Goal: Information Seeking & Learning: Learn about a topic

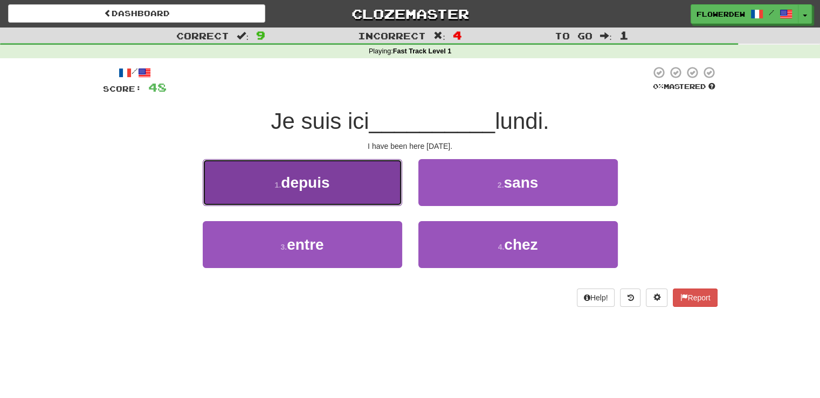
click at [369, 193] on button "1 . depuis" at bounding box center [303, 182] width 200 height 47
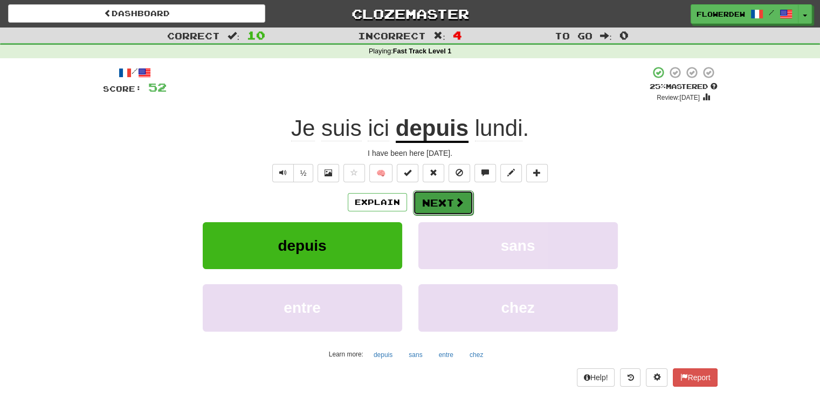
click at [448, 201] on button "Next" at bounding box center [443, 202] width 60 height 25
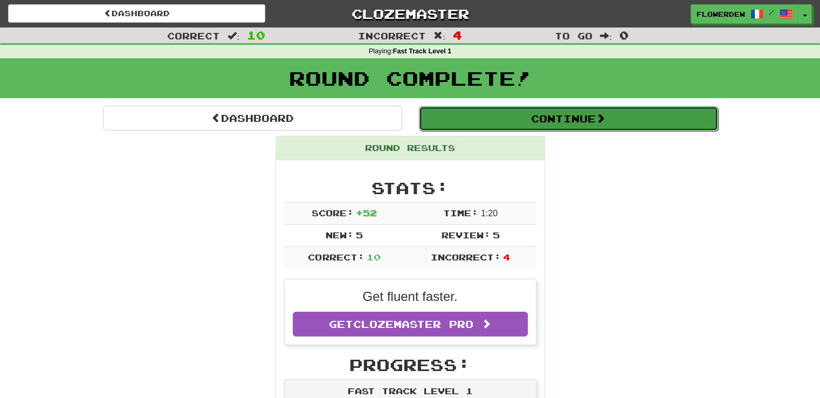
click at [517, 121] on button "Continue" at bounding box center [568, 118] width 299 height 25
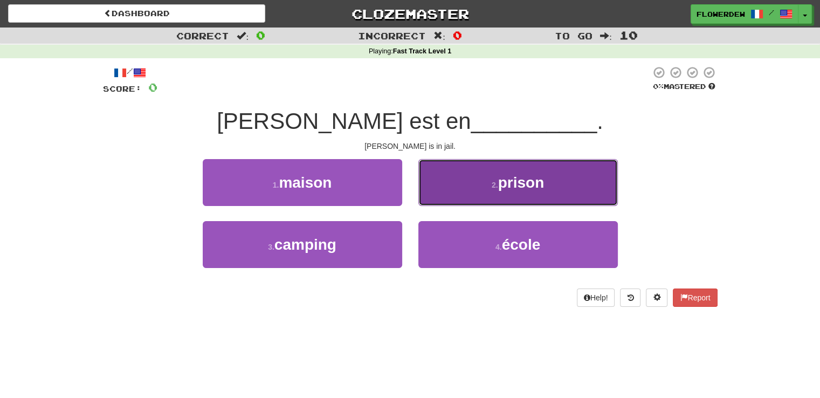
click at [437, 195] on button "2 . prison" at bounding box center [518, 182] width 200 height 47
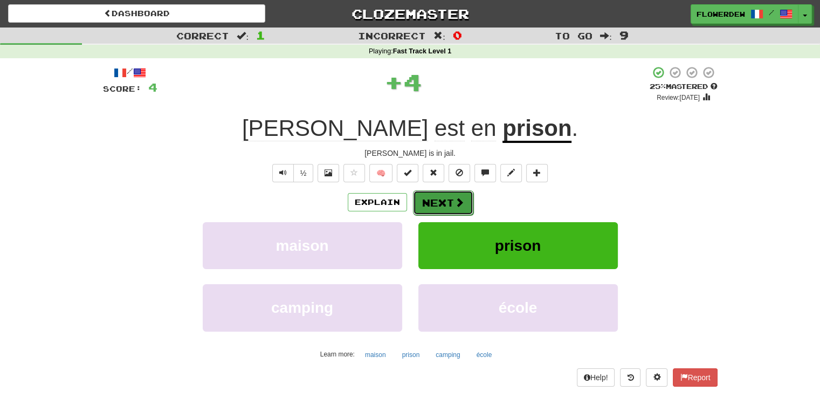
click at [438, 207] on button "Next" at bounding box center [443, 202] width 60 height 25
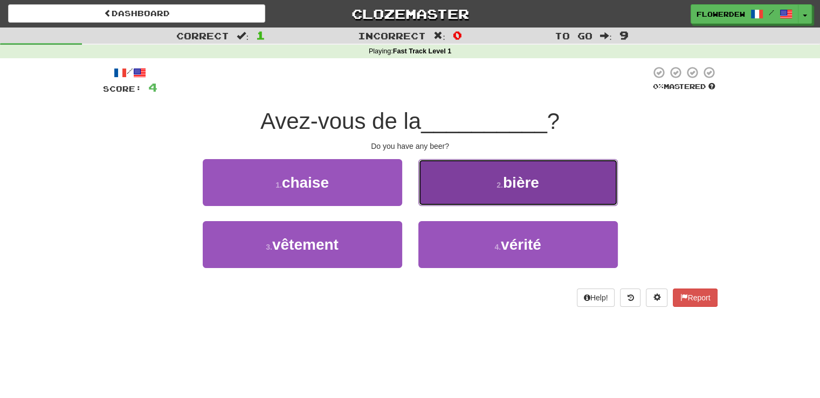
click at [436, 189] on button "2 . bière" at bounding box center [518, 182] width 200 height 47
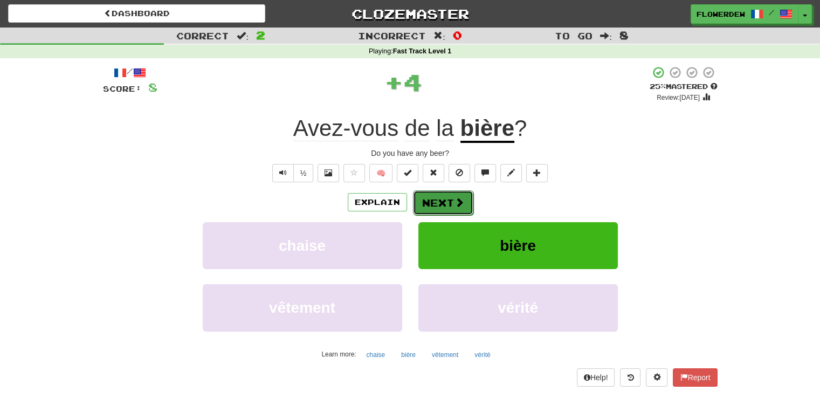
click at [437, 197] on button "Next" at bounding box center [443, 202] width 60 height 25
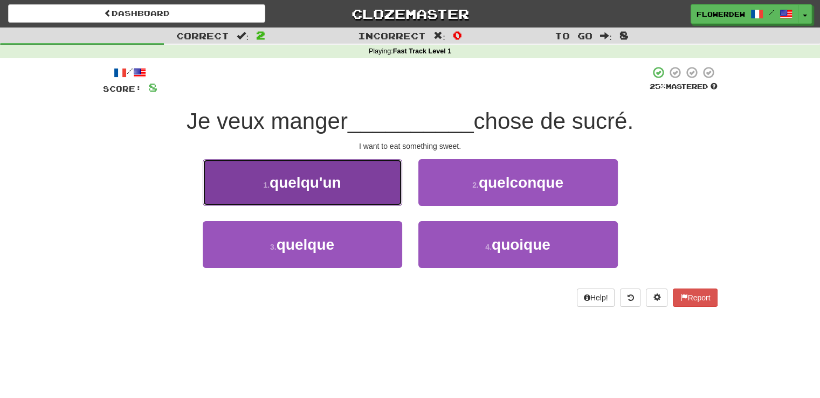
click at [385, 197] on button "1 . quelqu'un" at bounding box center [303, 182] width 200 height 47
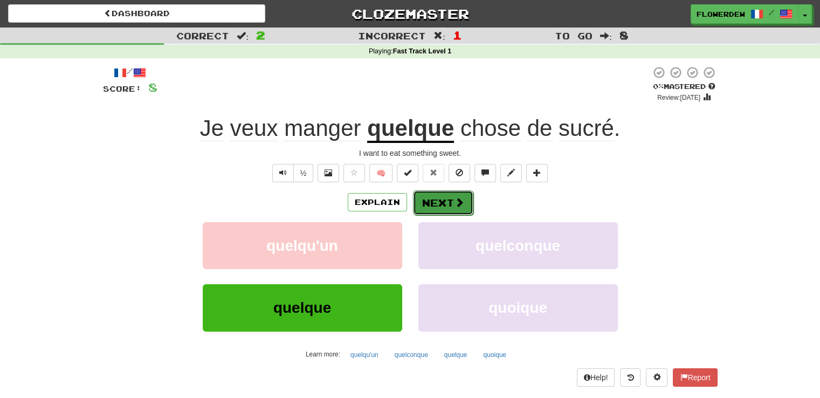
click at [459, 200] on span at bounding box center [460, 202] width 10 height 10
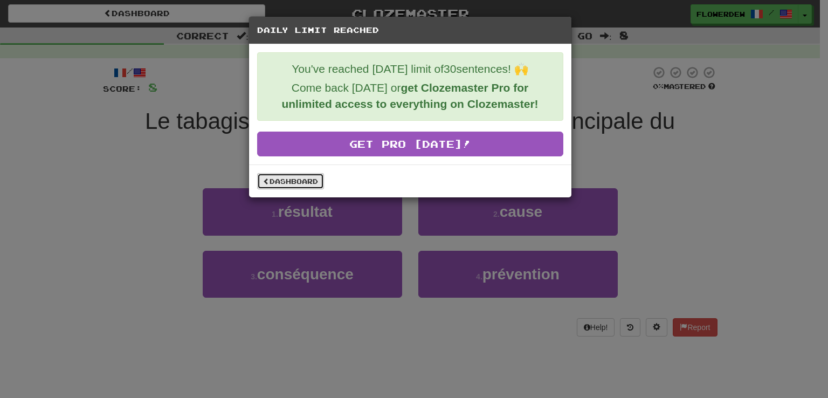
click at [306, 176] on link "Dashboard" at bounding box center [290, 181] width 67 height 16
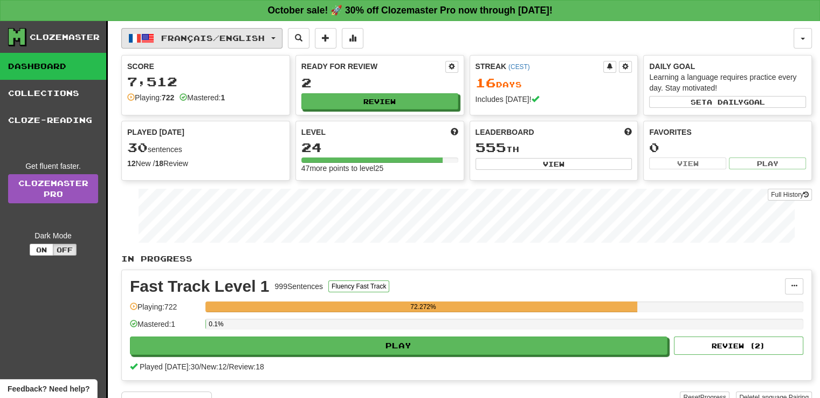
click at [233, 42] on button "Français / English" at bounding box center [201, 38] width 161 height 20
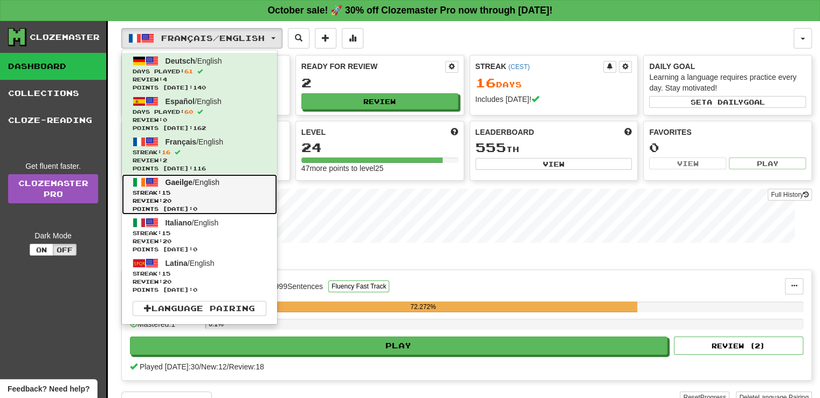
click at [224, 180] on link "Gaeilge / English Streak: 15 Review: 20 Points today: 0" at bounding box center [199, 194] width 155 height 40
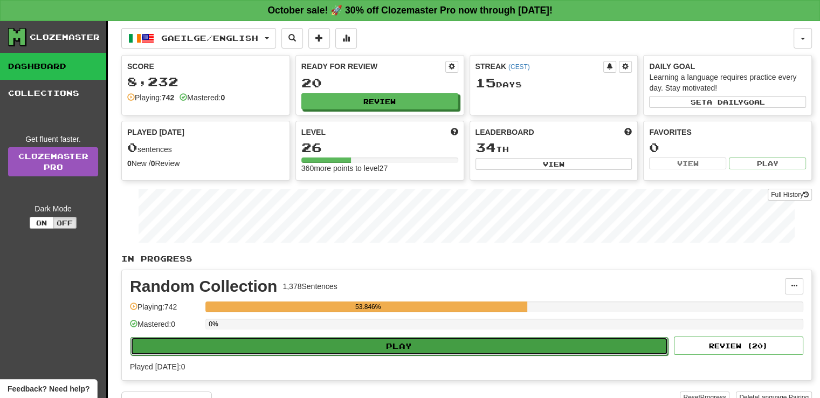
click at [422, 344] on button "Play" at bounding box center [400, 346] width 538 height 18
select select "**"
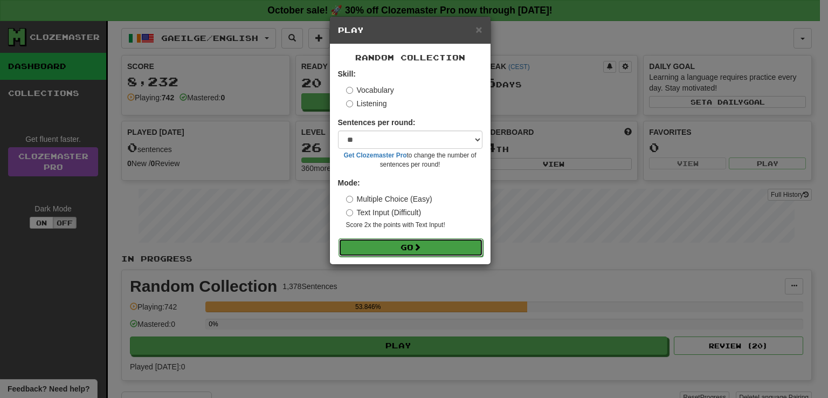
click at [453, 248] on button "Go" at bounding box center [411, 247] width 145 height 18
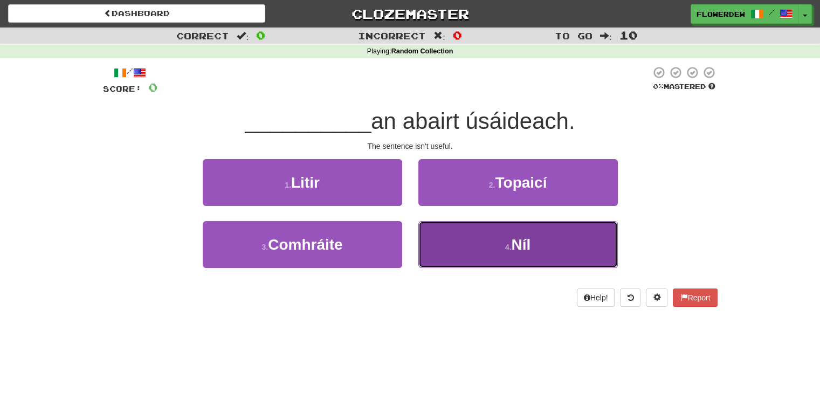
click at [475, 235] on button "4 . Níl" at bounding box center [518, 244] width 200 height 47
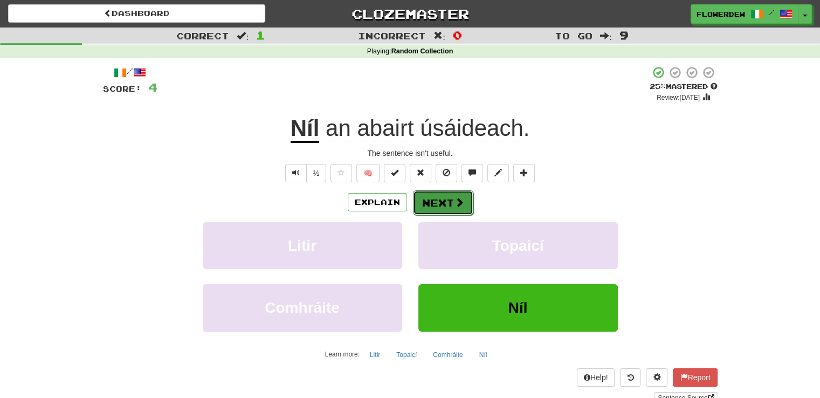
click at [444, 198] on button "Next" at bounding box center [443, 202] width 60 height 25
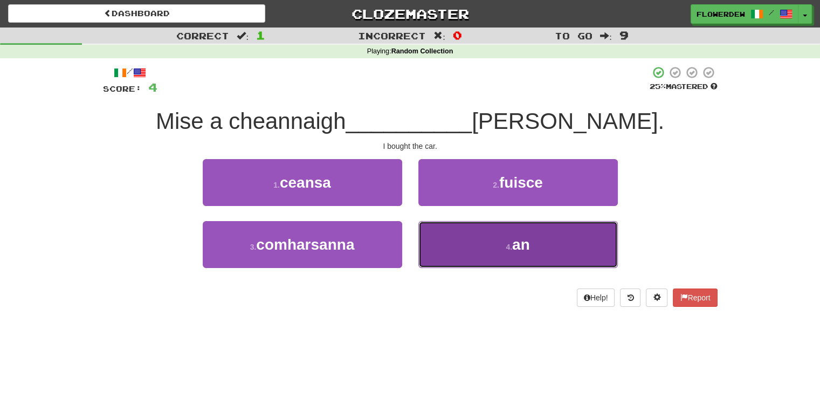
click at [453, 235] on button "4 . an" at bounding box center [518, 244] width 200 height 47
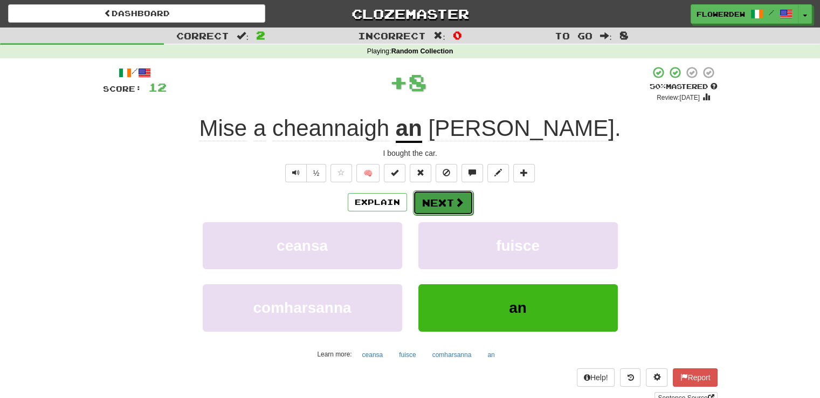
click at [456, 197] on span at bounding box center [460, 202] width 10 height 10
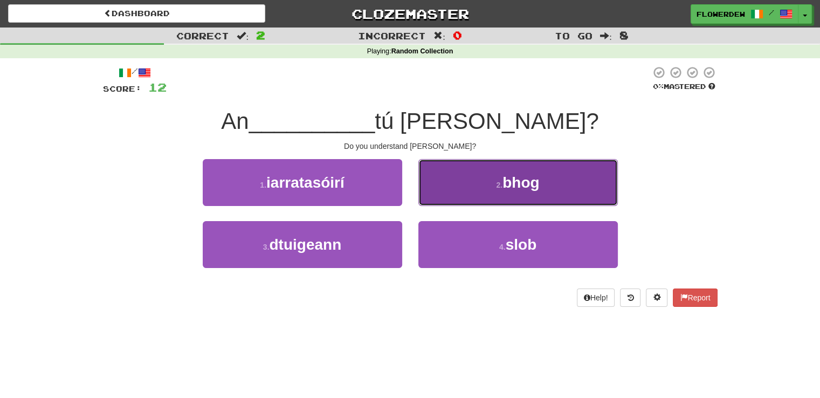
click at [477, 193] on button "2 . bhog" at bounding box center [518, 182] width 200 height 47
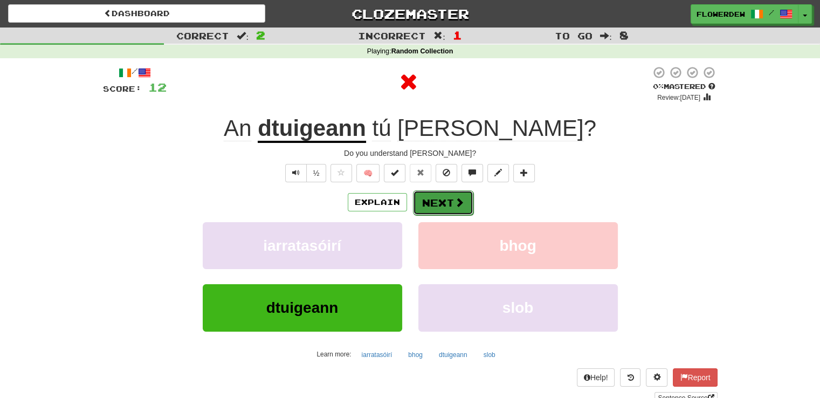
click at [452, 201] on button "Next" at bounding box center [443, 202] width 60 height 25
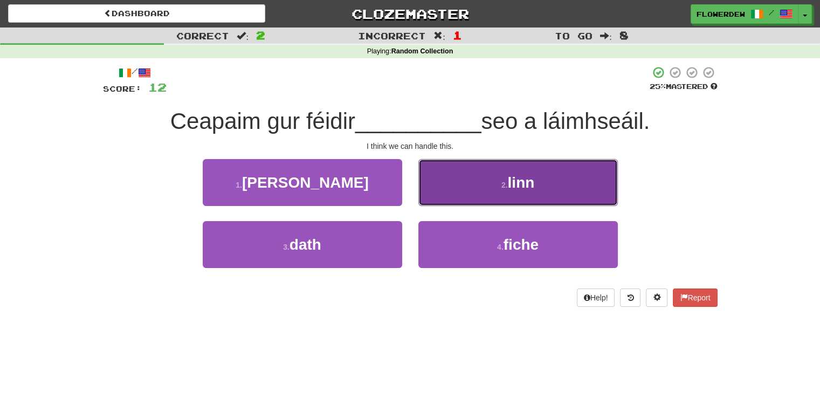
click at [441, 190] on button "2 . linn" at bounding box center [518, 182] width 200 height 47
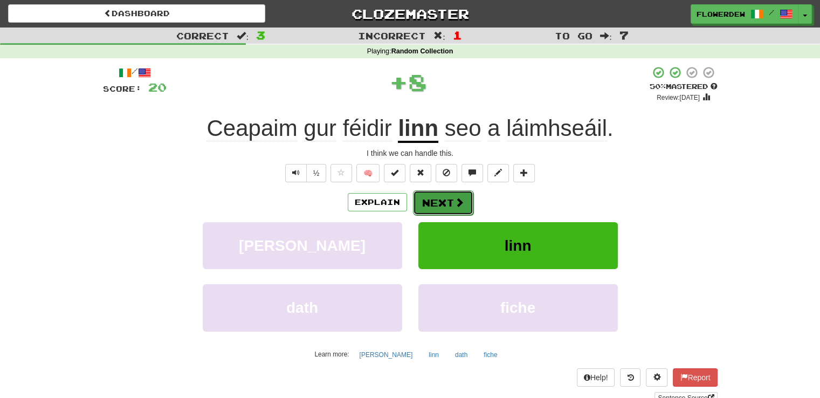
click at [447, 200] on button "Next" at bounding box center [443, 202] width 60 height 25
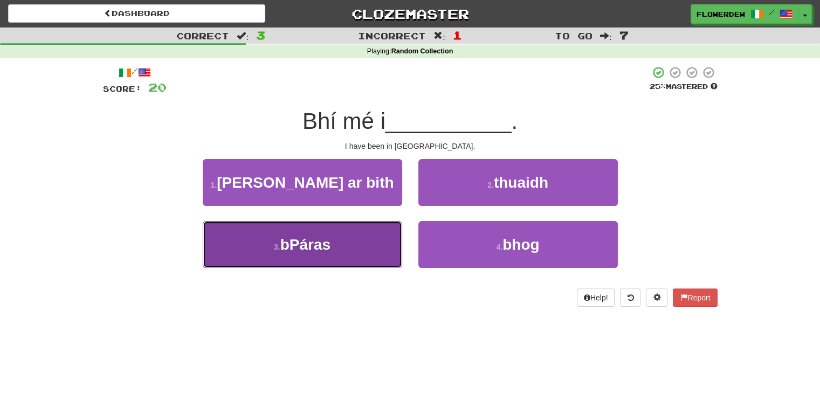
click at [365, 221] on button "3 . bPáras" at bounding box center [303, 244] width 200 height 47
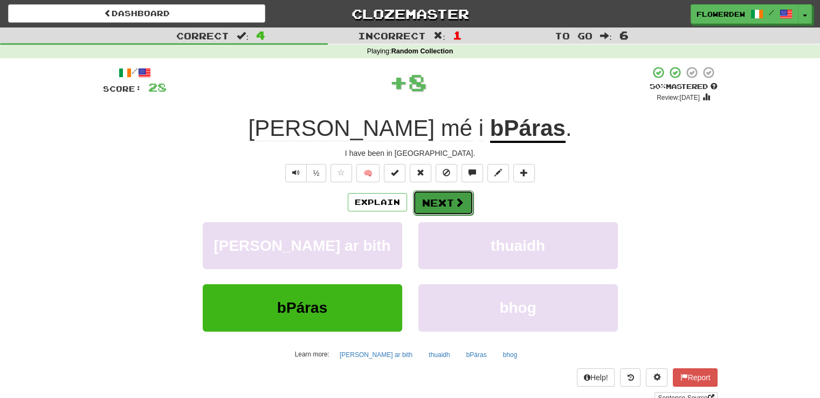
click at [437, 201] on button "Next" at bounding box center [443, 202] width 60 height 25
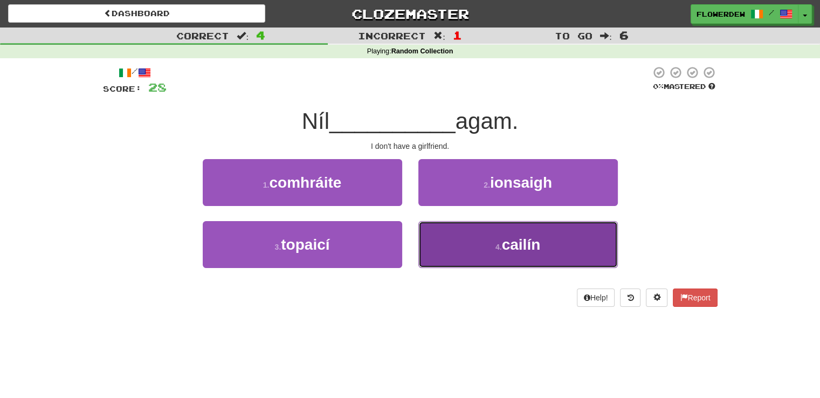
click at [437, 235] on button "4 . cailín" at bounding box center [518, 244] width 200 height 47
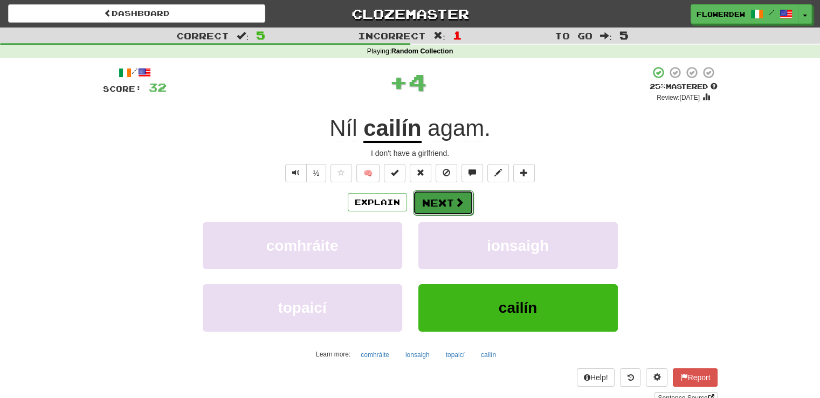
click at [437, 203] on button "Next" at bounding box center [443, 202] width 60 height 25
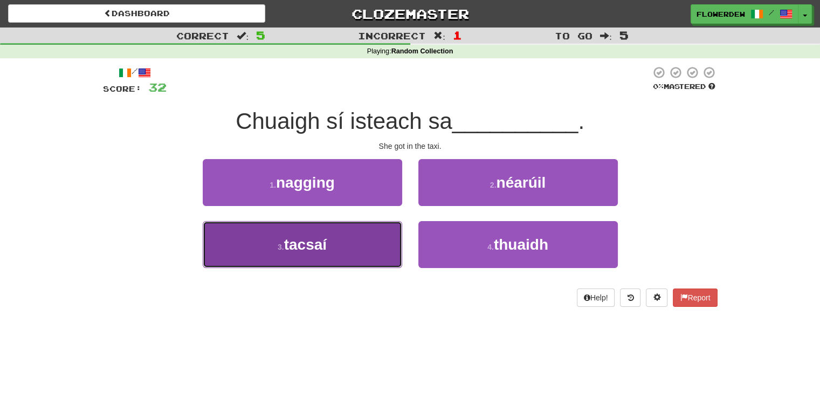
click at [384, 231] on button "3 . tacsaí" at bounding box center [303, 244] width 200 height 47
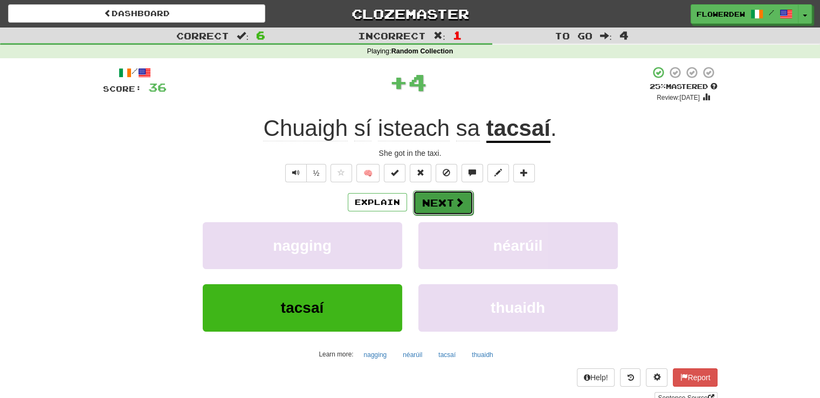
click at [455, 204] on span at bounding box center [460, 202] width 10 height 10
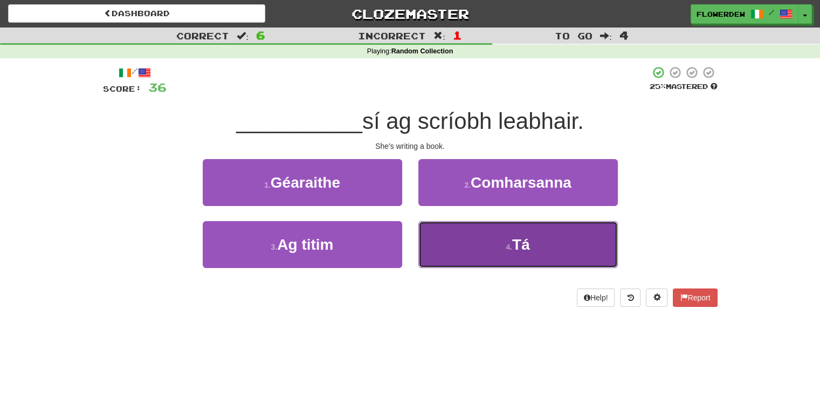
click at [454, 236] on button "4 . Tá" at bounding box center [518, 244] width 200 height 47
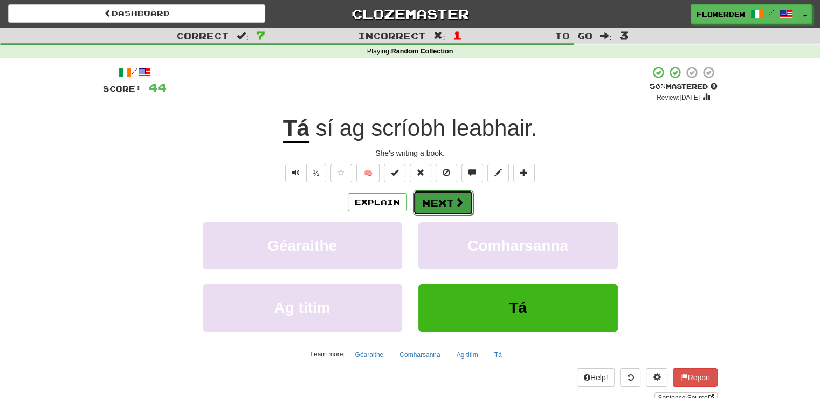
click at [447, 197] on button "Next" at bounding box center [443, 202] width 60 height 25
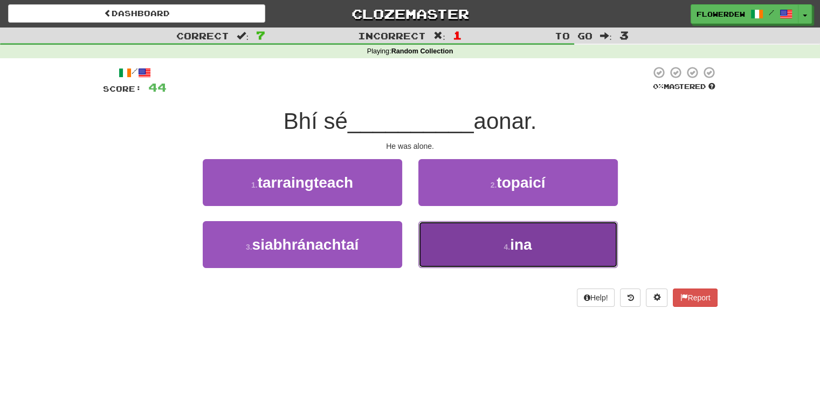
click at [442, 236] on button "4 . ina" at bounding box center [518, 244] width 200 height 47
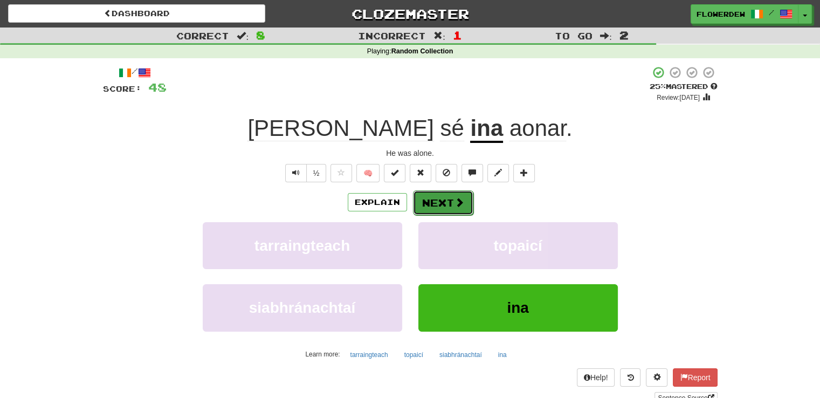
click at [444, 200] on button "Next" at bounding box center [443, 202] width 60 height 25
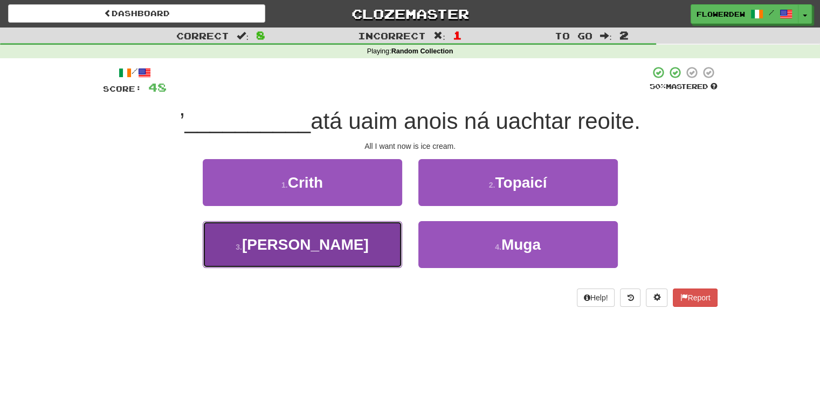
click at [374, 234] on button "3 . Séard" at bounding box center [303, 244] width 200 height 47
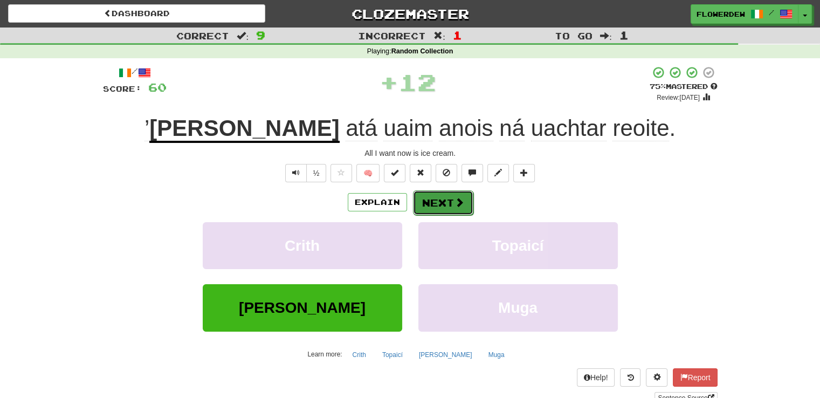
click at [445, 209] on button "Next" at bounding box center [443, 202] width 60 height 25
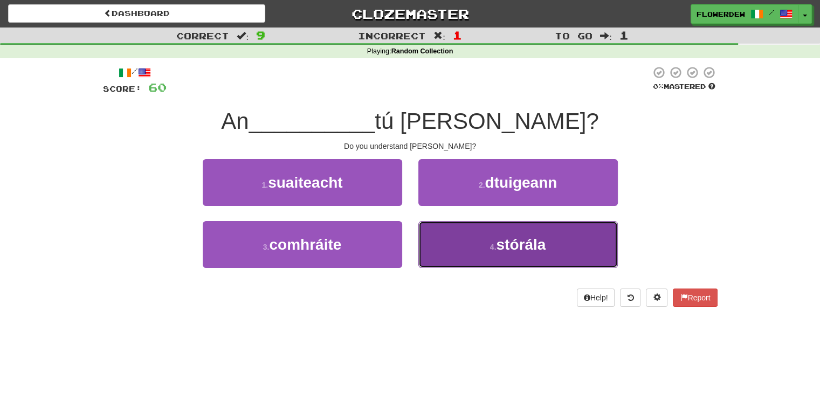
click at [442, 240] on button "4 . stórála" at bounding box center [518, 244] width 200 height 47
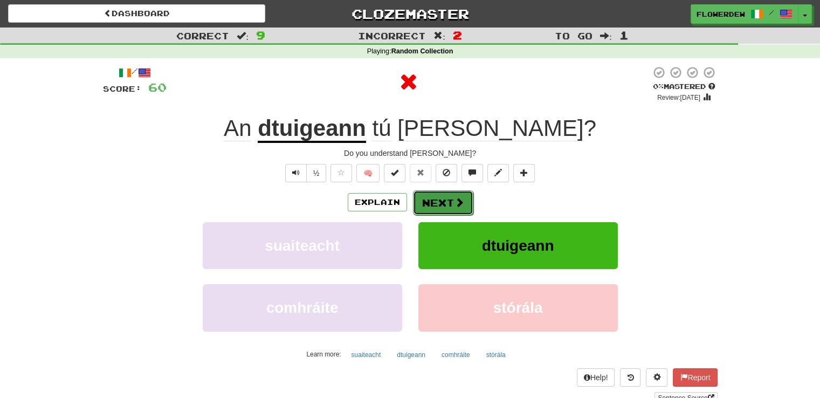
click at [455, 205] on span at bounding box center [460, 202] width 10 height 10
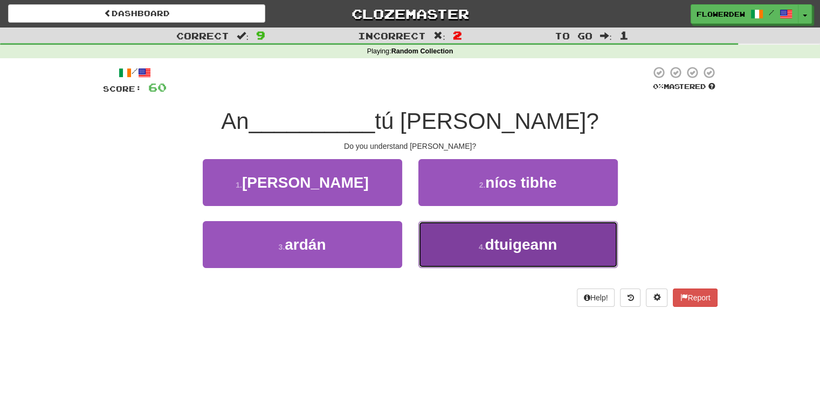
click at [476, 249] on button "4 . dtuigeann" at bounding box center [518, 244] width 200 height 47
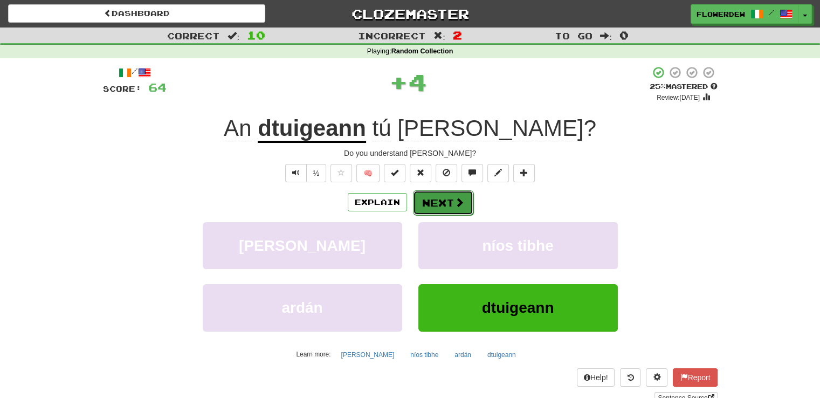
click at [455, 204] on span at bounding box center [460, 202] width 10 height 10
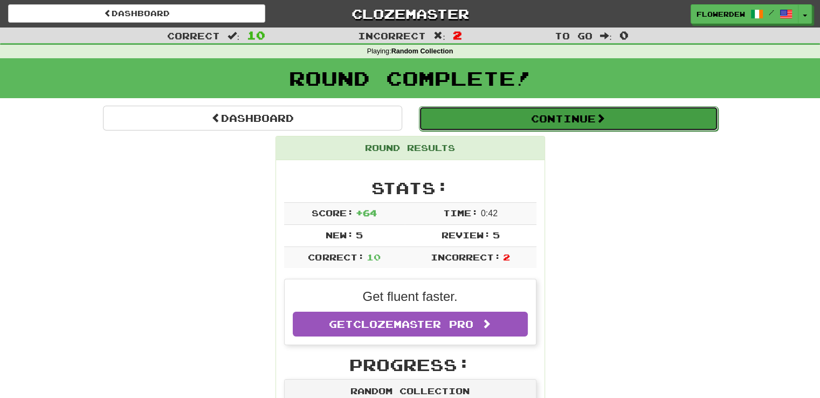
click at [507, 121] on button "Continue" at bounding box center [568, 118] width 299 height 25
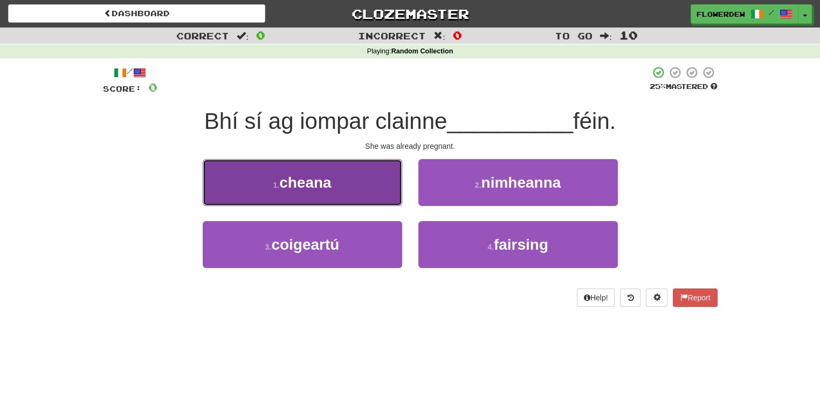
click at [384, 196] on button "1 . cheana" at bounding box center [303, 182] width 200 height 47
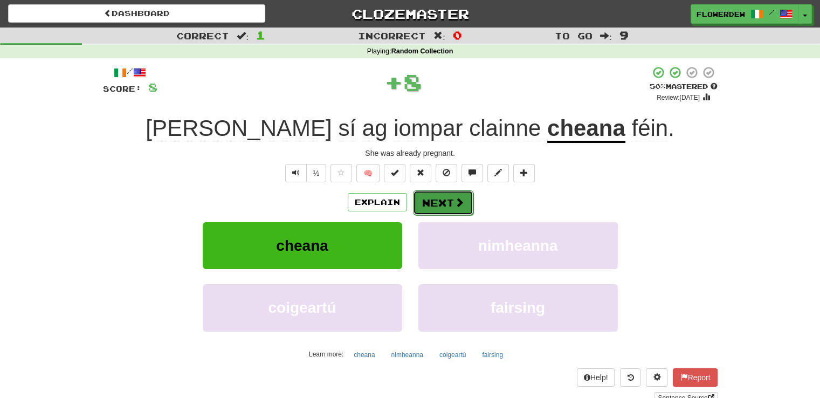
click at [450, 204] on button "Next" at bounding box center [443, 202] width 60 height 25
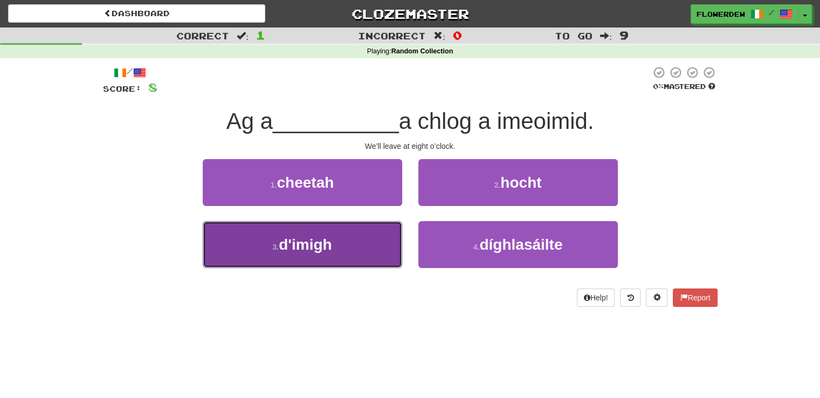
click at [351, 242] on button "3 . d'imigh" at bounding box center [303, 244] width 200 height 47
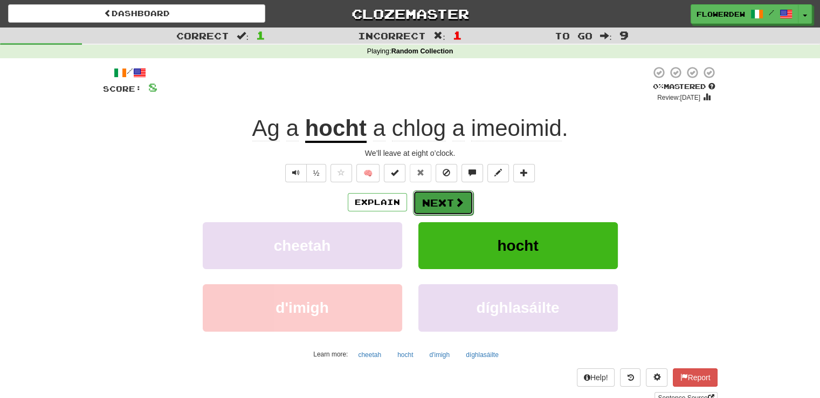
click at [443, 195] on button "Next" at bounding box center [443, 202] width 60 height 25
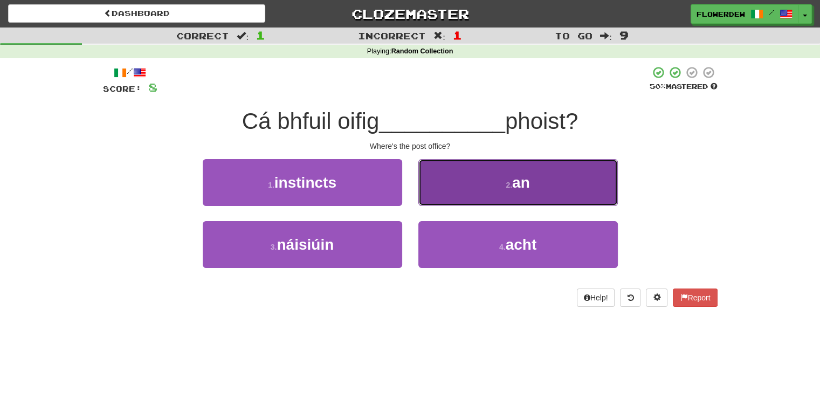
click at [475, 181] on button "2 . an" at bounding box center [518, 182] width 200 height 47
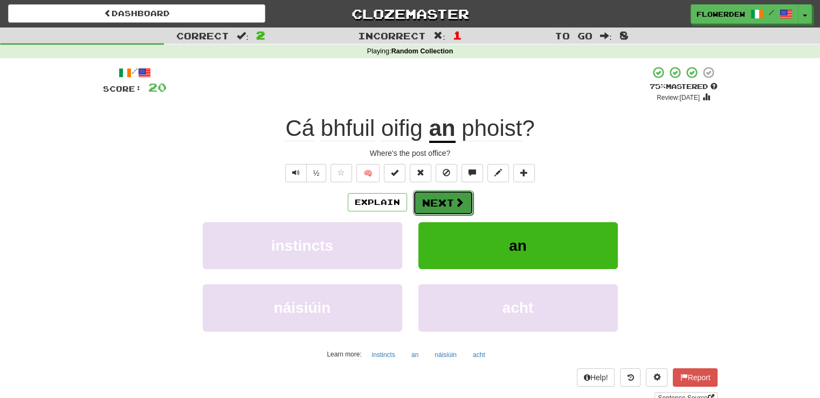
click at [447, 199] on button "Next" at bounding box center [443, 202] width 60 height 25
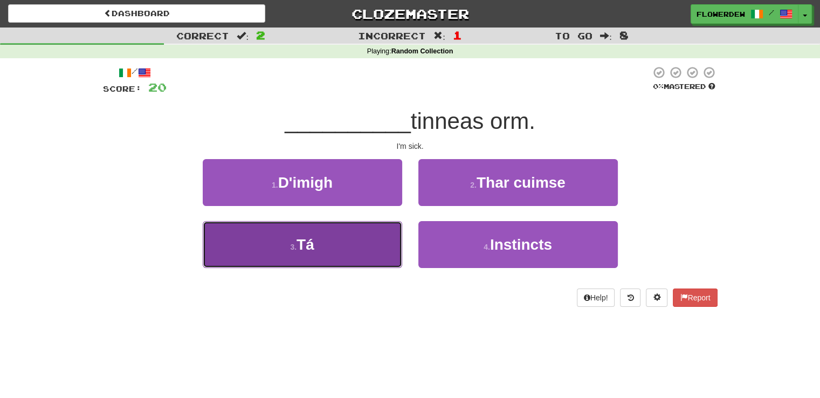
click at [367, 239] on button "3 . Tá" at bounding box center [303, 244] width 200 height 47
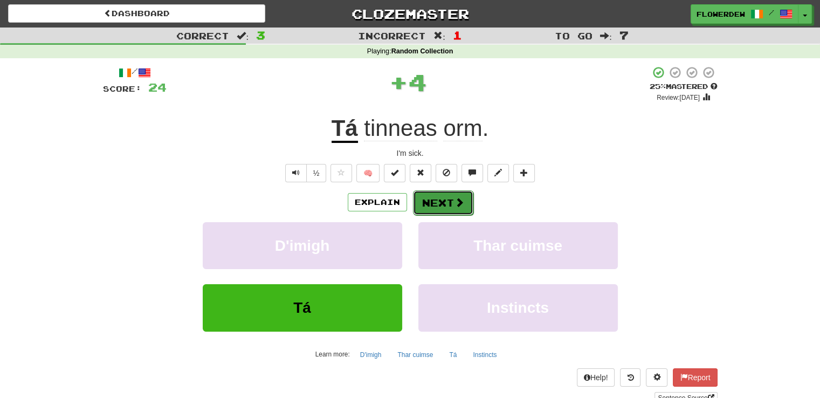
click at [449, 201] on button "Next" at bounding box center [443, 202] width 60 height 25
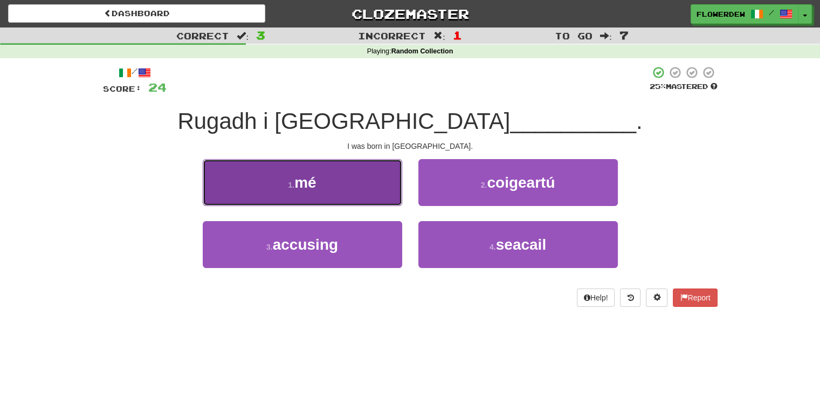
click at [372, 178] on button "1 . mé" at bounding box center [303, 182] width 200 height 47
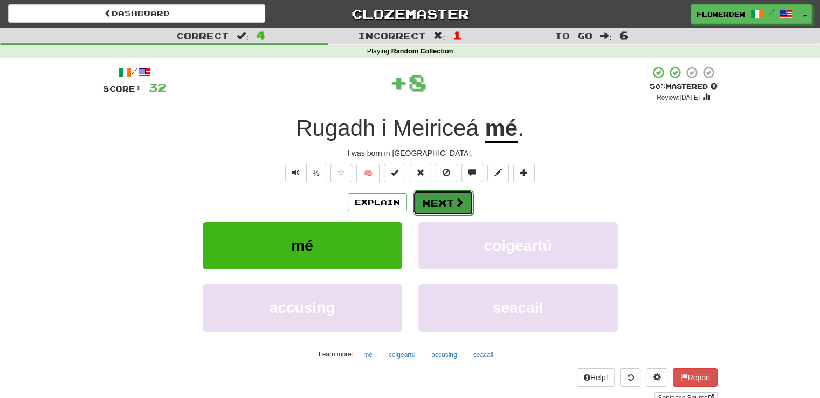
click at [455, 205] on span at bounding box center [460, 202] width 10 height 10
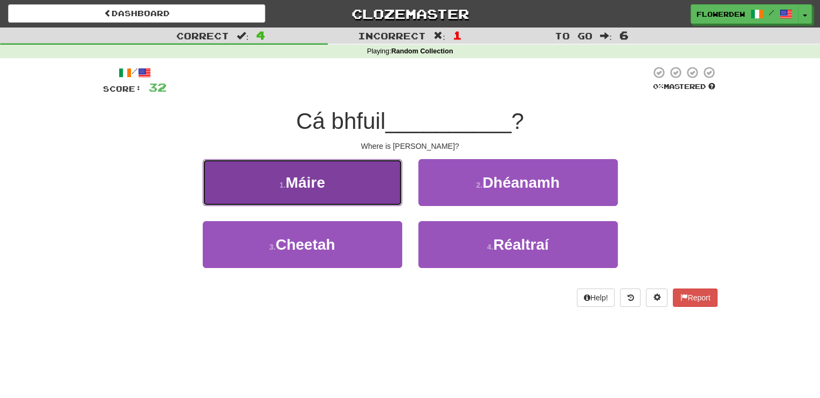
click at [351, 184] on button "1 . Máire" at bounding box center [303, 182] width 200 height 47
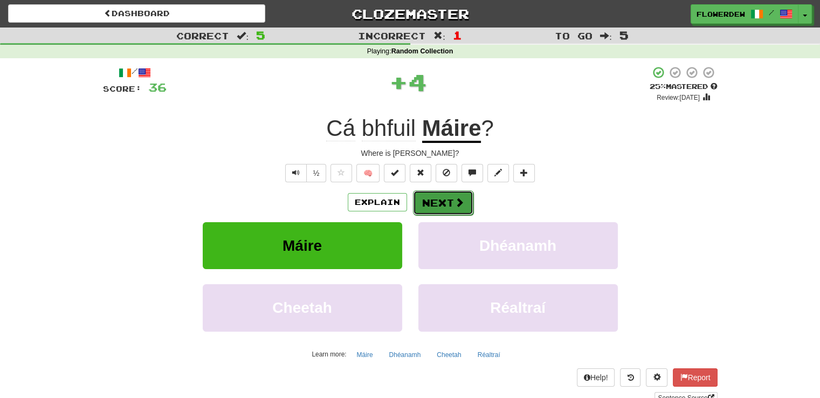
click at [442, 195] on button "Next" at bounding box center [443, 202] width 60 height 25
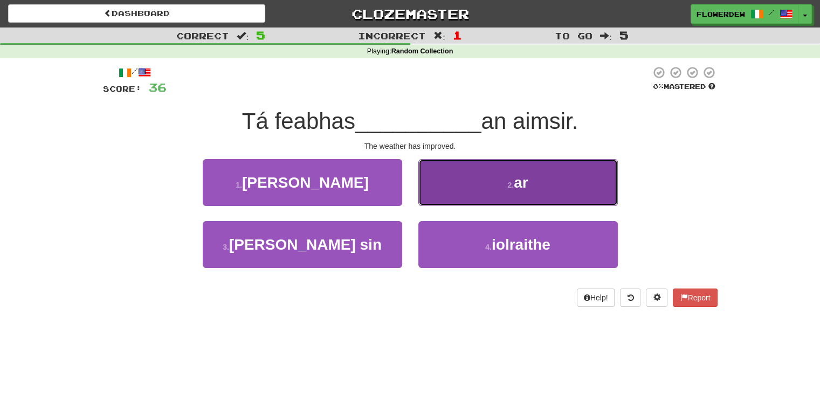
click at [446, 186] on button "2 . ar" at bounding box center [518, 182] width 200 height 47
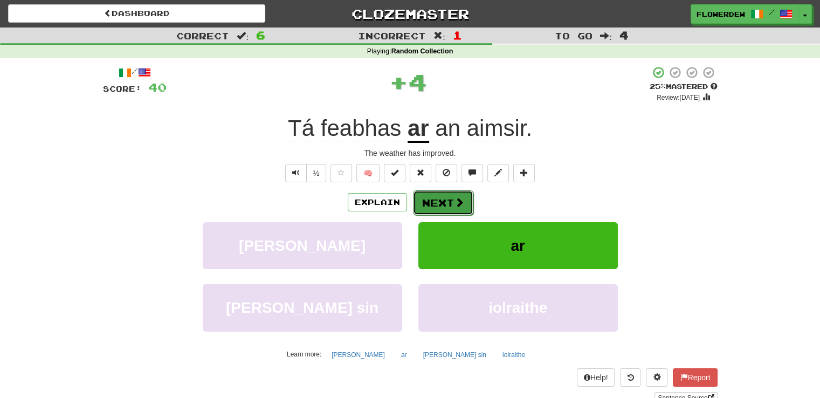
click at [432, 202] on button "Next" at bounding box center [443, 202] width 60 height 25
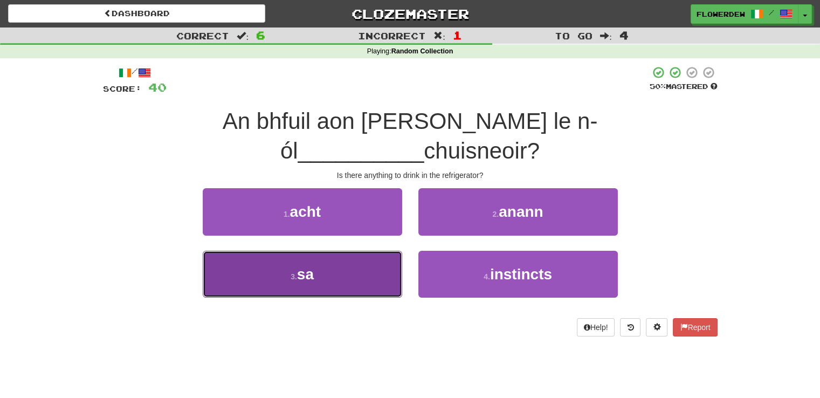
click at [380, 251] on button "3 . sa" at bounding box center [303, 274] width 200 height 47
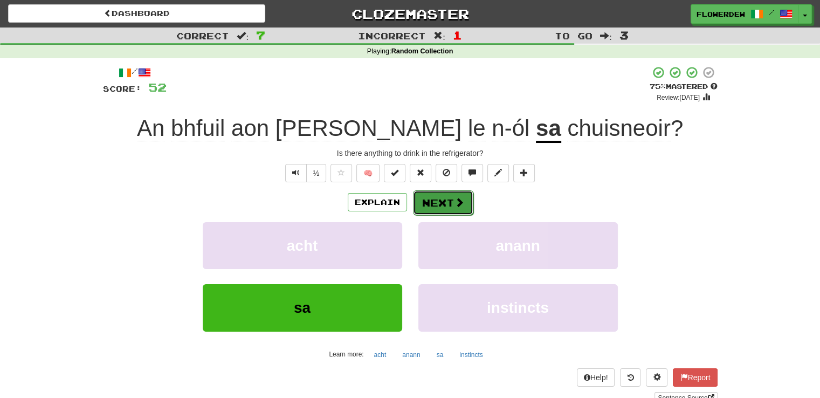
click at [457, 198] on span at bounding box center [460, 202] width 10 height 10
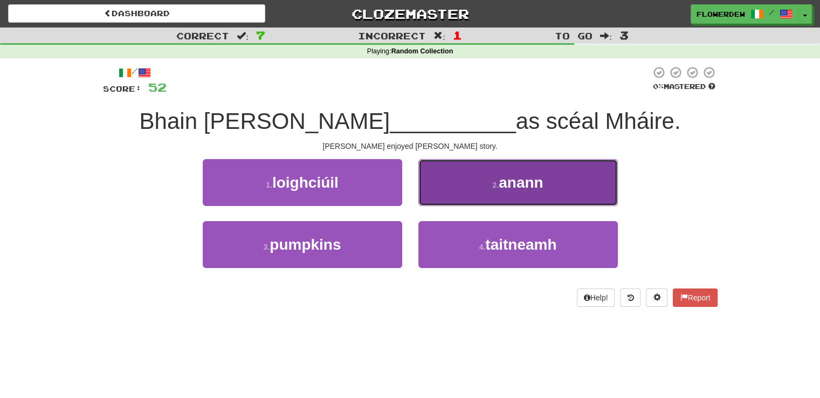
click at [488, 182] on button "2 . anann" at bounding box center [518, 182] width 200 height 47
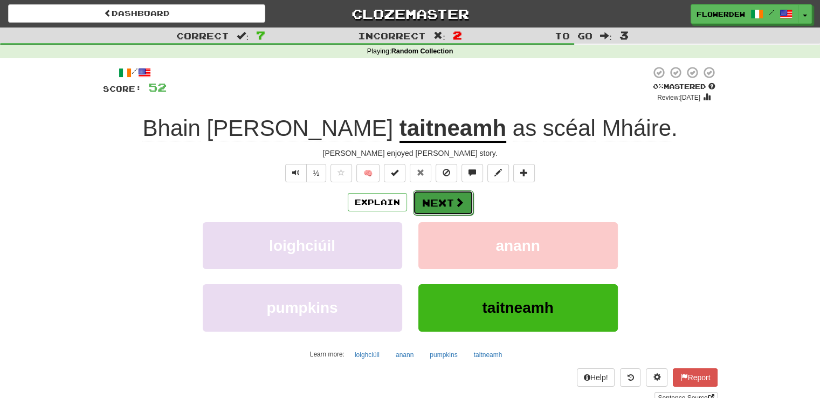
click at [463, 199] on button "Next" at bounding box center [443, 202] width 60 height 25
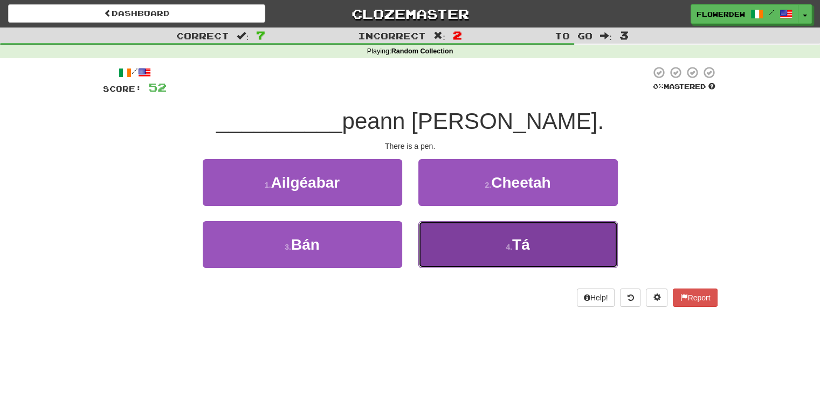
click at [479, 246] on button "4 . Tá" at bounding box center [518, 244] width 200 height 47
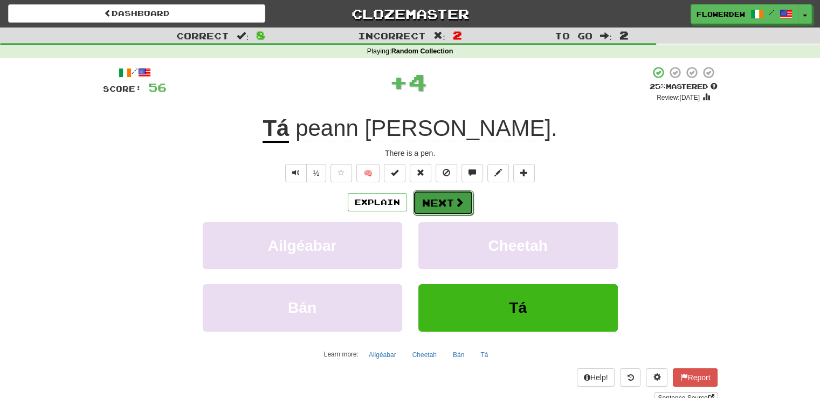
click at [463, 197] on button "Next" at bounding box center [443, 202] width 60 height 25
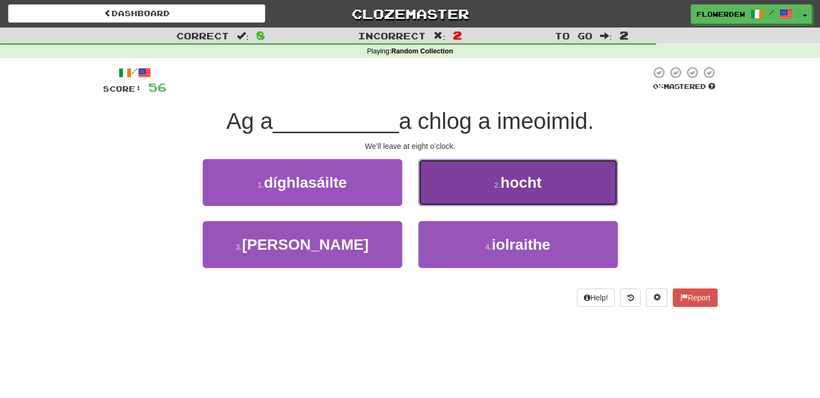
click at [459, 190] on button "2 . hocht" at bounding box center [518, 182] width 200 height 47
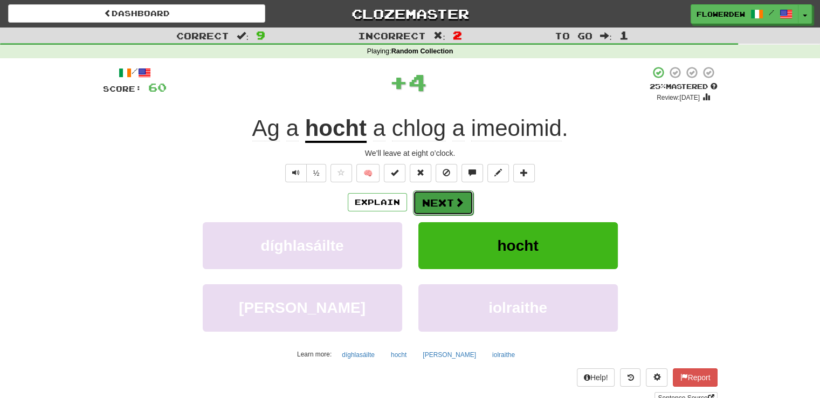
click at [451, 204] on button "Next" at bounding box center [443, 202] width 60 height 25
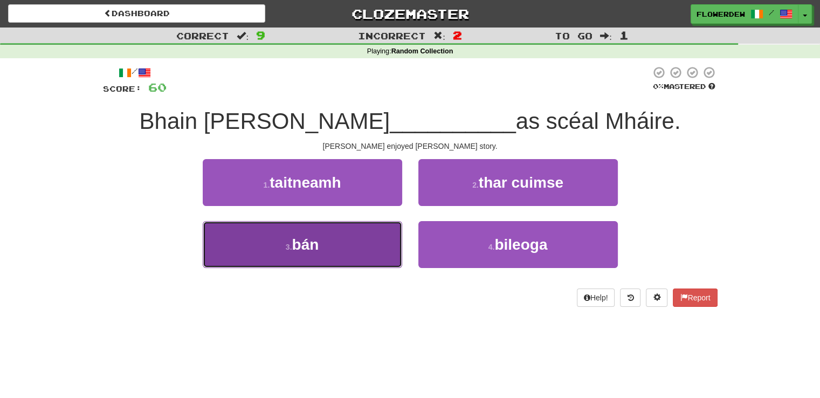
click at [377, 231] on button "3 . bán" at bounding box center [303, 244] width 200 height 47
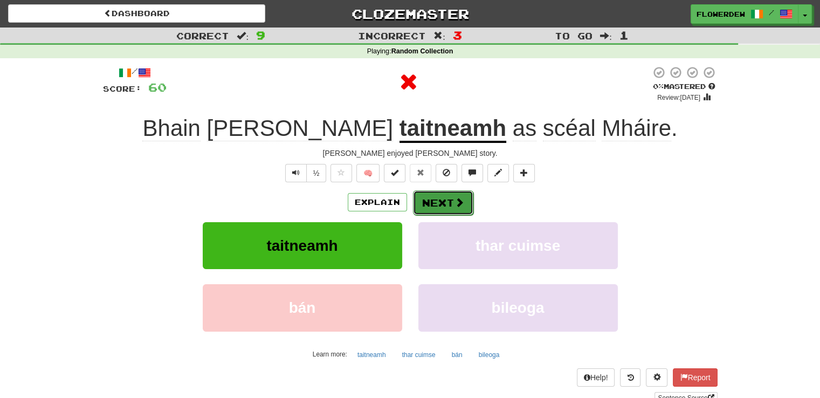
click at [429, 212] on button "Next" at bounding box center [443, 202] width 60 height 25
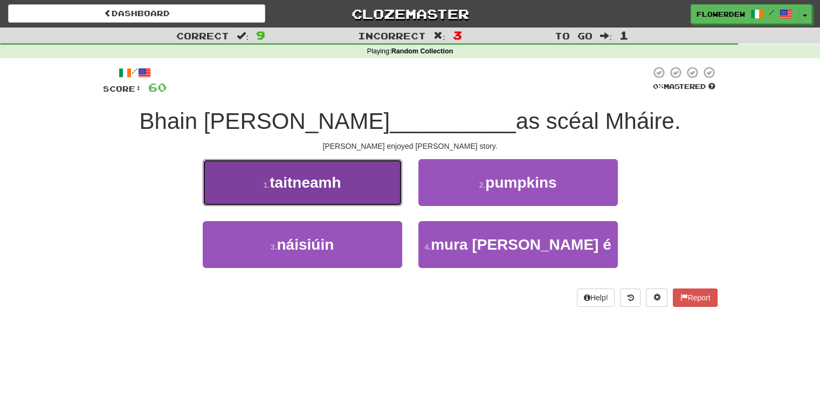
click at [370, 186] on button "1 . taitneamh" at bounding box center [303, 182] width 200 height 47
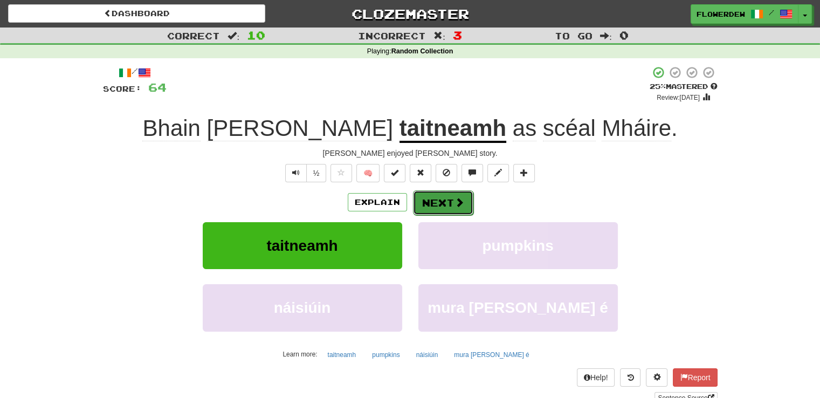
click at [444, 205] on button "Next" at bounding box center [443, 202] width 60 height 25
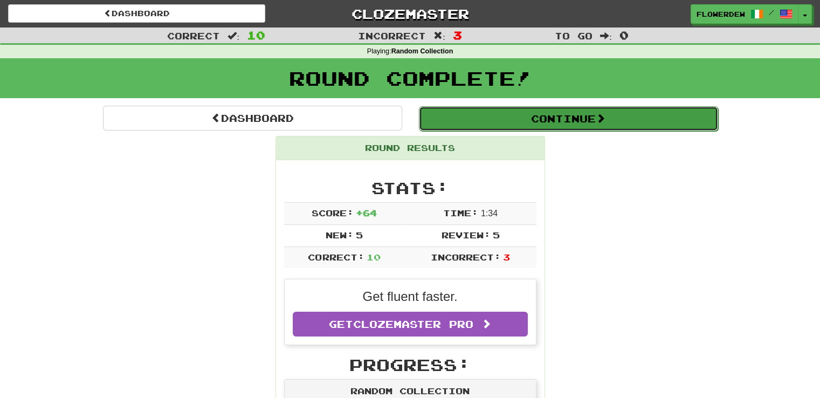
click at [488, 120] on button "Continue" at bounding box center [568, 118] width 299 height 25
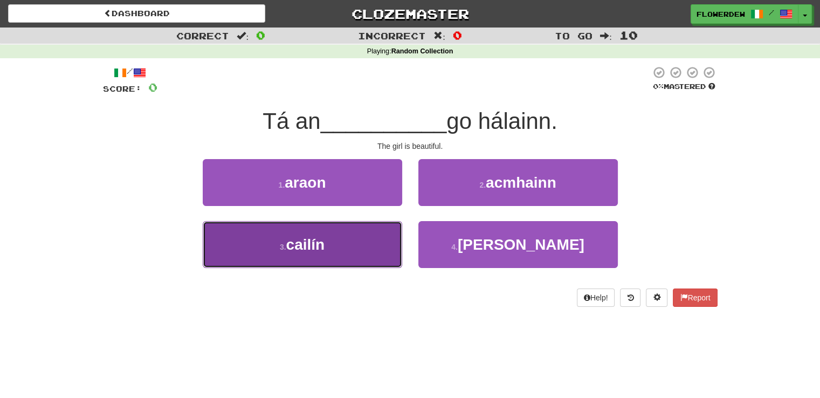
click at [369, 250] on button "3 . cailín" at bounding box center [303, 244] width 200 height 47
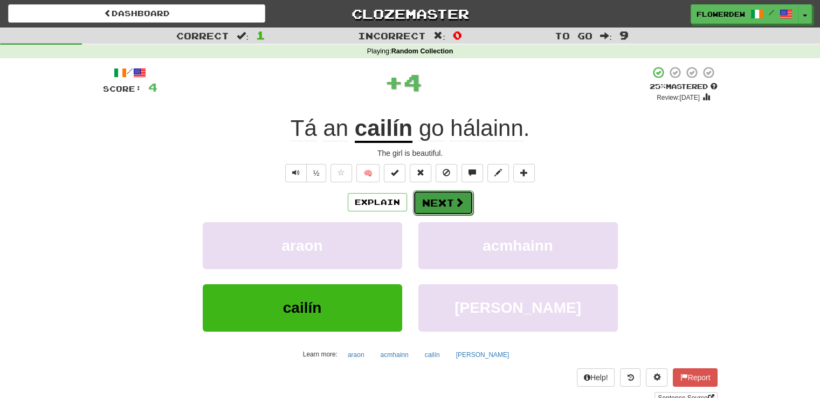
click at [455, 199] on span at bounding box center [460, 202] width 10 height 10
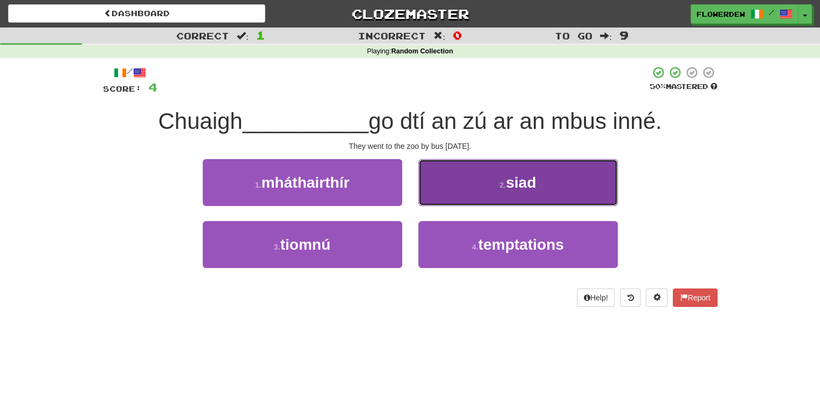
click at [459, 195] on button "2 . siad" at bounding box center [518, 182] width 200 height 47
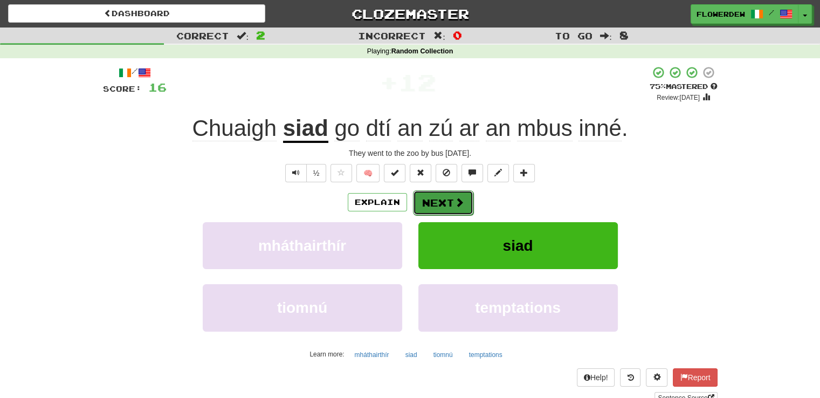
click at [436, 195] on button "Next" at bounding box center [443, 202] width 60 height 25
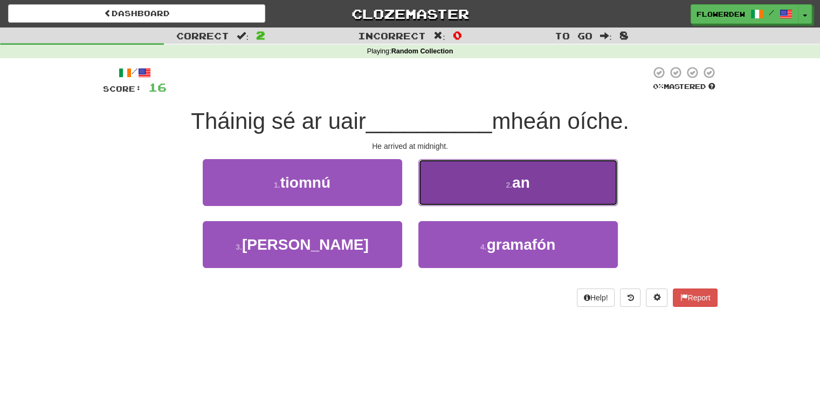
click at [503, 184] on button "2 . an" at bounding box center [518, 182] width 200 height 47
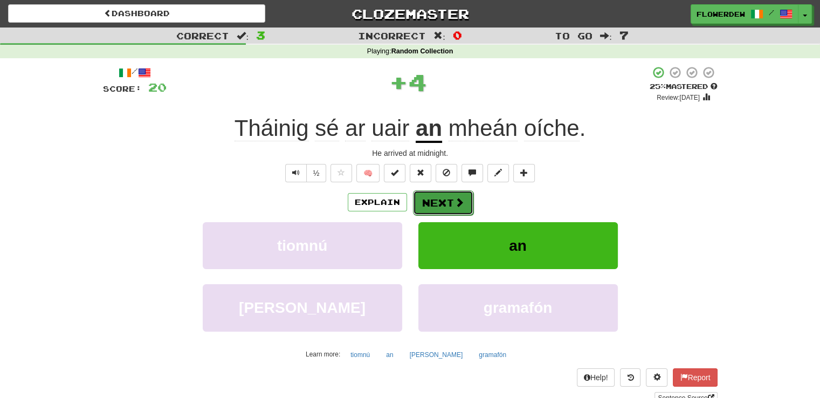
click at [450, 198] on button "Next" at bounding box center [443, 202] width 60 height 25
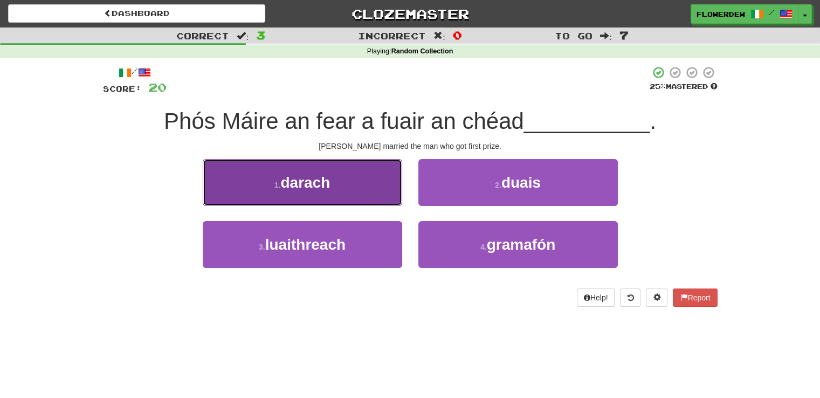
click at [371, 190] on button "1 . darach" at bounding box center [303, 182] width 200 height 47
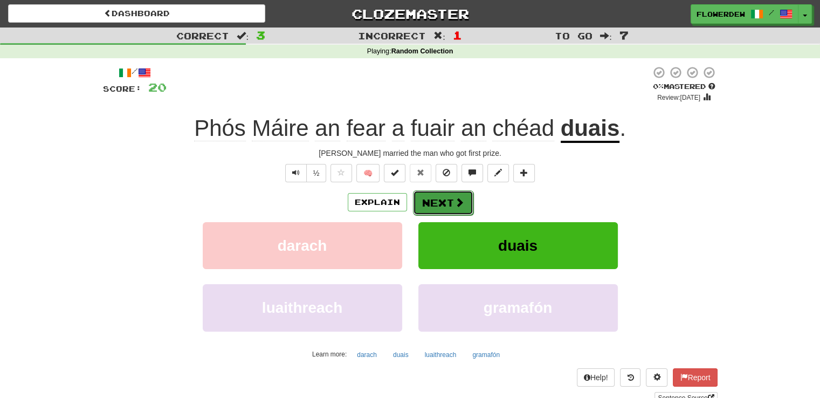
click at [445, 202] on button "Next" at bounding box center [443, 202] width 60 height 25
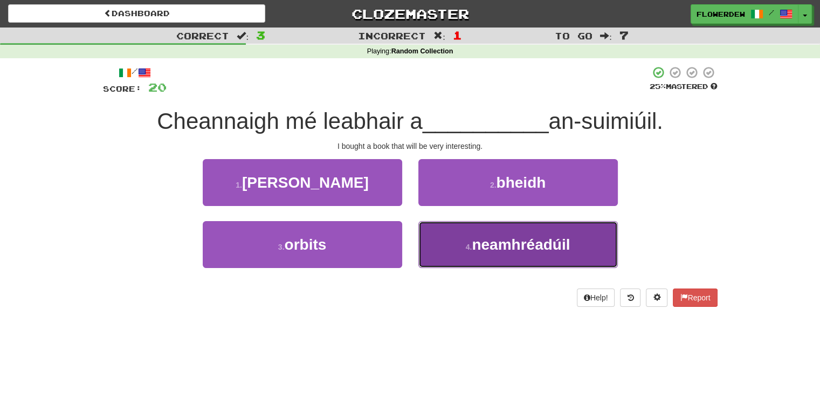
click at [441, 229] on button "4 . neamhréadúil" at bounding box center [518, 244] width 200 height 47
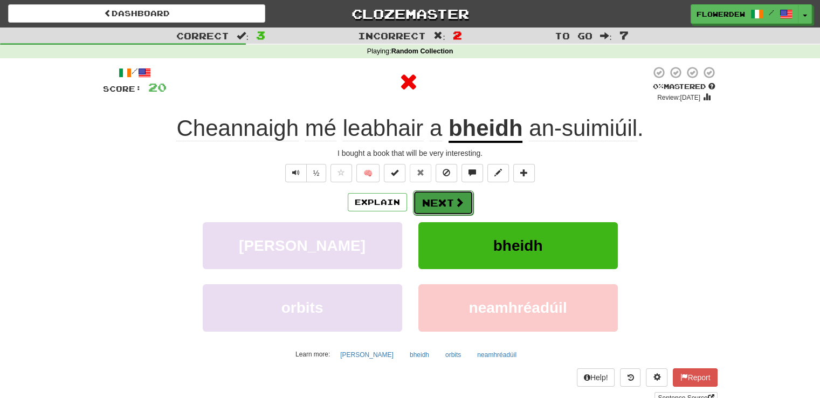
click at [464, 205] on button "Next" at bounding box center [443, 202] width 60 height 25
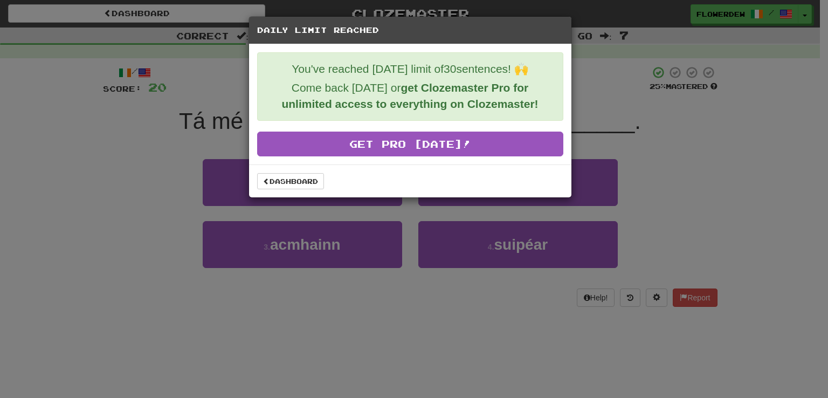
click at [280, 196] on div "Dashboard" at bounding box center [410, 180] width 322 height 33
click at [272, 182] on link "Dashboard" at bounding box center [290, 181] width 67 height 16
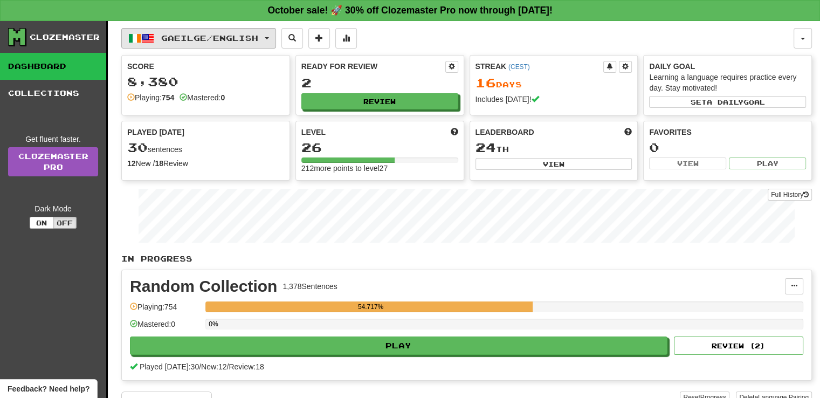
click at [220, 28] on button "Gaeilge / English" at bounding box center [198, 38] width 155 height 20
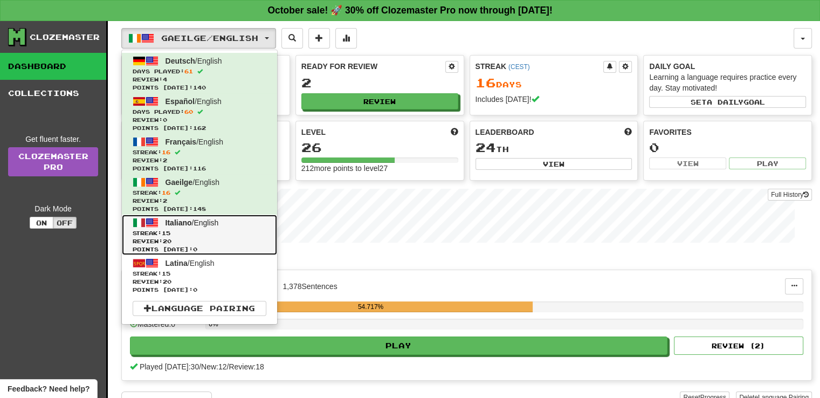
click at [191, 230] on span "Streak: 15" at bounding box center [200, 233] width 134 height 8
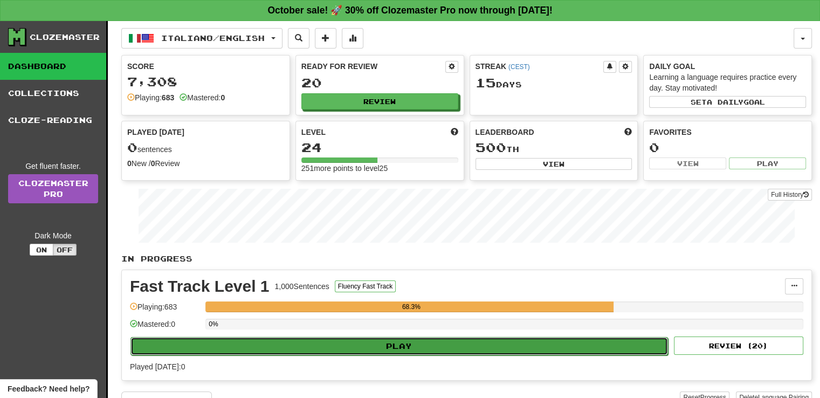
click at [517, 337] on button "Play" at bounding box center [400, 346] width 538 height 18
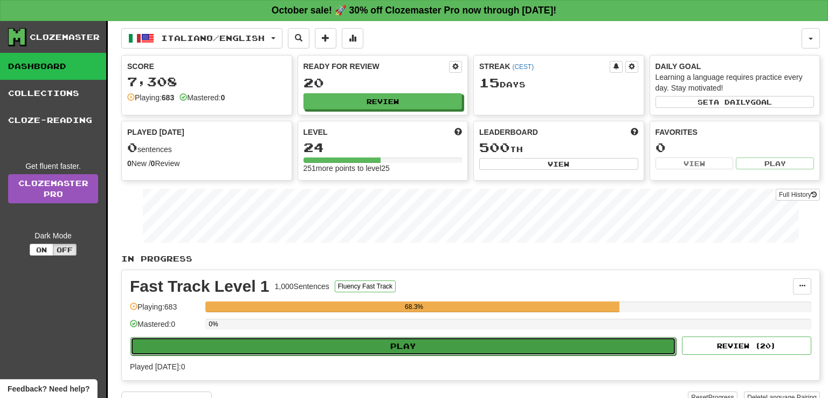
select select "**"
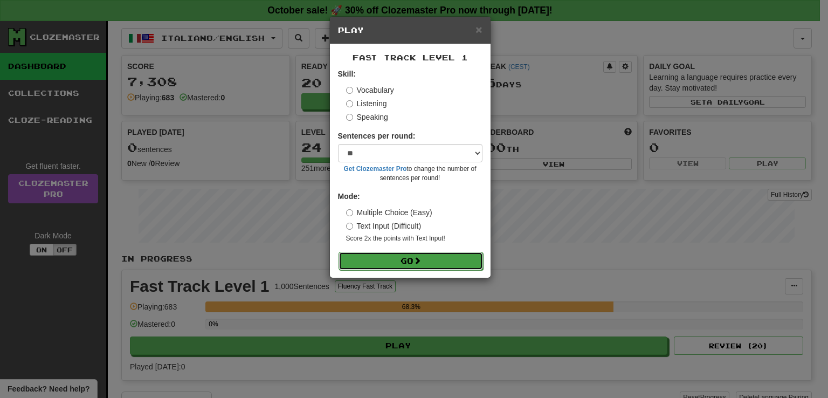
click at [382, 258] on button "Go" at bounding box center [411, 261] width 145 height 18
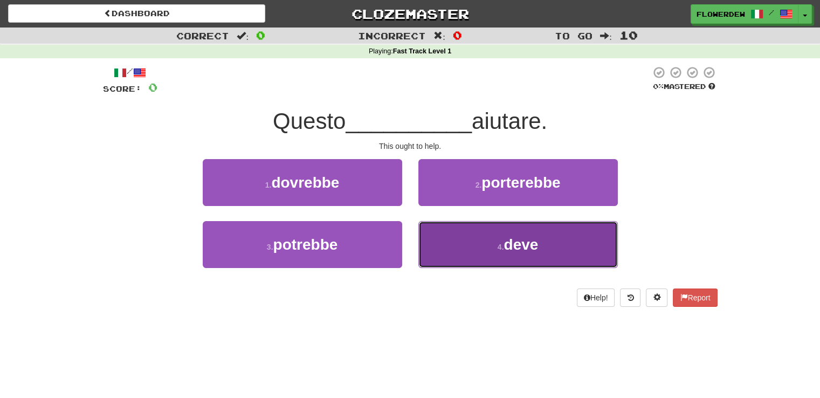
click at [465, 258] on button "4 . deve" at bounding box center [518, 244] width 200 height 47
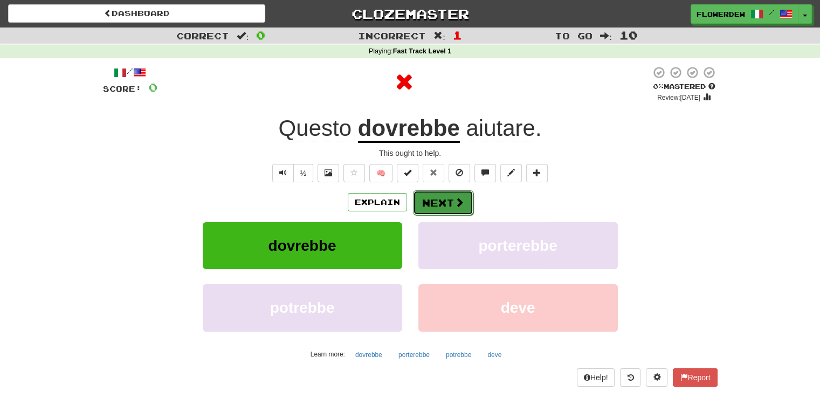
click at [444, 201] on button "Next" at bounding box center [443, 202] width 60 height 25
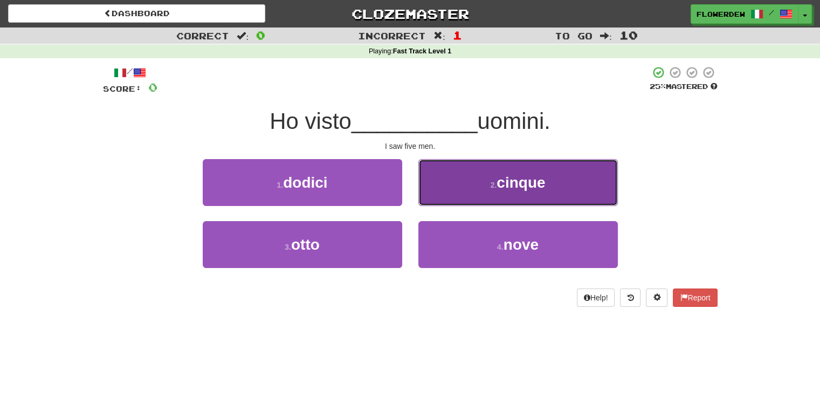
click at [428, 191] on button "2 . cinque" at bounding box center [518, 182] width 200 height 47
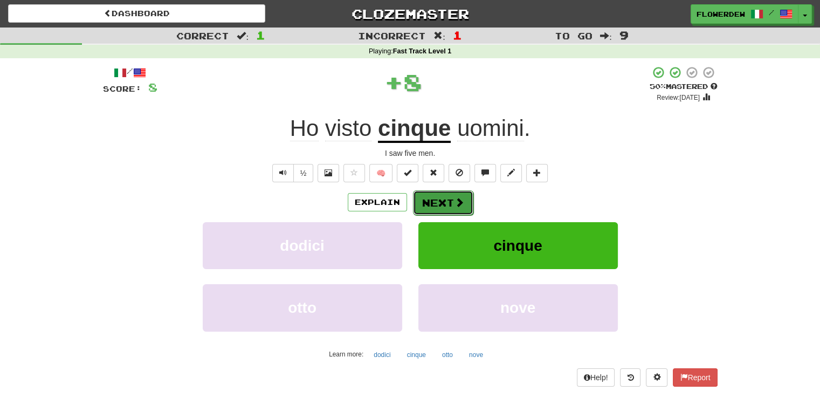
click at [431, 204] on button "Next" at bounding box center [443, 202] width 60 height 25
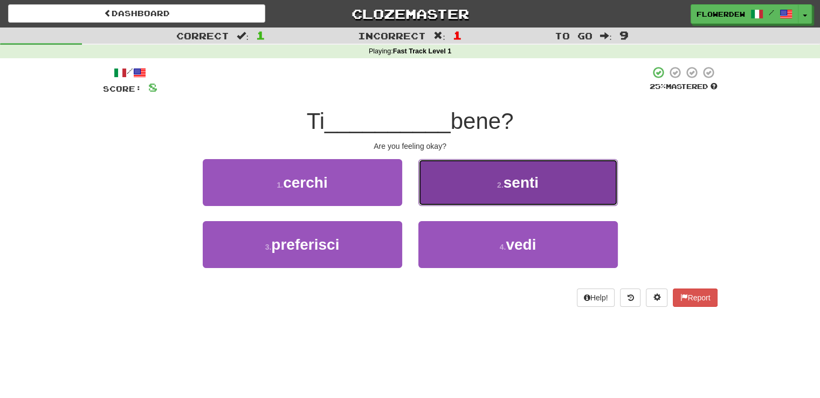
click at [432, 198] on button "2 . senti" at bounding box center [518, 182] width 200 height 47
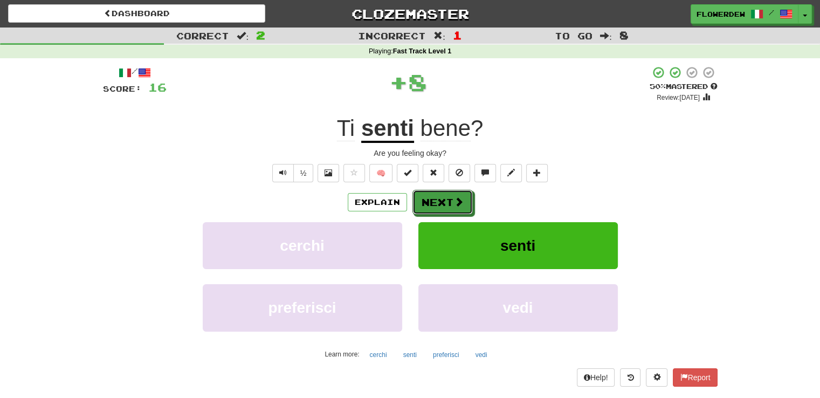
click at [432, 198] on button "Next" at bounding box center [443, 202] width 60 height 25
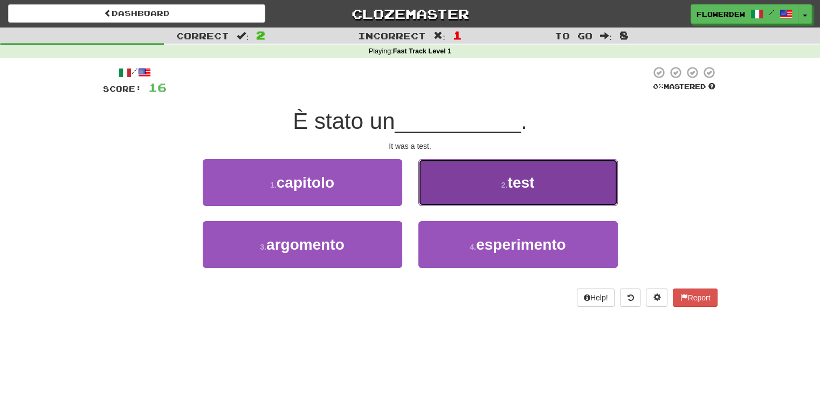
click at [445, 203] on button "2 . test" at bounding box center [518, 182] width 200 height 47
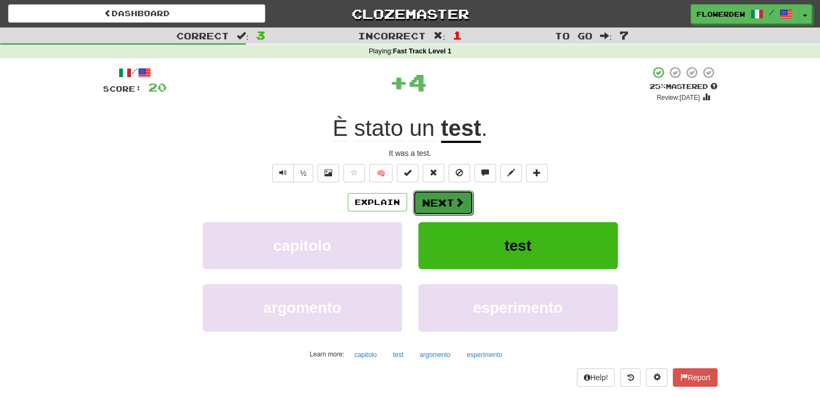
click at [433, 202] on button "Next" at bounding box center [443, 202] width 60 height 25
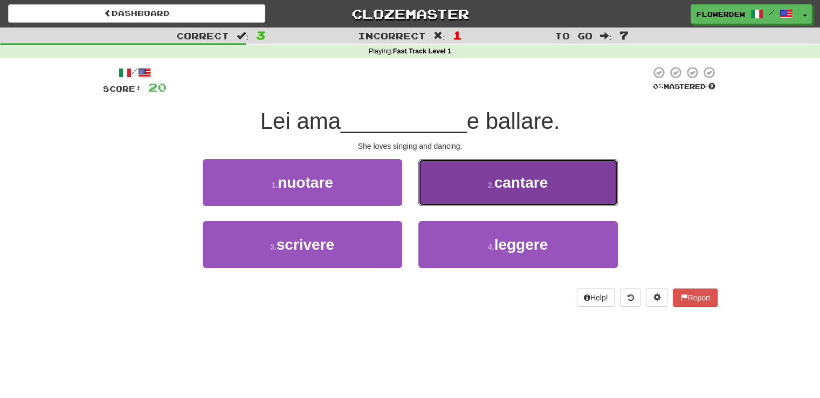
click at [459, 191] on button "2 . cantare" at bounding box center [518, 182] width 200 height 47
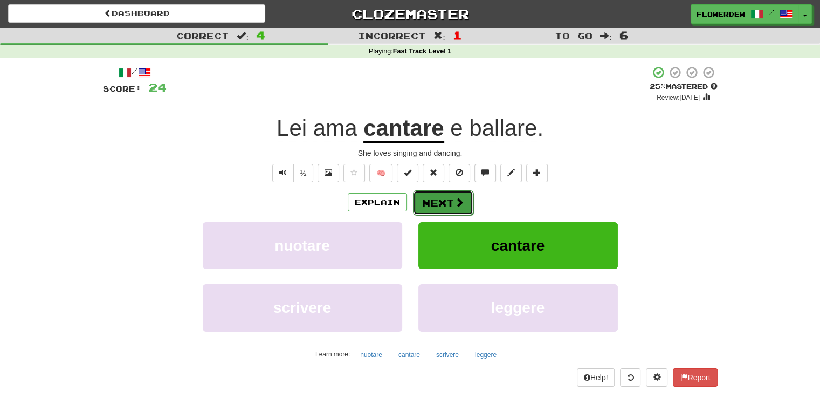
click at [464, 202] on button "Next" at bounding box center [443, 202] width 60 height 25
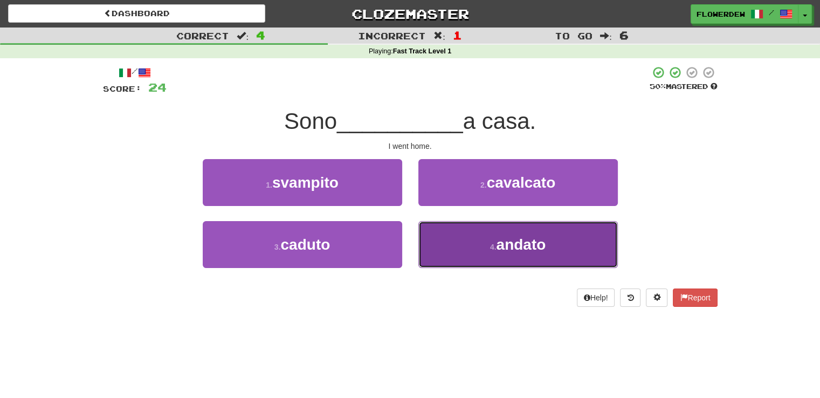
click at [444, 240] on button "4 . andato" at bounding box center [518, 244] width 200 height 47
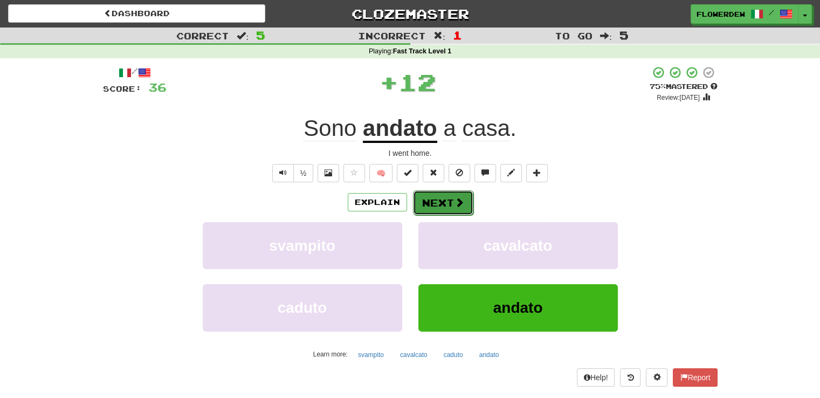
click at [445, 201] on button "Next" at bounding box center [443, 202] width 60 height 25
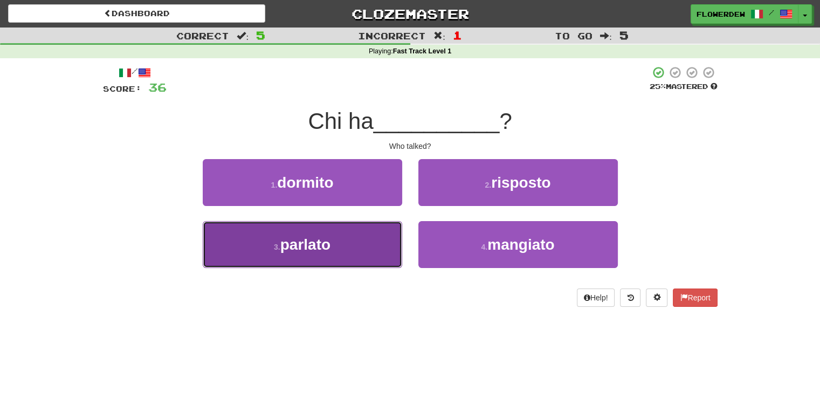
click at [357, 228] on button "3 . parlato" at bounding box center [303, 244] width 200 height 47
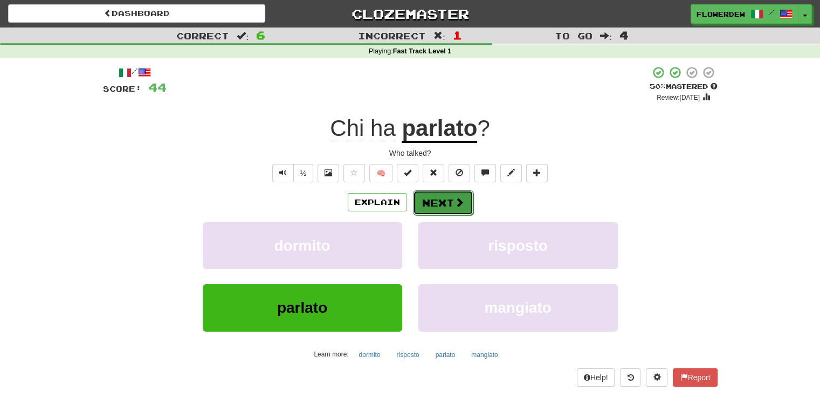
click at [427, 195] on button "Next" at bounding box center [443, 202] width 60 height 25
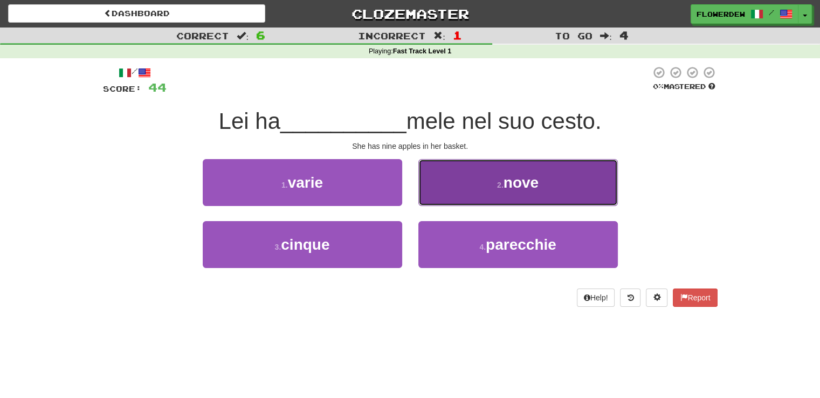
click at [470, 186] on button "2 . nove" at bounding box center [518, 182] width 200 height 47
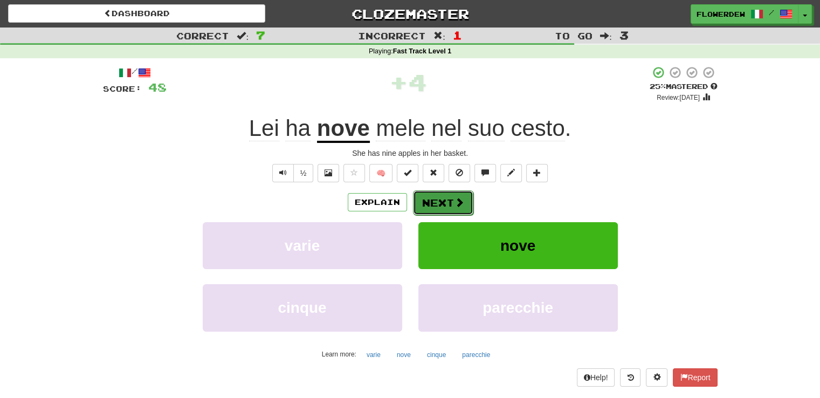
click at [449, 197] on button "Next" at bounding box center [443, 202] width 60 height 25
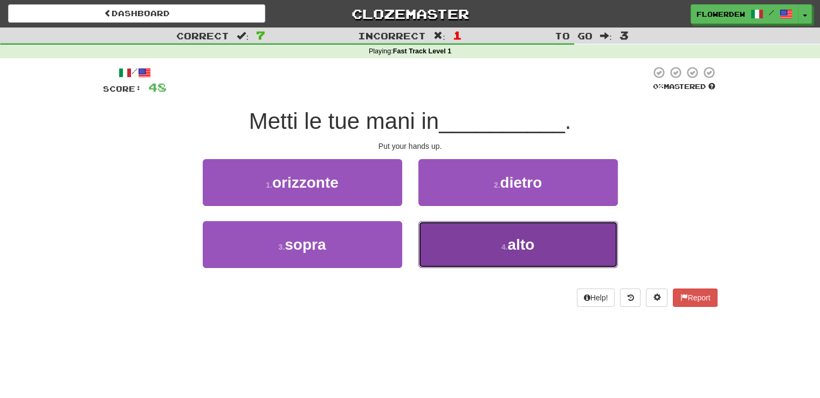
click at [434, 242] on button "4 . alto" at bounding box center [518, 244] width 200 height 47
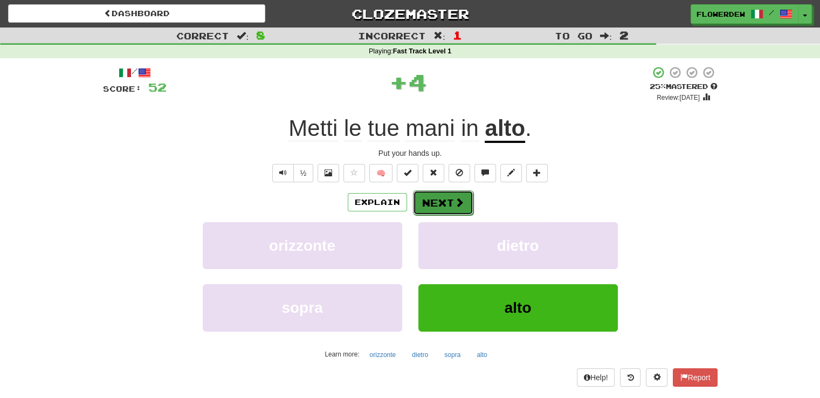
click at [444, 201] on button "Next" at bounding box center [443, 202] width 60 height 25
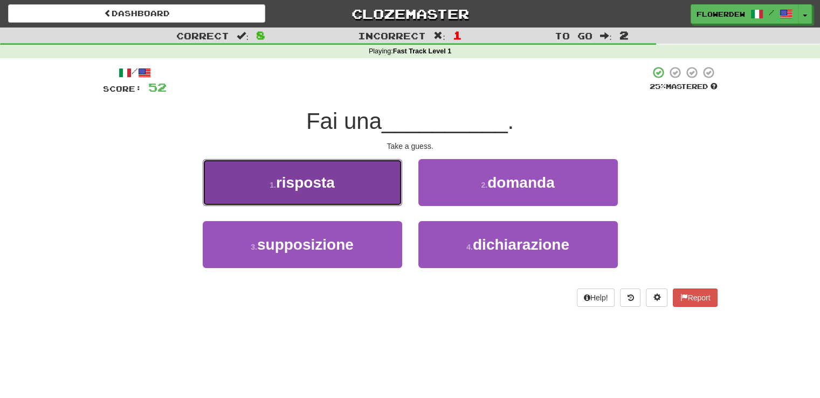
click at [387, 199] on button "1 . risposta" at bounding box center [303, 182] width 200 height 47
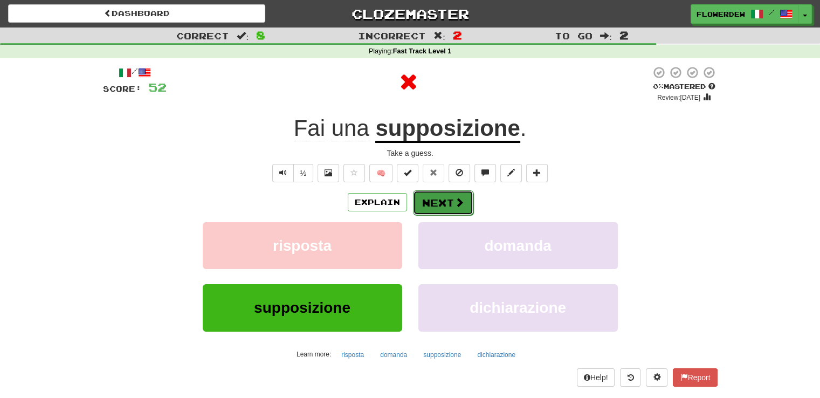
click at [443, 199] on button "Next" at bounding box center [443, 202] width 60 height 25
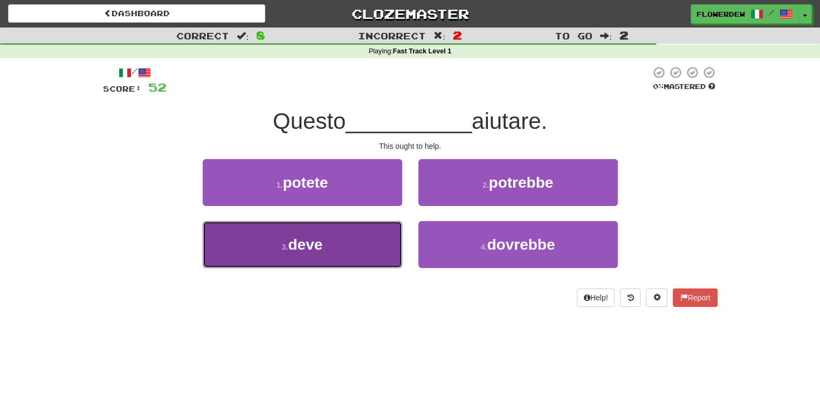
click at [375, 242] on button "3 . deve" at bounding box center [303, 244] width 200 height 47
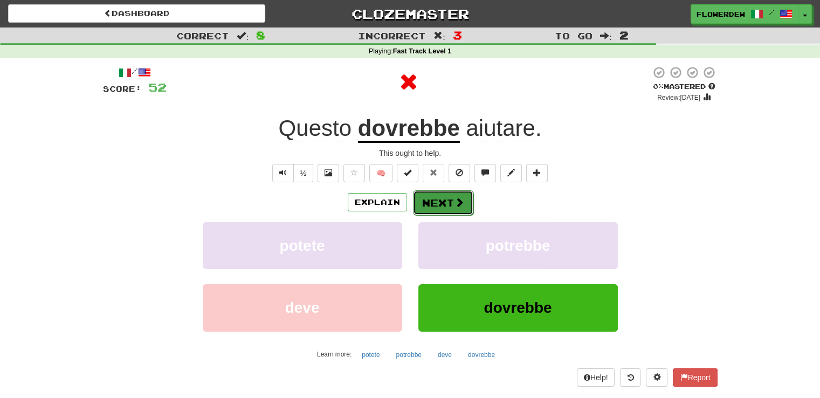
click at [445, 205] on button "Next" at bounding box center [443, 202] width 60 height 25
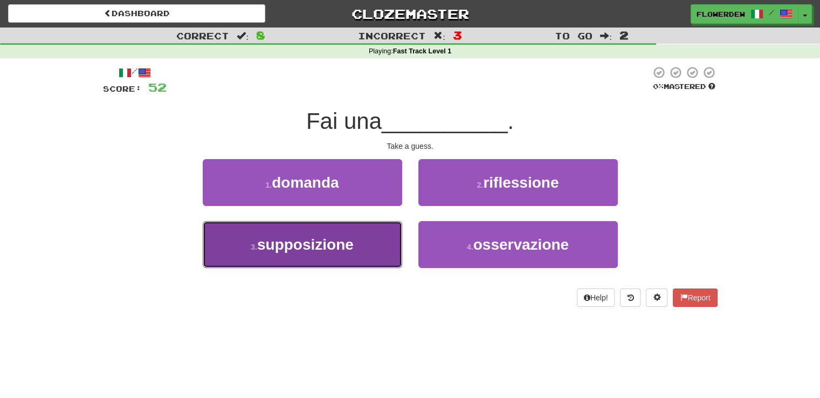
click at [398, 241] on button "3 . supposizione" at bounding box center [303, 244] width 200 height 47
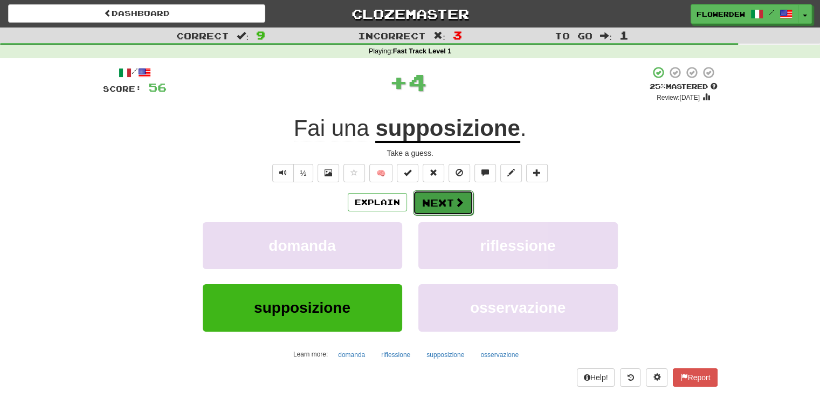
click at [447, 202] on button "Next" at bounding box center [443, 202] width 60 height 25
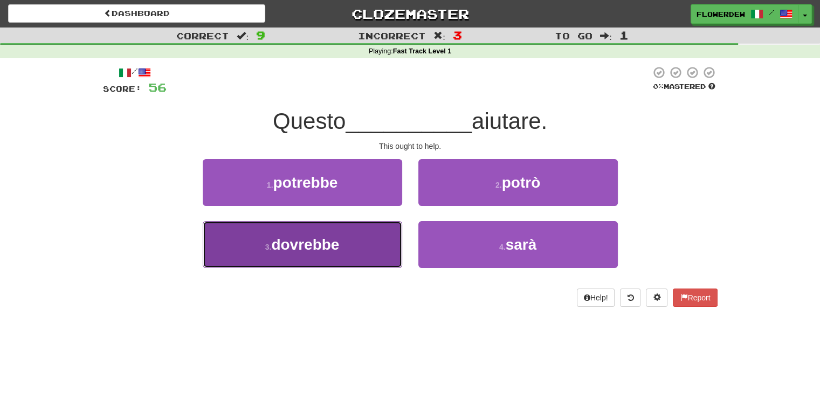
click at [371, 244] on button "3 . dovrebbe" at bounding box center [303, 244] width 200 height 47
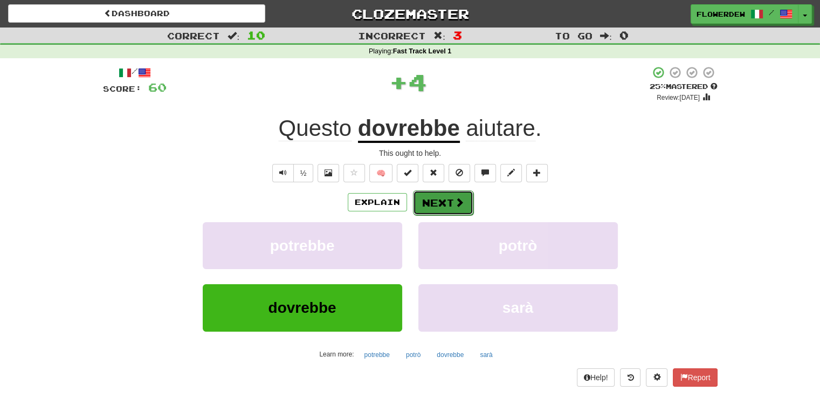
click at [452, 203] on button "Next" at bounding box center [443, 202] width 60 height 25
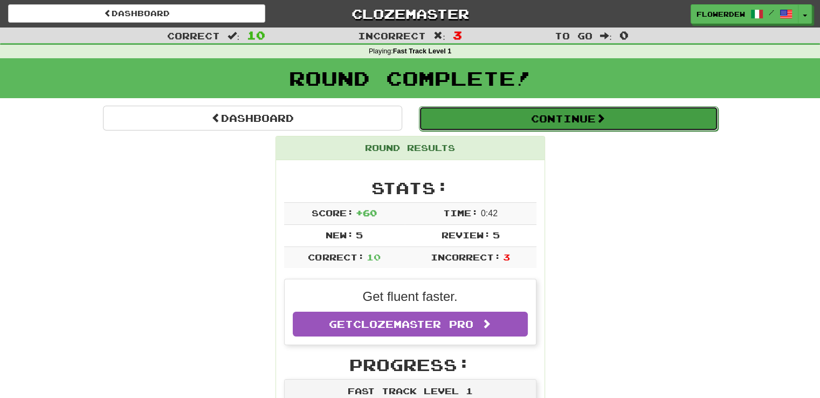
click at [507, 128] on button "Continue" at bounding box center [568, 118] width 299 height 25
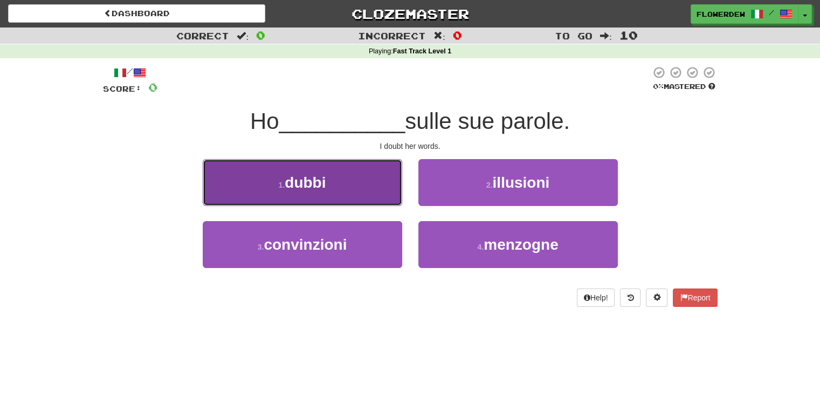
click at [368, 170] on button "1 . dubbi" at bounding box center [303, 182] width 200 height 47
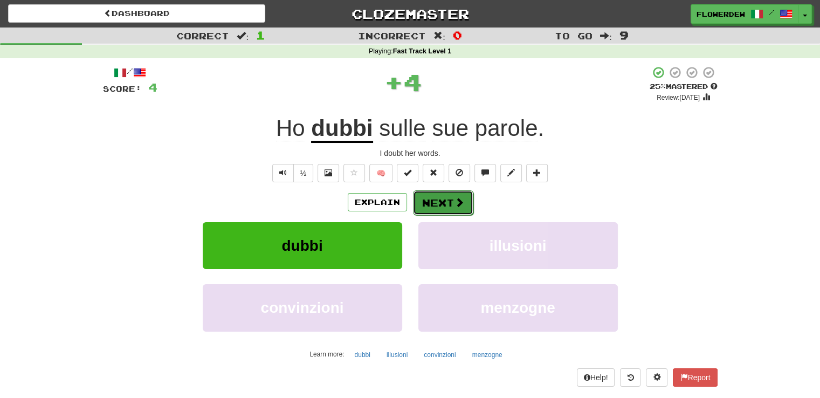
click at [452, 210] on button "Next" at bounding box center [443, 202] width 60 height 25
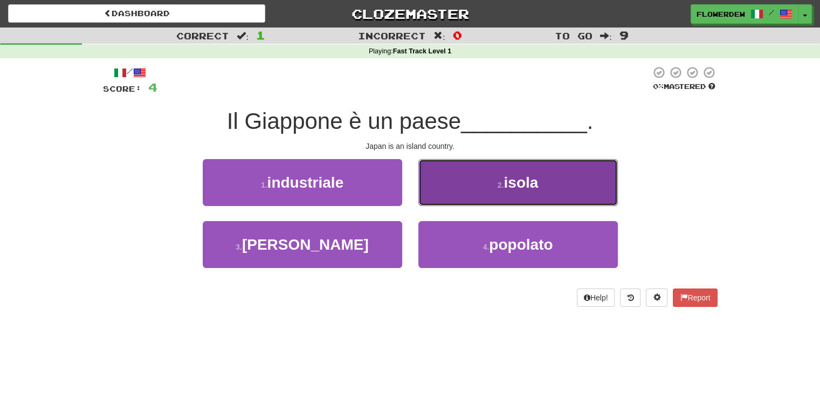
click at [440, 202] on button "2 . isola" at bounding box center [518, 182] width 200 height 47
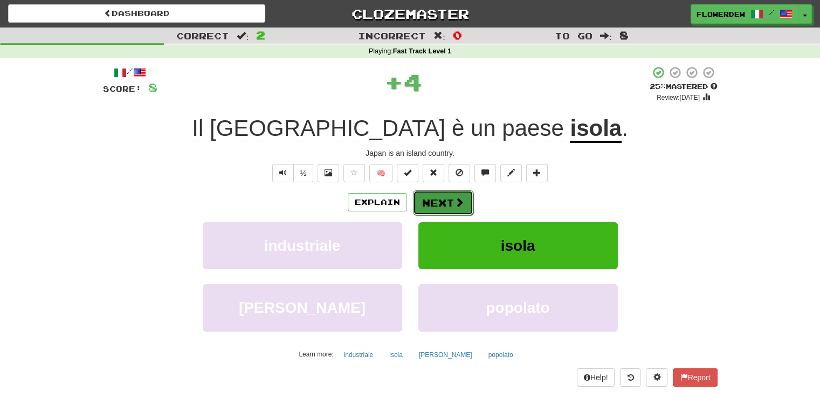
click at [425, 200] on button "Next" at bounding box center [443, 202] width 60 height 25
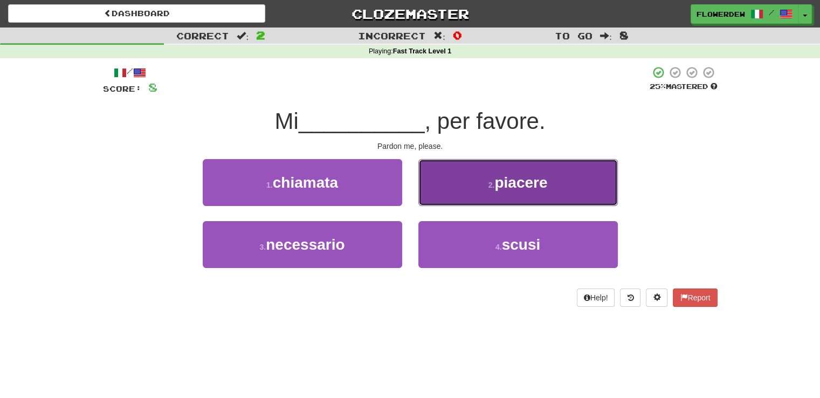
click at [449, 195] on button "2 . piacere" at bounding box center [518, 182] width 200 height 47
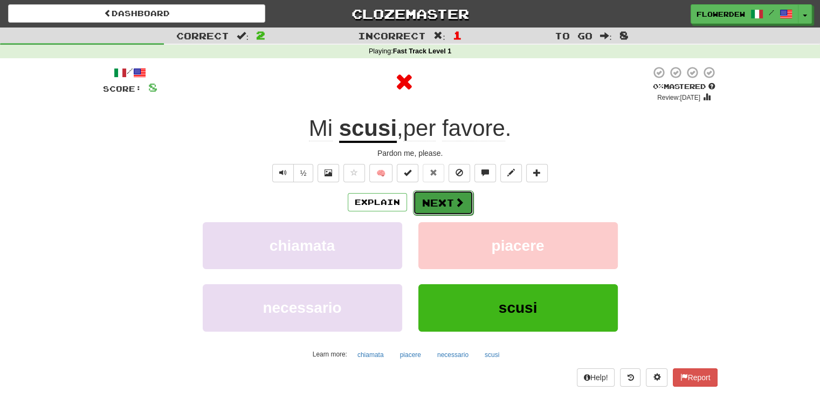
click at [449, 205] on button "Next" at bounding box center [443, 202] width 60 height 25
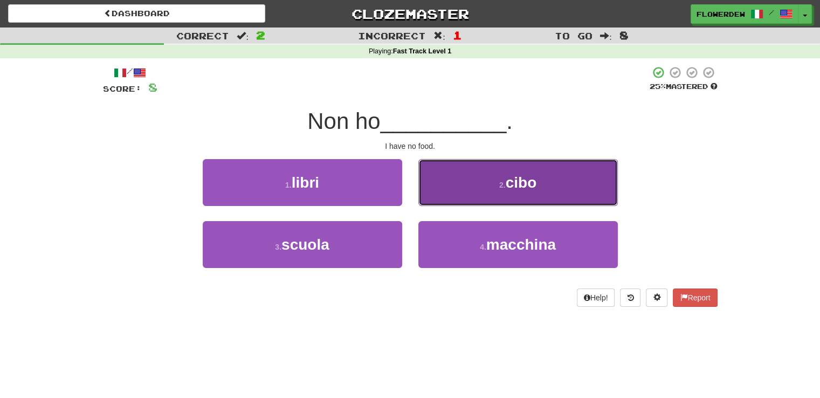
click at [466, 188] on button "2 . cibo" at bounding box center [518, 182] width 200 height 47
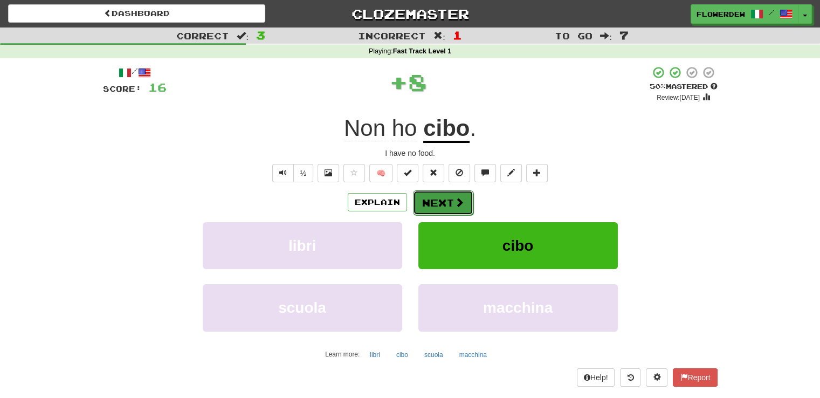
click at [448, 197] on button "Next" at bounding box center [443, 202] width 60 height 25
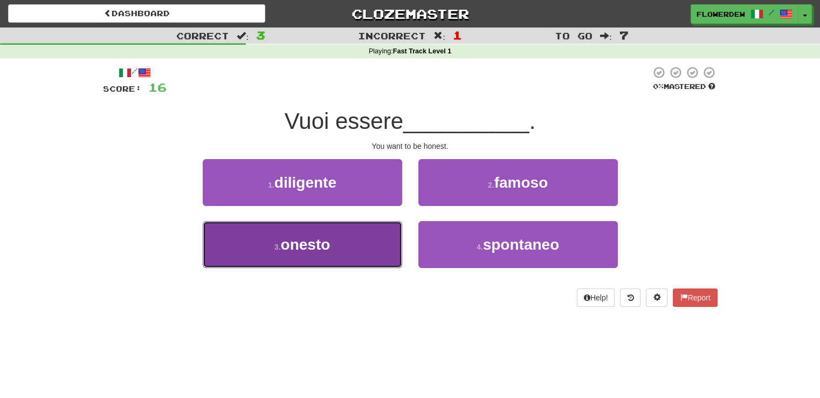
click at [364, 249] on button "3 . onesto" at bounding box center [303, 244] width 200 height 47
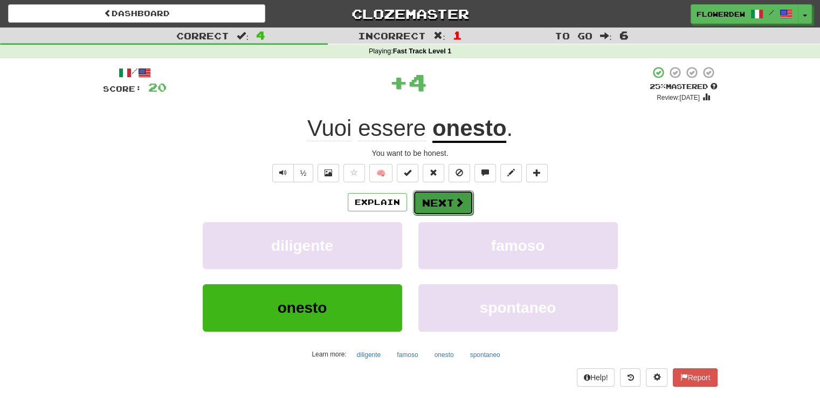
click at [438, 196] on button "Next" at bounding box center [443, 202] width 60 height 25
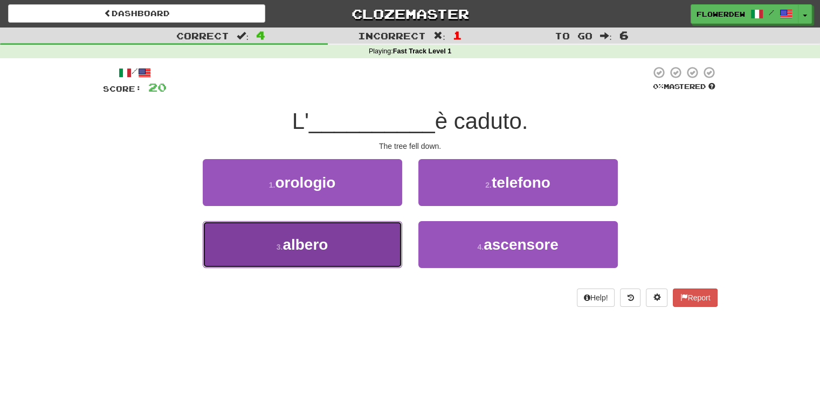
click at [373, 244] on button "3 . albero" at bounding box center [303, 244] width 200 height 47
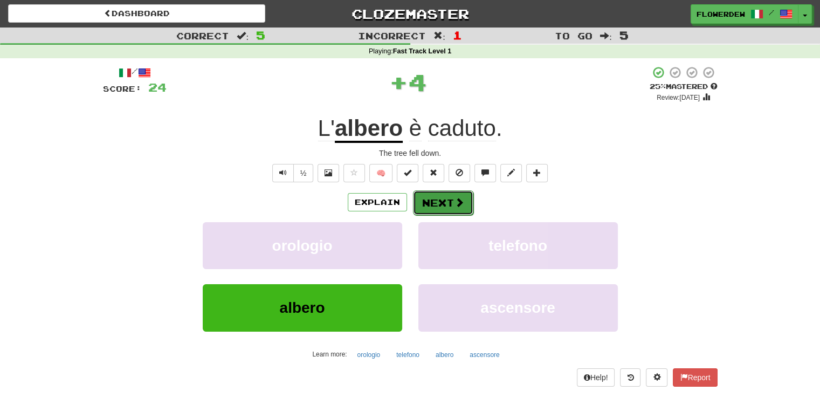
click at [450, 199] on button "Next" at bounding box center [443, 202] width 60 height 25
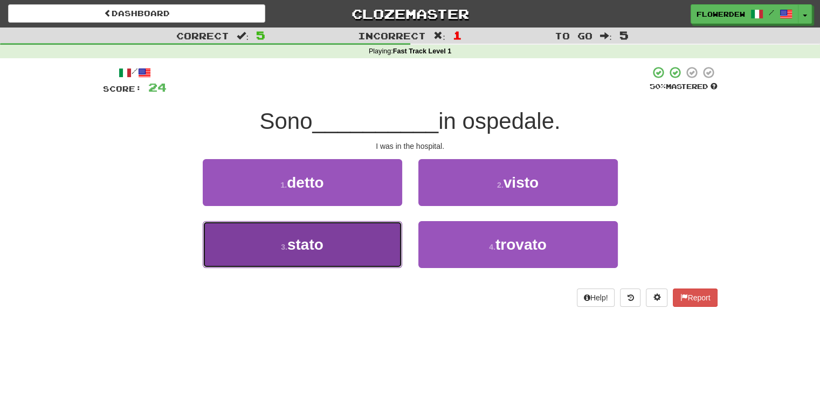
click at [399, 245] on button "3 . stato" at bounding box center [303, 244] width 200 height 47
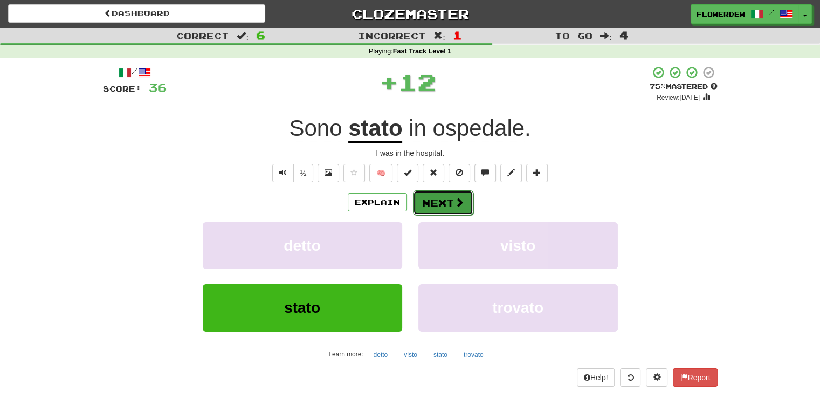
click at [458, 208] on button "Next" at bounding box center [443, 202] width 60 height 25
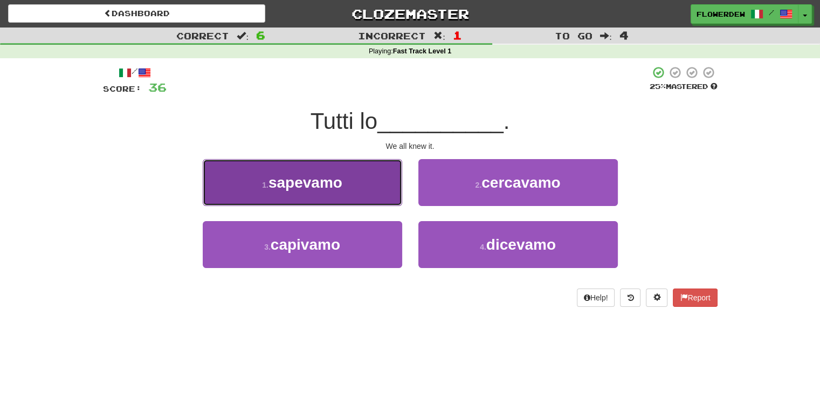
click at [366, 190] on button "1 . sapevamo" at bounding box center [303, 182] width 200 height 47
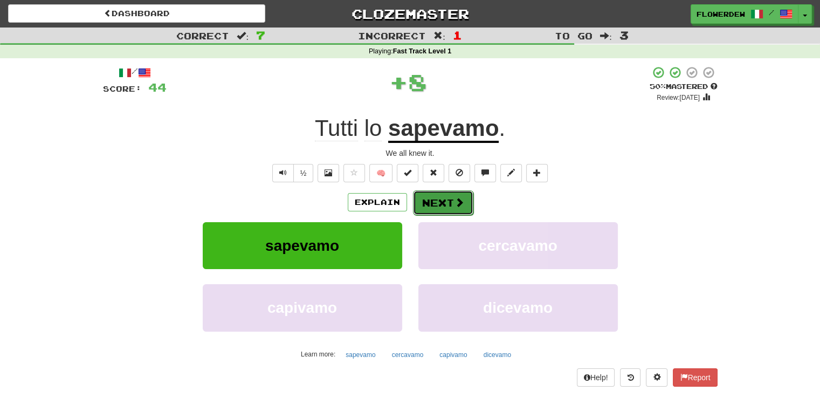
click at [442, 204] on button "Next" at bounding box center [443, 202] width 60 height 25
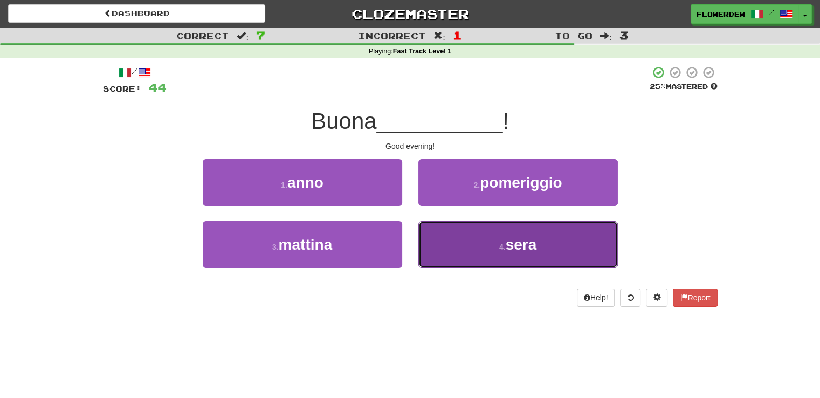
click at [442, 239] on button "4 . sera" at bounding box center [518, 244] width 200 height 47
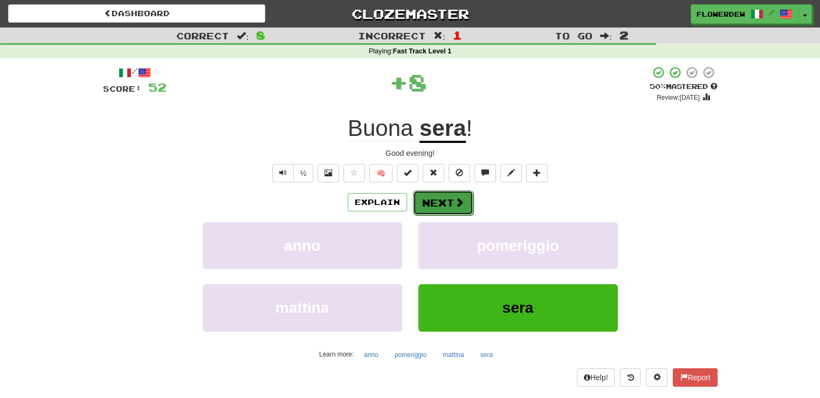
click at [443, 201] on button "Next" at bounding box center [443, 202] width 60 height 25
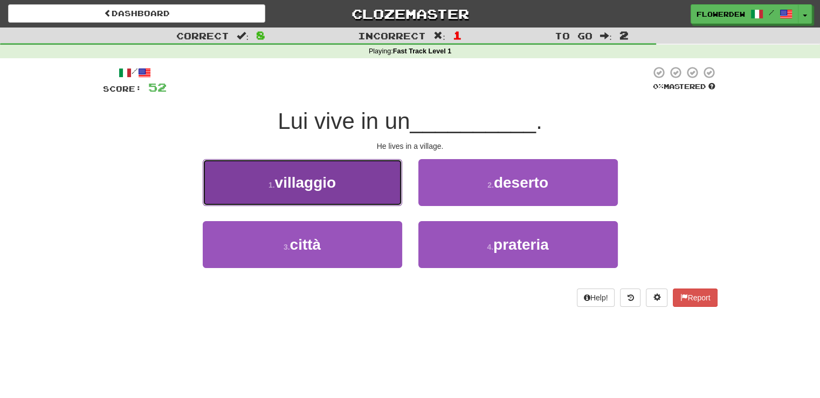
click at [395, 182] on button "1 . villaggio" at bounding box center [303, 182] width 200 height 47
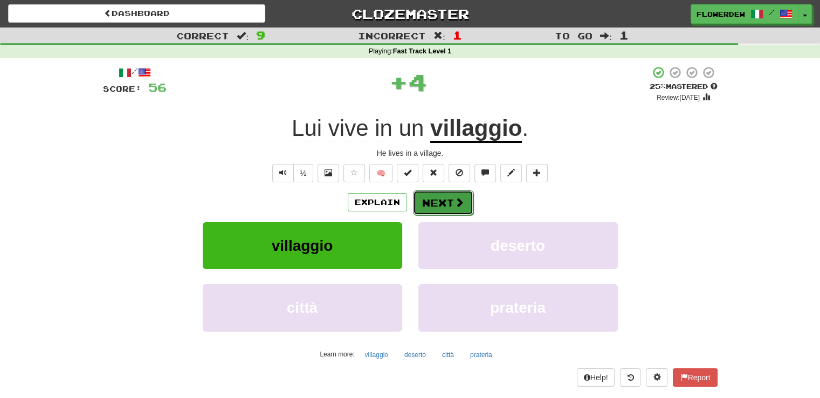
click at [423, 197] on button "Next" at bounding box center [443, 202] width 60 height 25
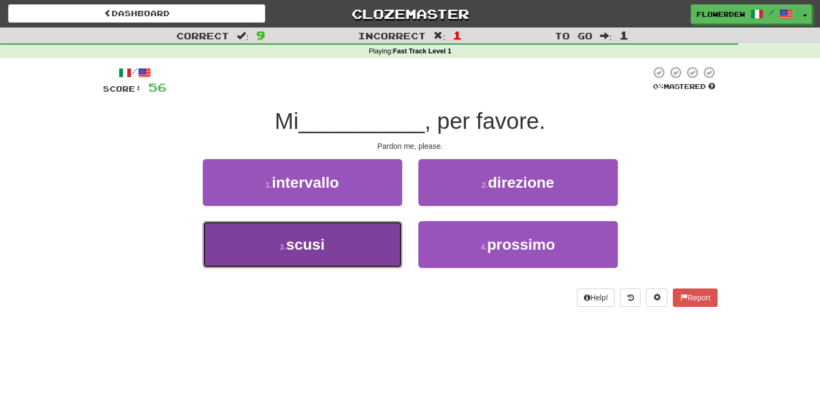
click at [380, 236] on button "3 . scusi" at bounding box center [303, 244] width 200 height 47
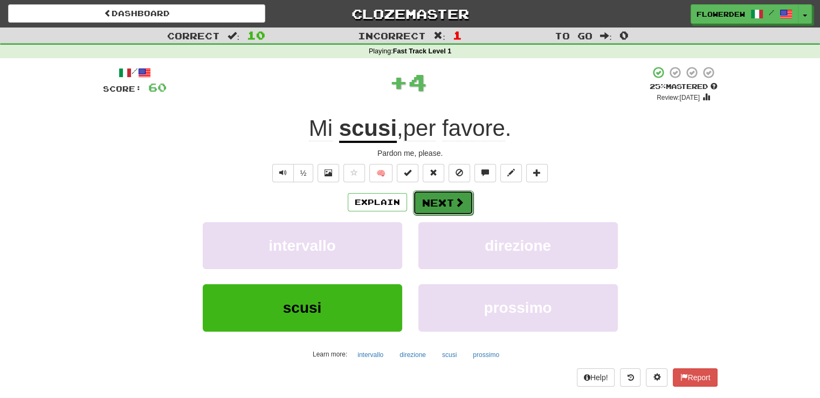
click at [443, 211] on button "Next" at bounding box center [443, 202] width 60 height 25
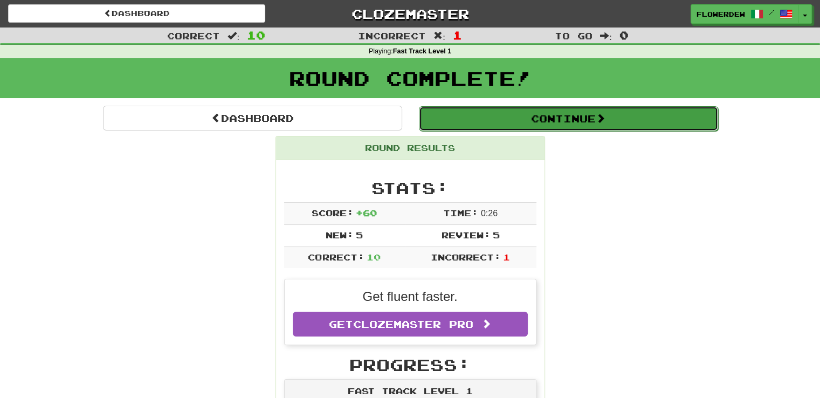
click at [505, 113] on button "Continue" at bounding box center [568, 118] width 299 height 25
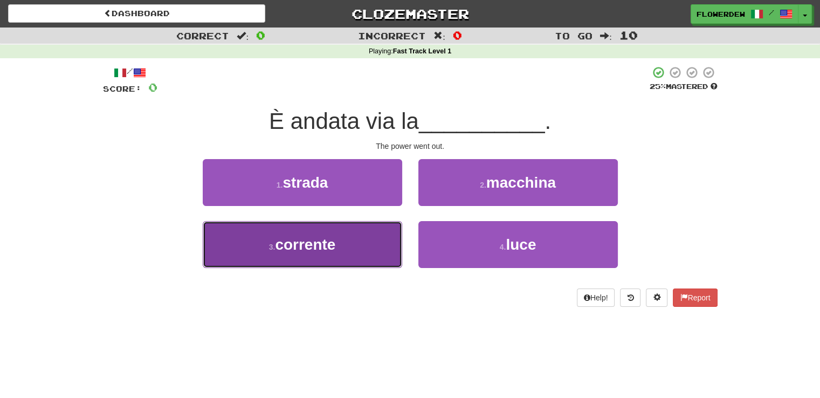
click at [388, 223] on button "3 . corrente" at bounding box center [303, 244] width 200 height 47
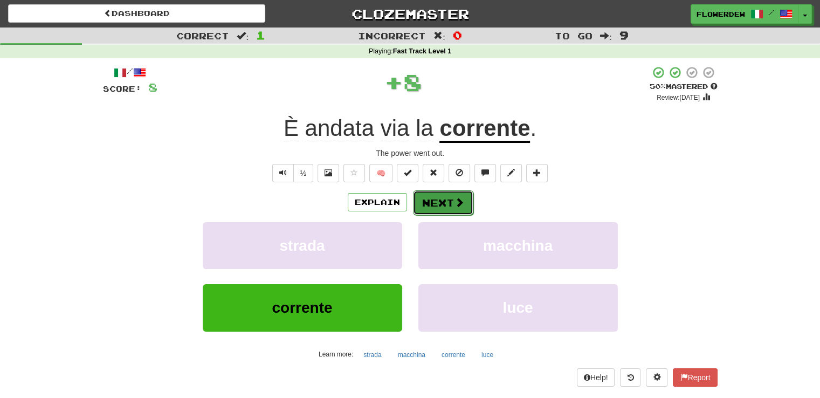
click at [435, 204] on button "Next" at bounding box center [443, 202] width 60 height 25
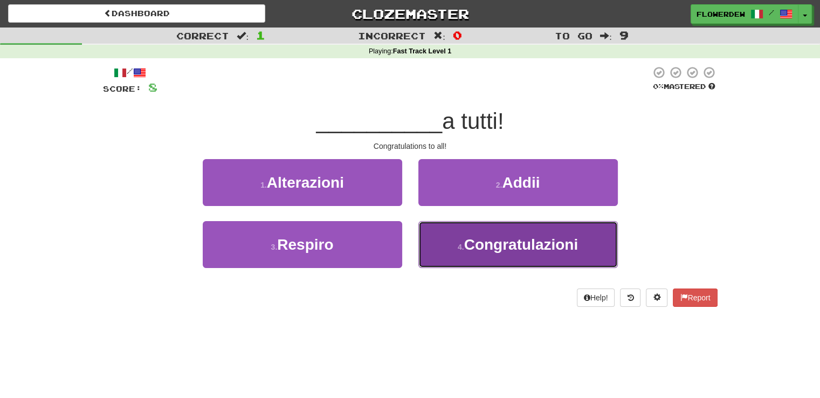
click at [451, 236] on button "4 . Congratulazioni" at bounding box center [518, 244] width 200 height 47
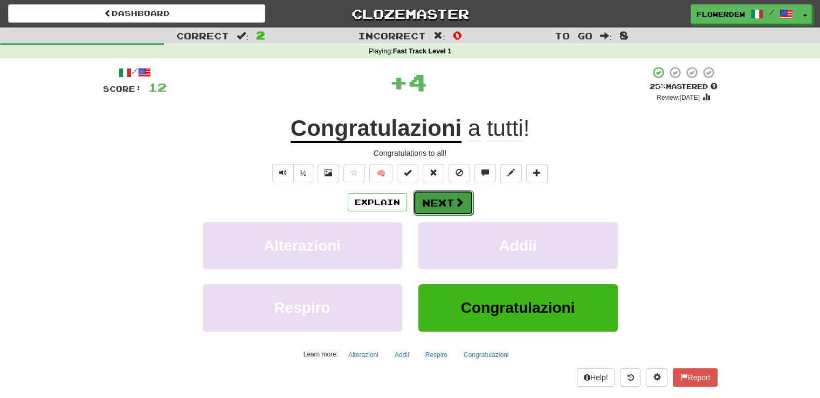
click at [441, 206] on button "Next" at bounding box center [443, 202] width 60 height 25
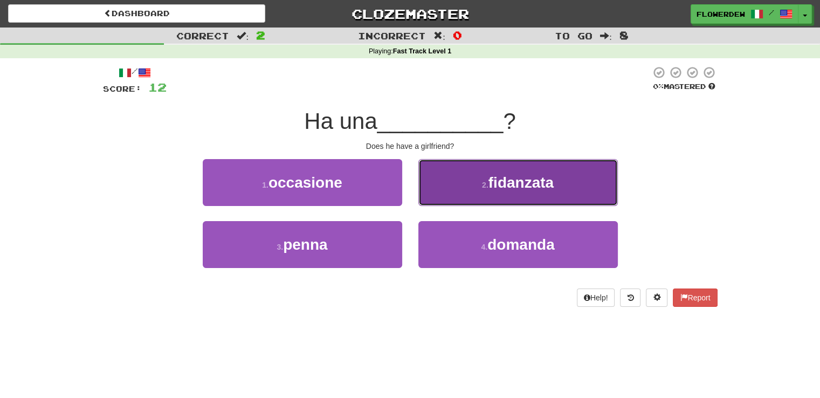
click at [444, 182] on button "2 . fidanzata" at bounding box center [518, 182] width 200 height 47
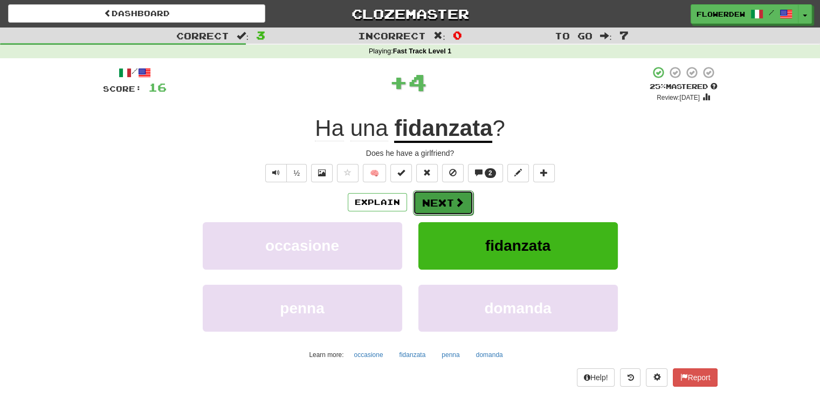
click at [442, 195] on button "Next" at bounding box center [443, 202] width 60 height 25
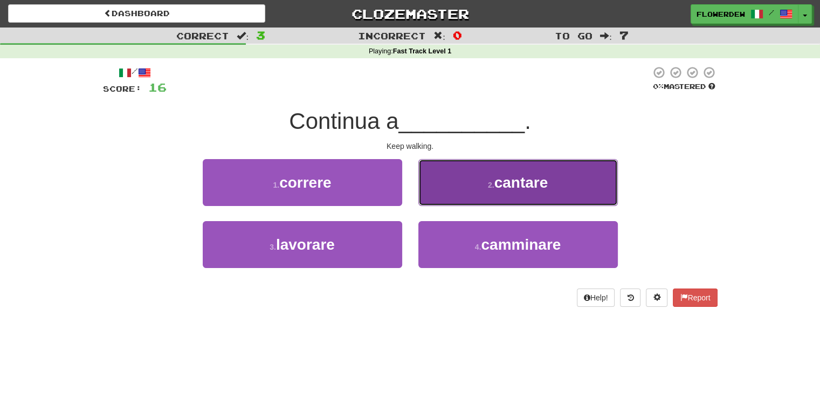
click at [445, 198] on button "2 . cantare" at bounding box center [518, 182] width 200 height 47
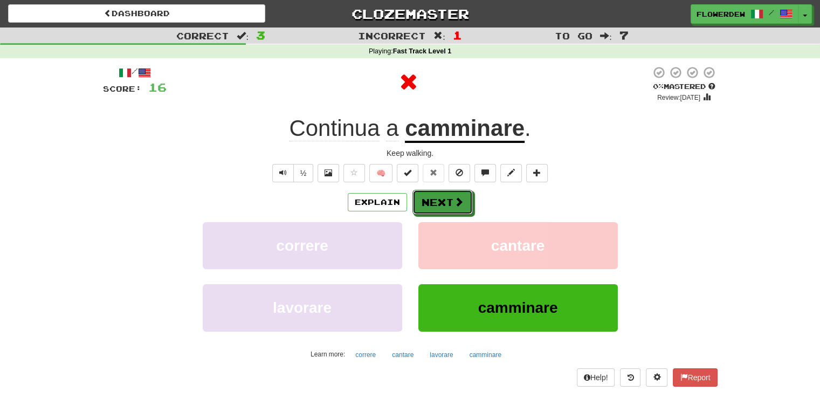
click at [445, 198] on button "Next" at bounding box center [443, 202] width 60 height 25
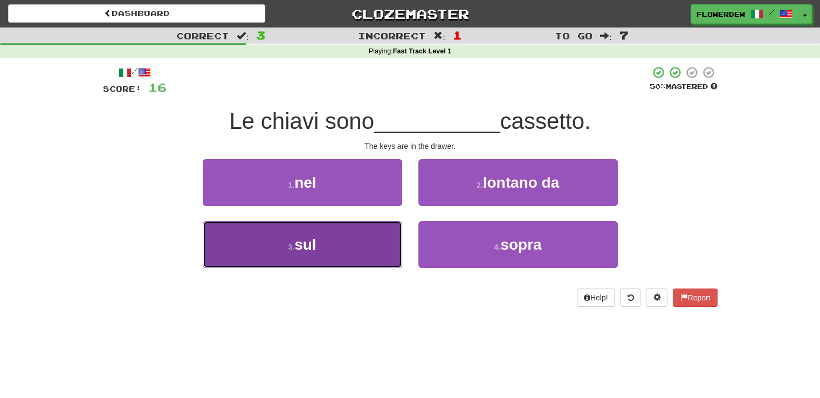
click at [392, 236] on button "3 . sul" at bounding box center [303, 244] width 200 height 47
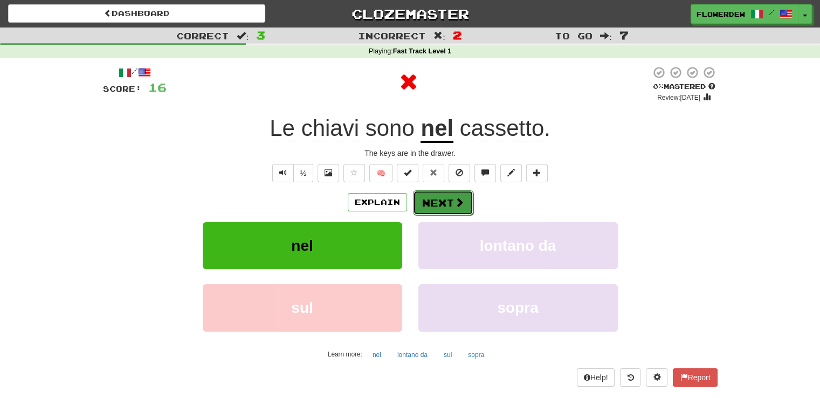
click at [449, 201] on button "Next" at bounding box center [443, 202] width 60 height 25
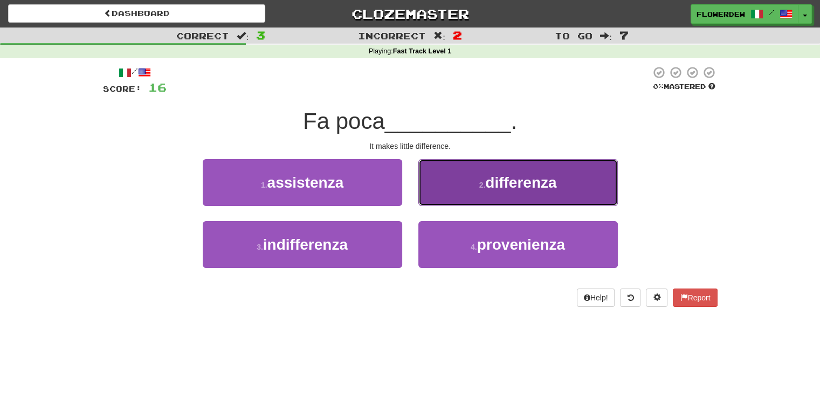
click at [447, 192] on button "2 . differenza" at bounding box center [518, 182] width 200 height 47
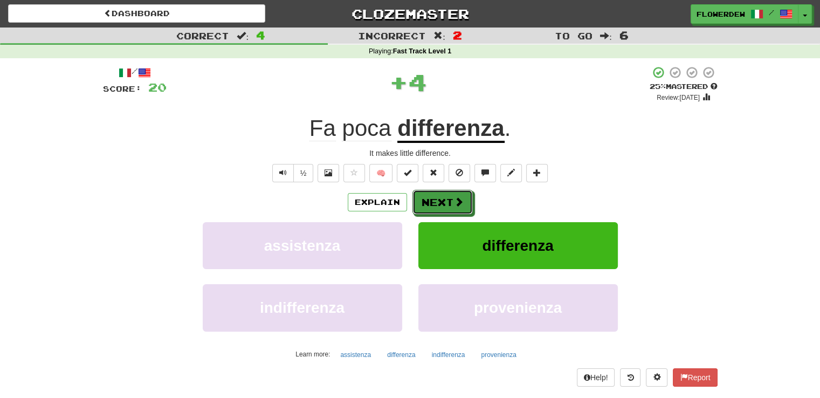
click at [447, 192] on button "Next" at bounding box center [443, 202] width 60 height 25
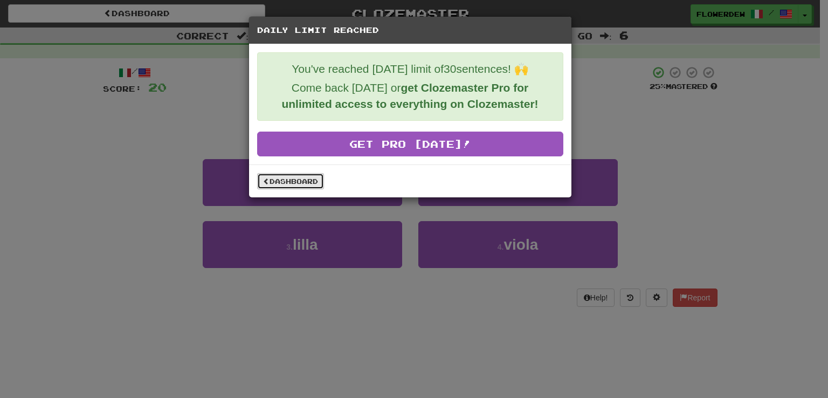
click at [302, 180] on link "Dashboard" at bounding box center [290, 181] width 67 height 16
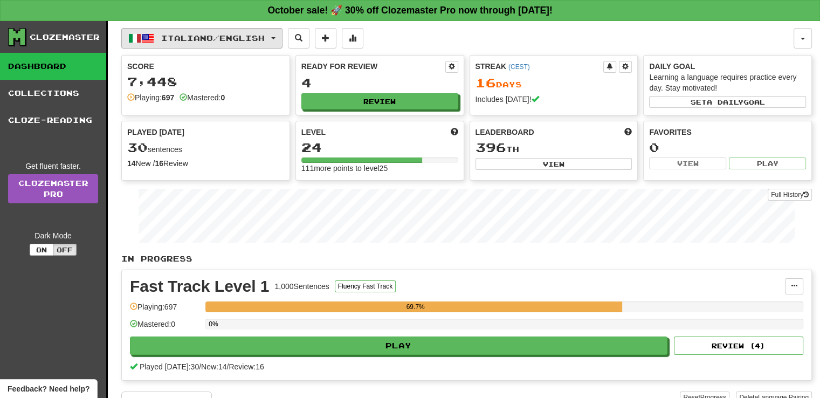
click at [219, 38] on span "Italiano / English" at bounding box center [213, 37] width 104 height 9
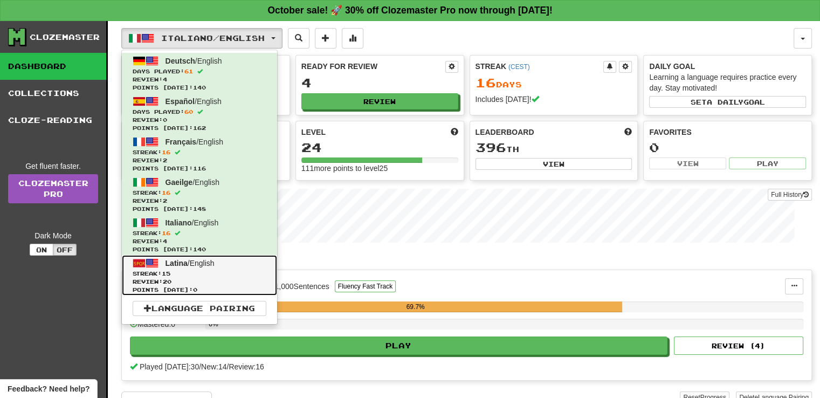
click at [183, 266] on span "Latina" at bounding box center [177, 263] width 22 height 9
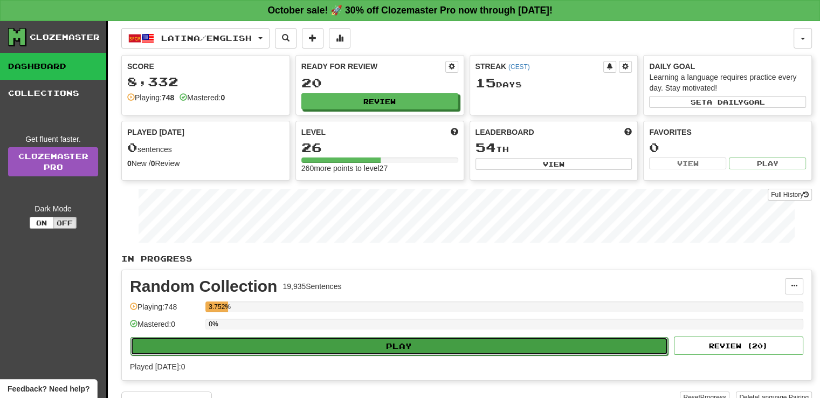
click at [370, 349] on button "Play" at bounding box center [400, 346] width 538 height 18
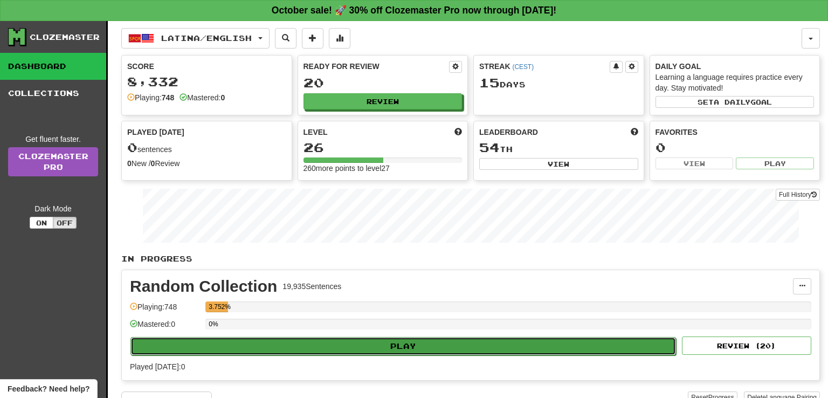
select select "**"
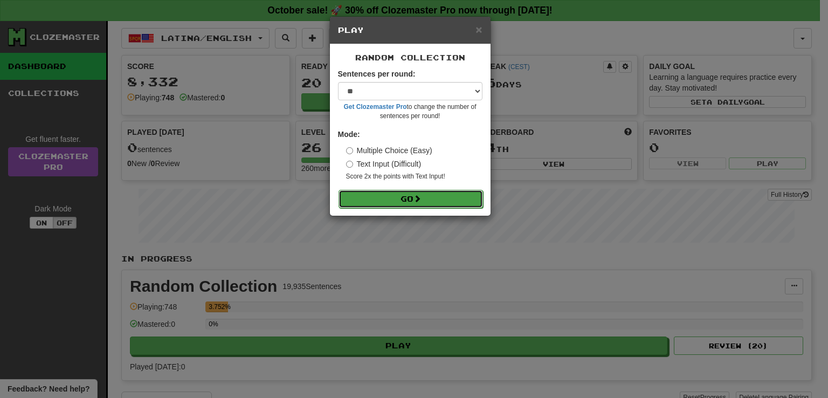
click at [431, 208] on button "Go" at bounding box center [411, 199] width 145 height 18
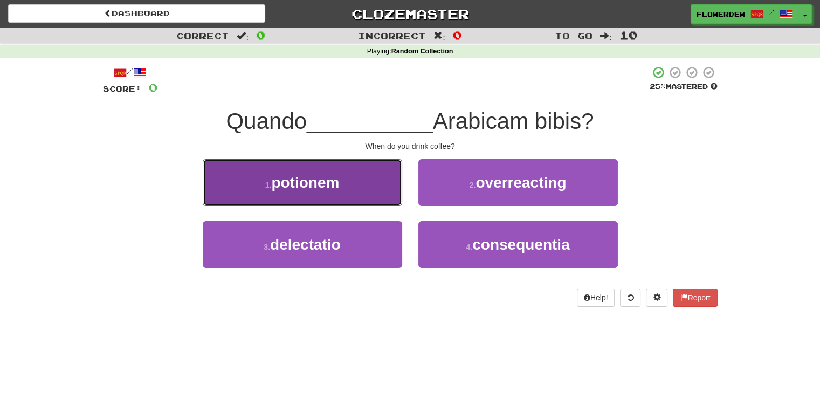
click at [389, 197] on button "1 . [GEOGRAPHIC_DATA]" at bounding box center [303, 182] width 200 height 47
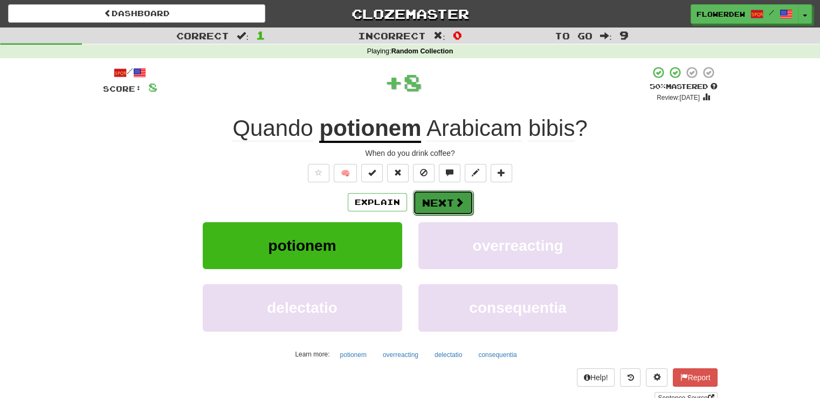
click at [445, 200] on button "Next" at bounding box center [443, 202] width 60 height 25
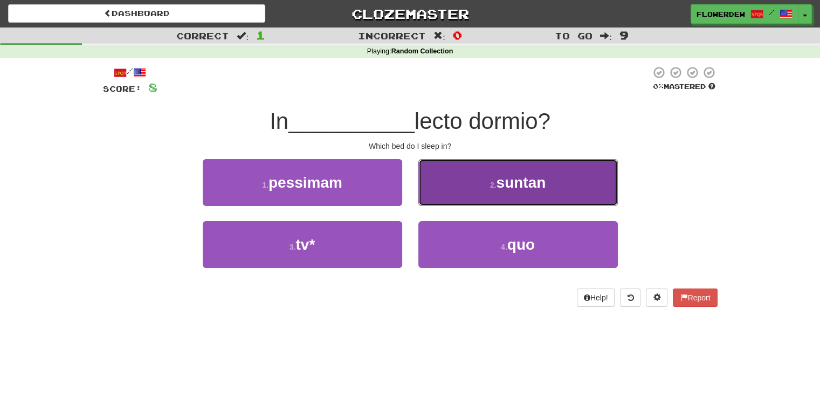
click at [435, 198] on button "2 . [GEOGRAPHIC_DATA]" at bounding box center [518, 182] width 200 height 47
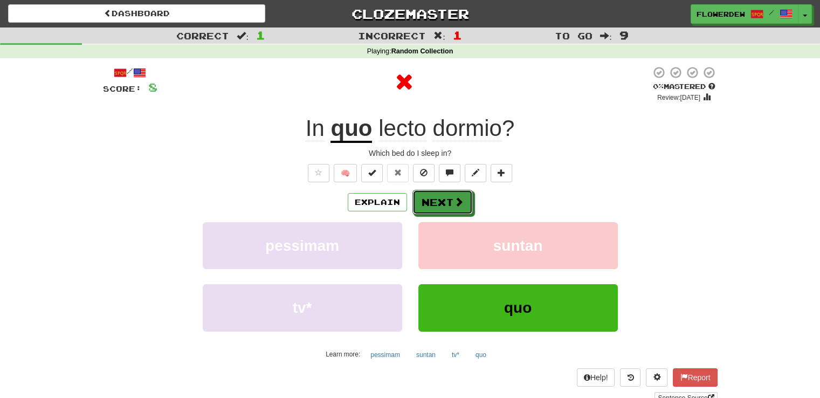
click at [435, 198] on button "Next" at bounding box center [443, 202] width 60 height 25
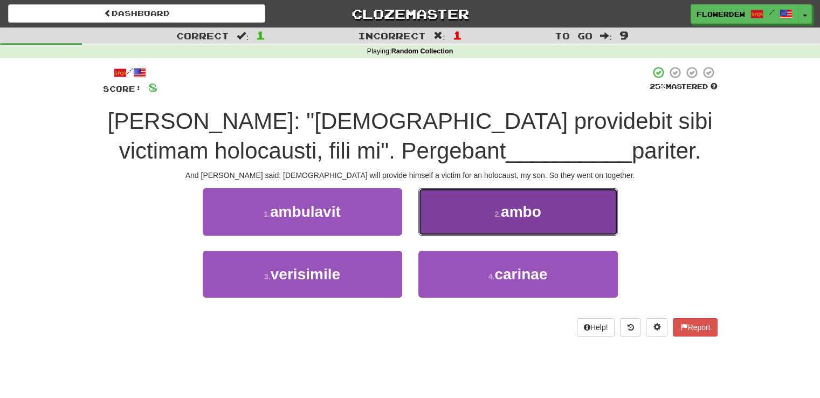
click at [518, 217] on span "ambo" at bounding box center [521, 211] width 40 height 17
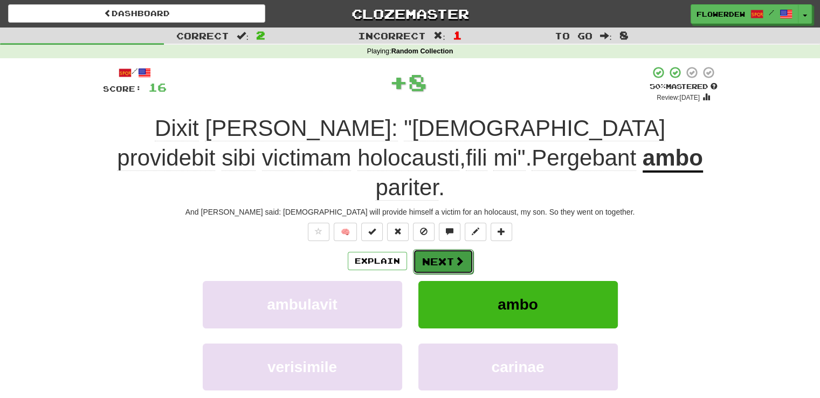
click at [458, 256] on span at bounding box center [460, 261] width 10 height 10
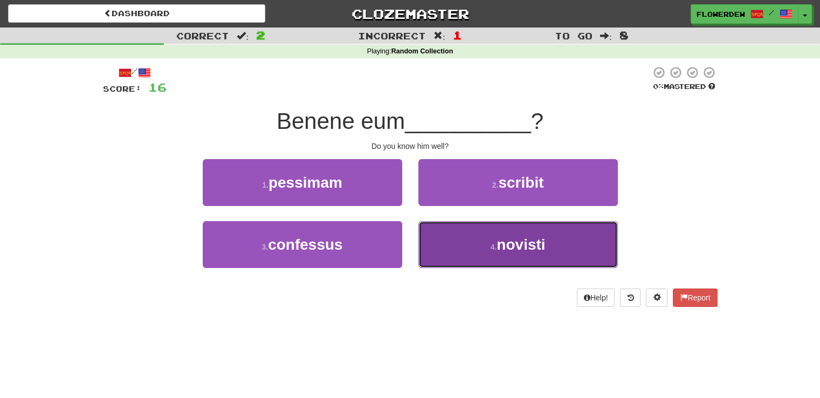
click at [444, 239] on button "4 . novisti" at bounding box center [518, 244] width 200 height 47
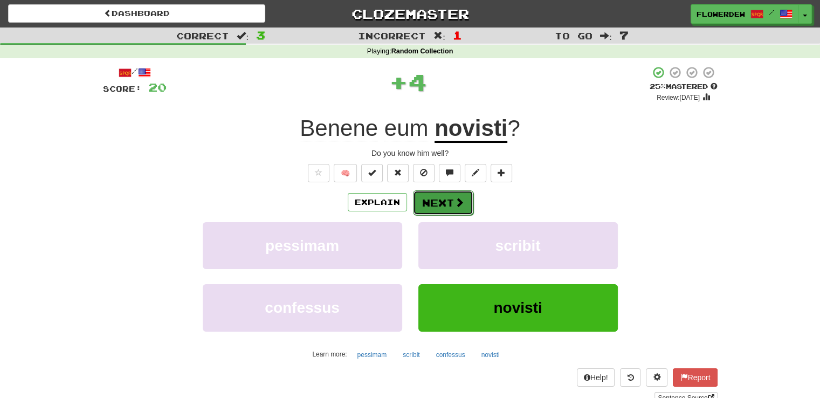
click at [439, 201] on button "Next" at bounding box center [443, 202] width 60 height 25
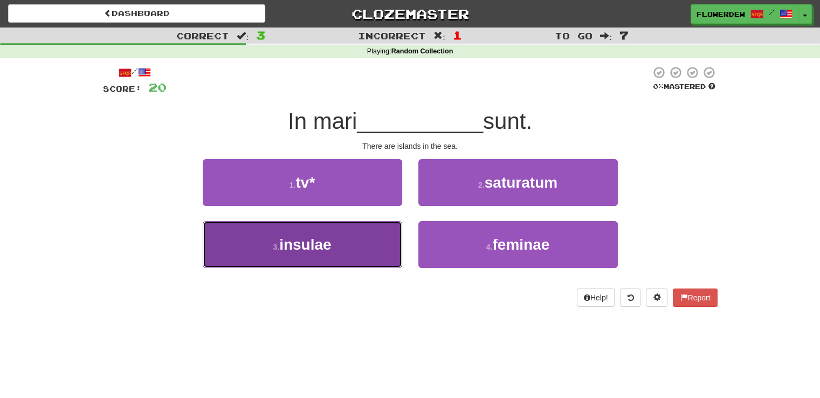
click at [372, 242] on button "3 . insulae" at bounding box center [303, 244] width 200 height 47
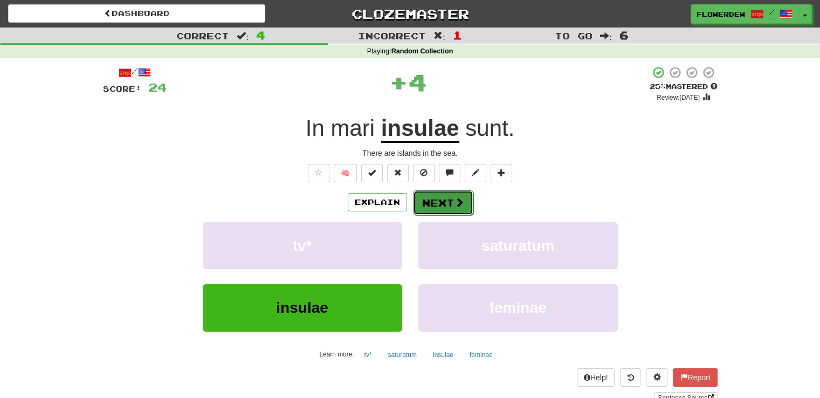
click at [448, 201] on button "Next" at bounding box center [443, 202] width 60 height 25
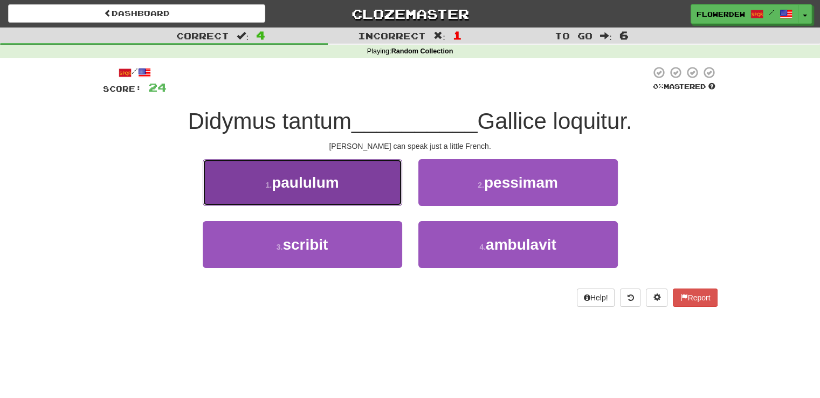
click at [372, 204] on button "1 . paululum" at bounding box center [303, 182] width 200 height 47
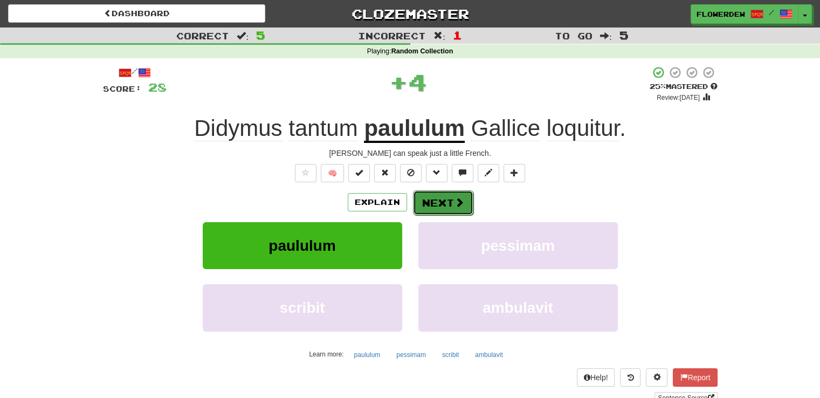
click at [431, 203] on button "Next" at bounding box center [443, 202] width 60 height 25
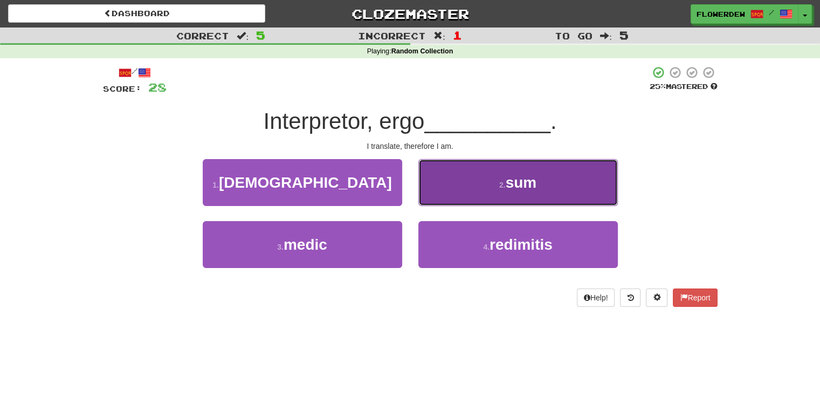
click at [422, 192] on button "2 . sum" at bounding box center [518, 182] width 200 height 47
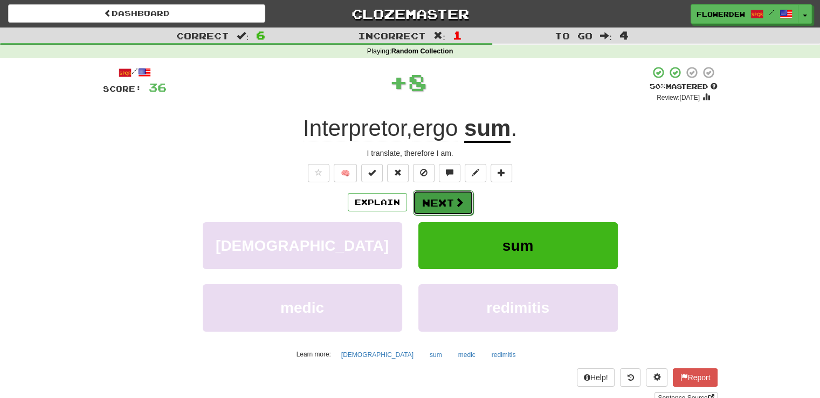
click at [423, 200] on button "Next" at bounding box center [443, 202] width 60 height 25
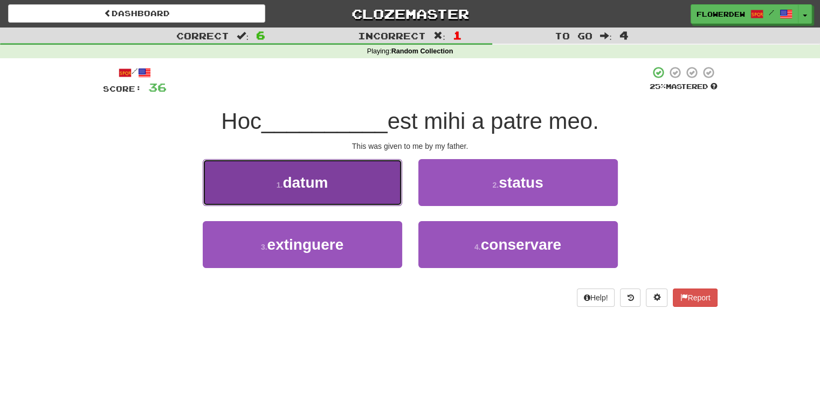
click at [359, 201] on button "1 . datum" at bounding box center [303, 182] width 200 height 47
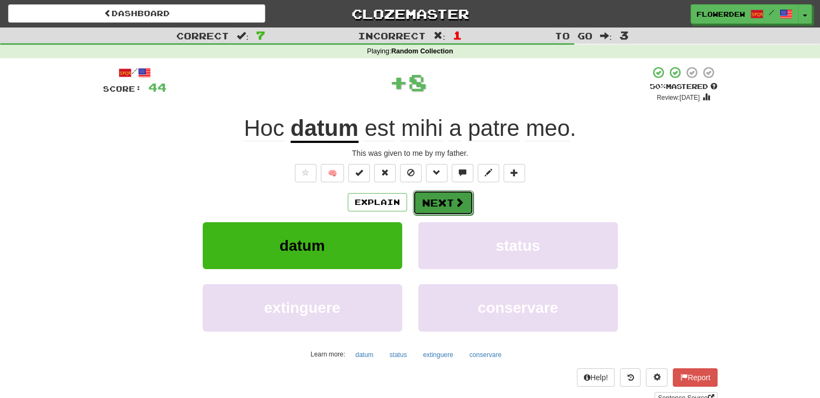
click at [445, 197] on button "Next" at bounding box center [443, 202] width 60 height 25
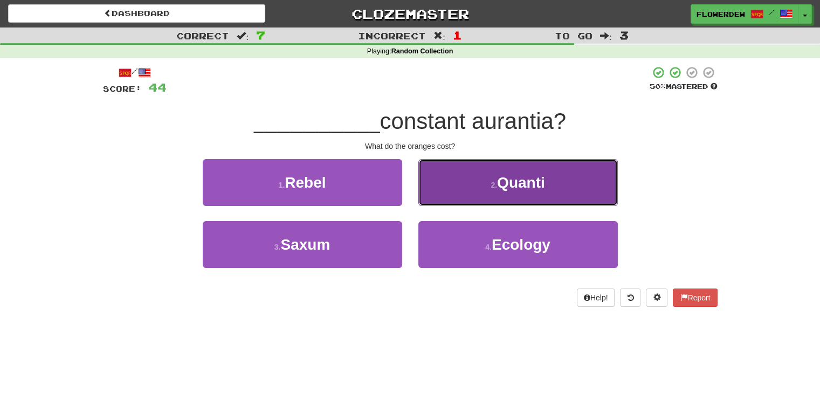
click at [444, 189] on button "2 . Quanti" at bounding box center [518, 182] width 200 height 47
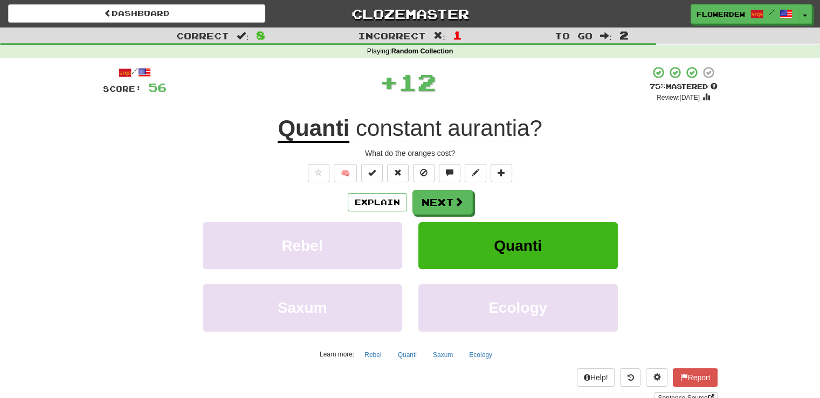
click at [444, 189] on div "/ Score: 56 + 12 75 % Mastered Review: 2025-11-14 Quanti constant aurantia ? Wh…" at bounding box center [410, 235] width 615 height 338
click at [444, 201] on button "Next" at bounding box center [443, 202] width 60 height 25
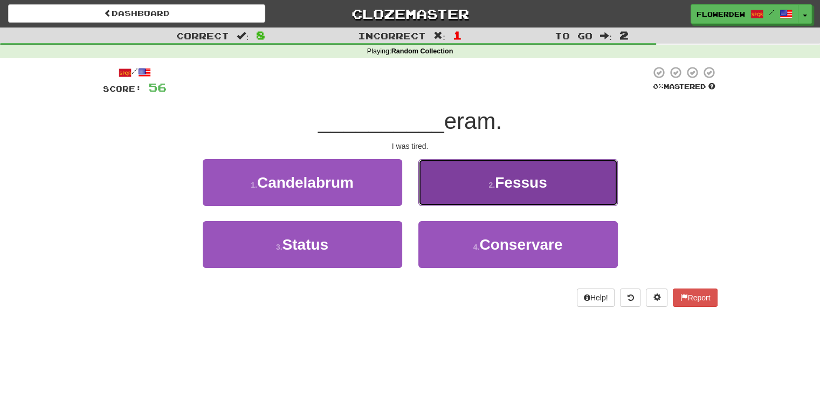
click at [448, 194] on button "2 . Fessus" at bounding box center [518, 182] width 200 height 47
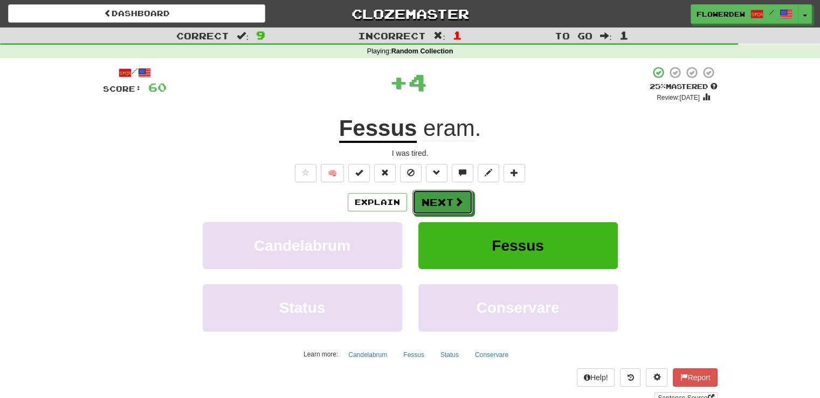
click at [448, 194] on button "Next" at bounding box center [443, 202] width 60 height 25
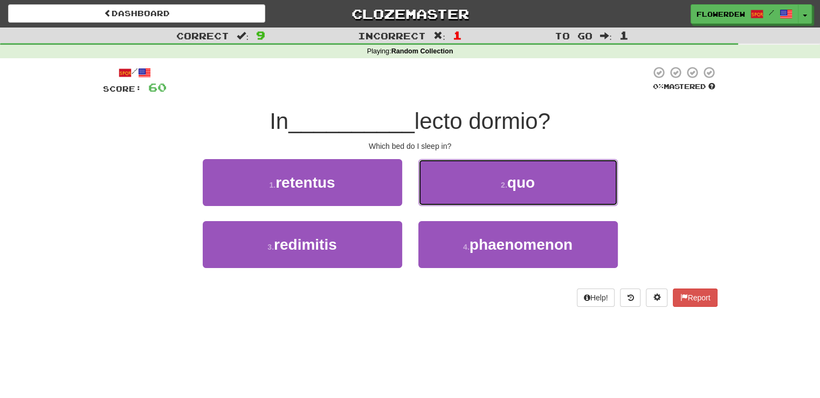
click at [448, 194] on button "2 . quo" at bounding box center [518, 182] width 200 height 47
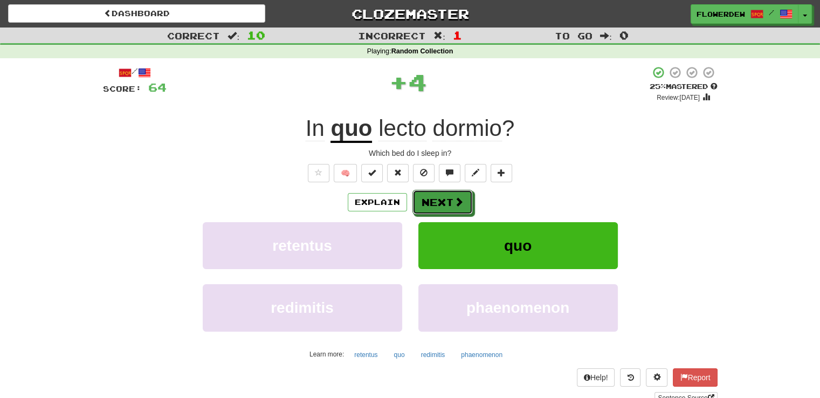
click at [448, 194] on button "Next" at bounding box center [443, 202] width 60 height 25
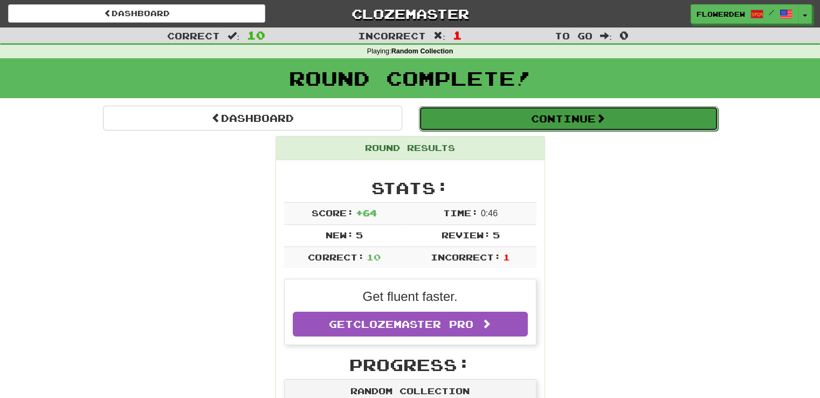
click at [485, 128] on button "Continue" at bounding box center [568, 118] width 299 height 25
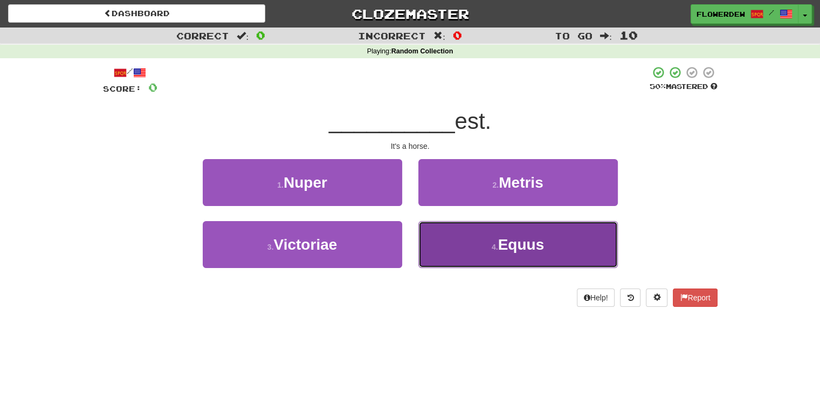
click at [460, 262] on button "4 . Equus" at bounding box center [518, 244] width 200 height 47
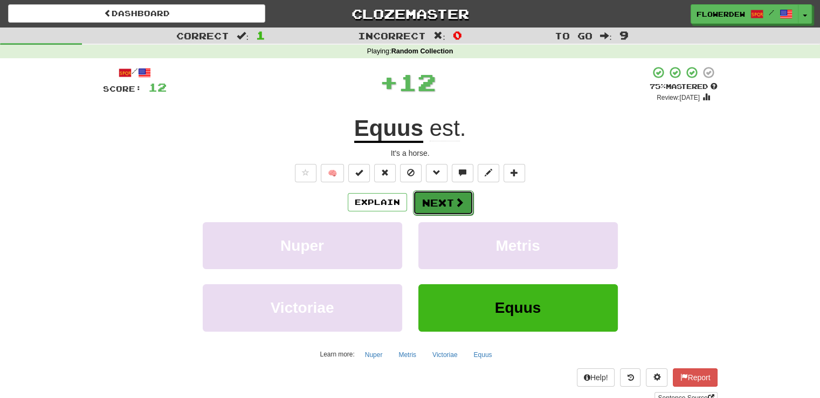
click at [450, 207] on button "Next" at bounding box center [443, 202] width 60 height 25
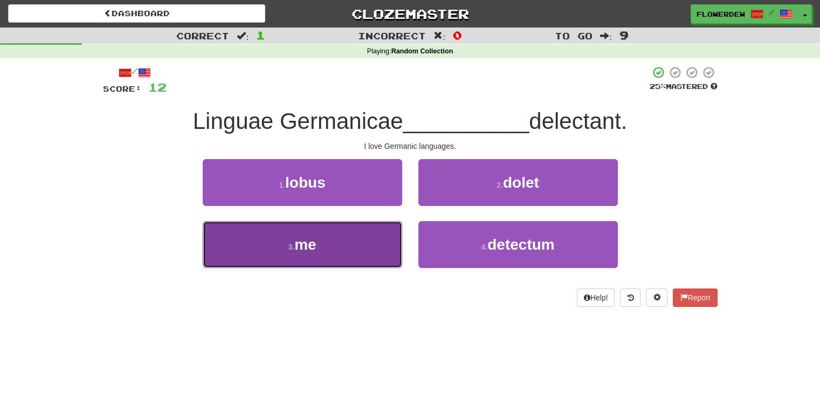
click at [346, 239] on button "3 . me" at bounding box center [303, 244] width 200 height 47
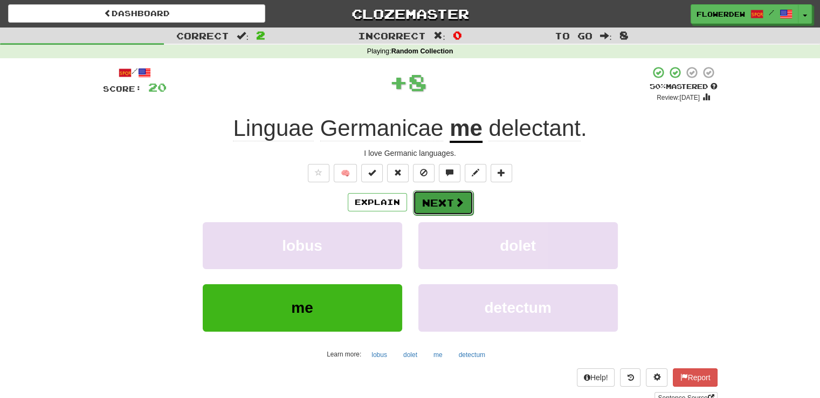
click at [460, 193] on button "Next" at bounding box center [443, 202] width 60 height 25
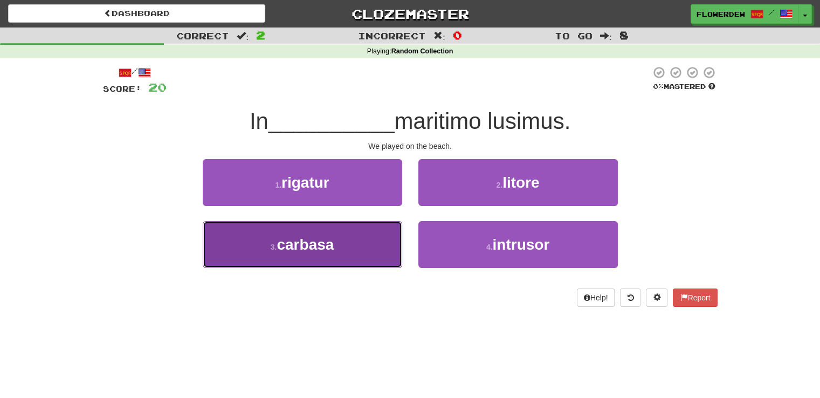
click at [346, 249] on button "3 . carbasa" at bounding box center [303, 244] width 200 height 47
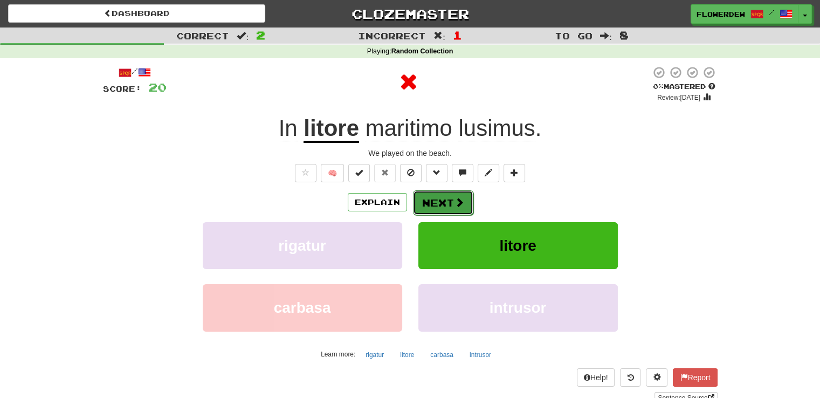
click at [457, 200] on span at bounding box center [460, 202] width 10 height 10
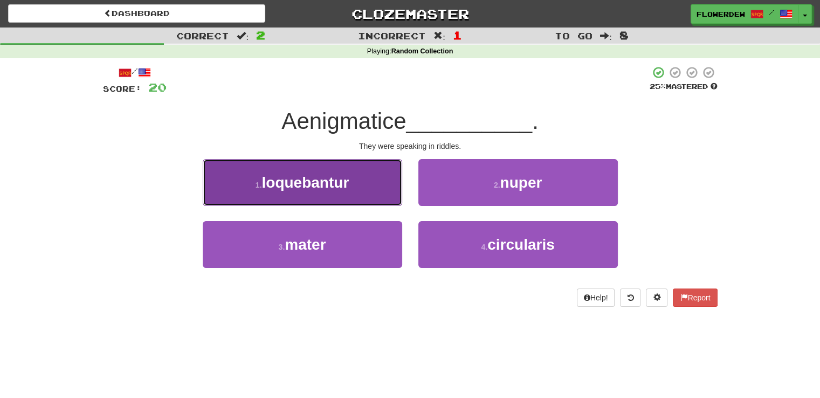
click at [373, 186] on button "1 . loquebantur" at bounding box center [303, 182] width 200 height 47
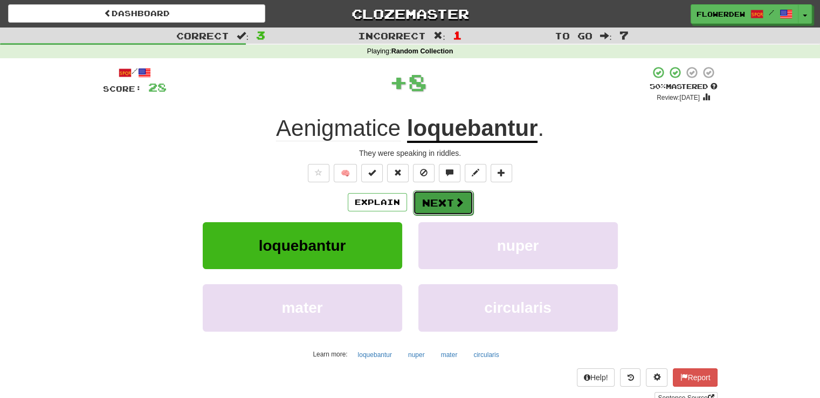
click at [426, 198] on button "Next" at bounding box center [443, 202] width 60 height 25
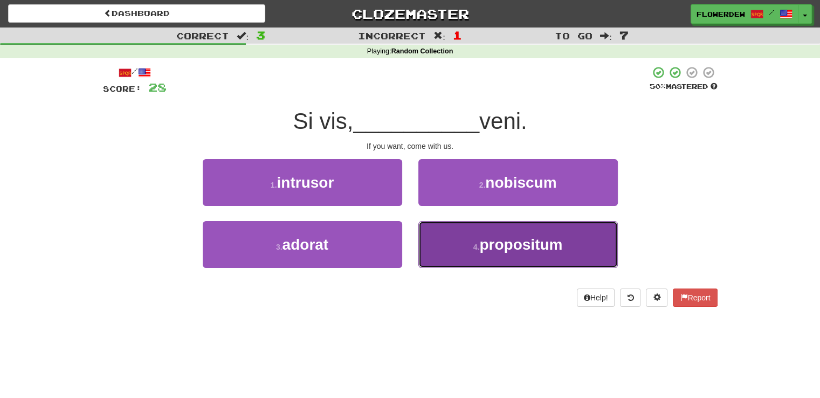
click at [440, 233] on button "4 . propositum" at bounding box center [518, 244] width 200 height 47
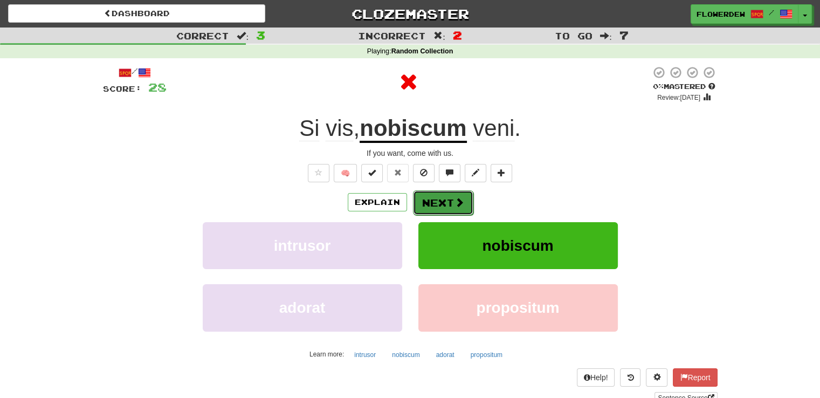
click at [431, 202] on button "Next" at bounding box center [443, 202] width 60 height 25
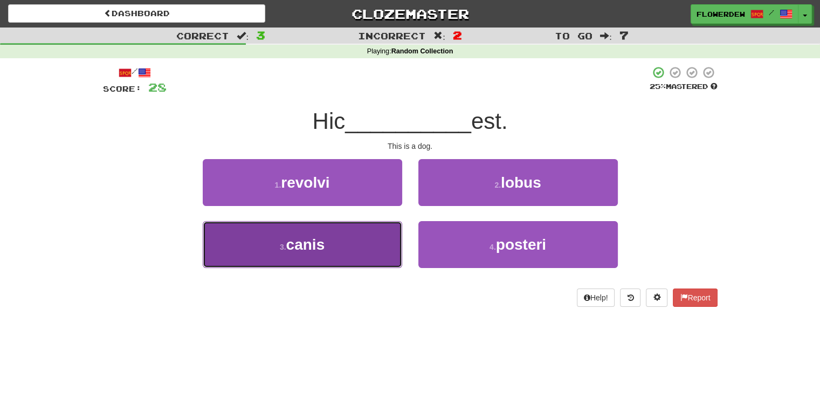
click at [391, 257] on button "3 . canis" at bounding box center [303, 244] width 200 height 47
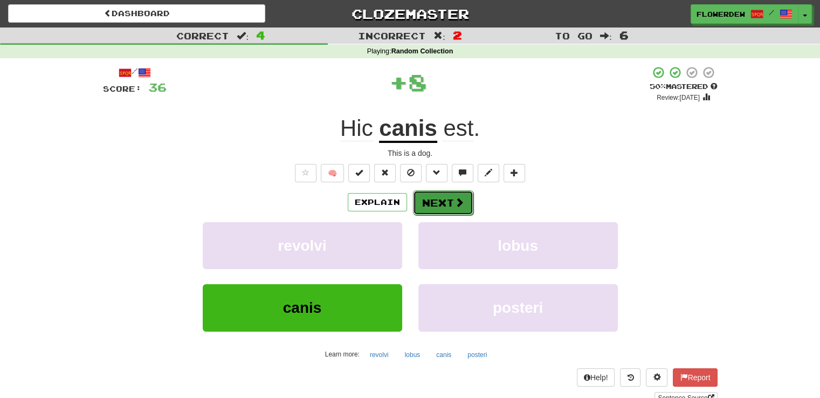
click at [457, 211] on button "Next" at bounding box center [443, 202] width 60 height 25
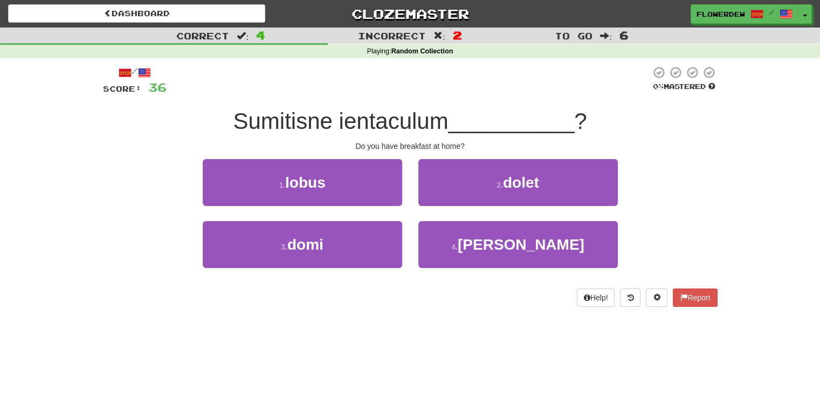
click at [414, 234] on div "4 . mel" at bounding box center [518, 252] width 216 height 62
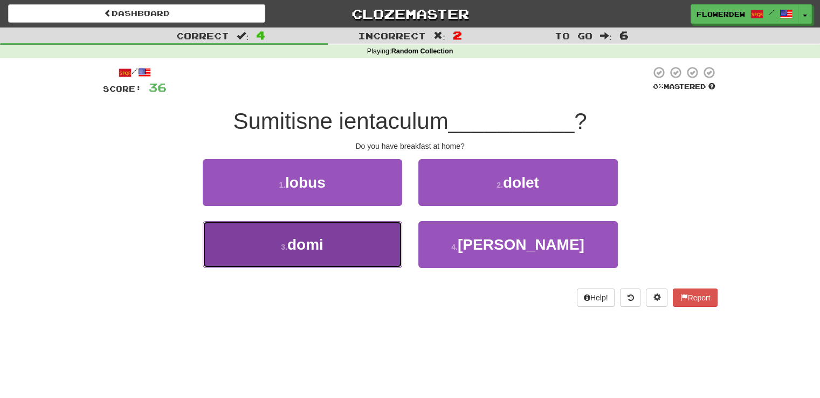
click at [338, 252] on button "3 . domi" at bounding box center [303, 244] width 200 height 47
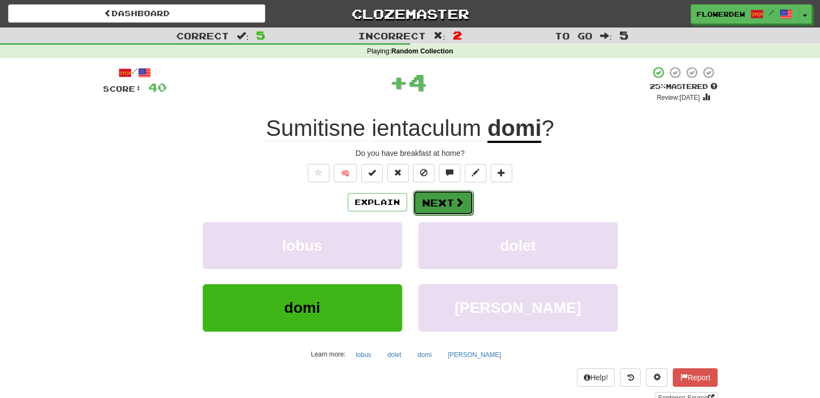
click at [452, 193] on button "Next" at bounding box center [443, 202] width 60 height 25
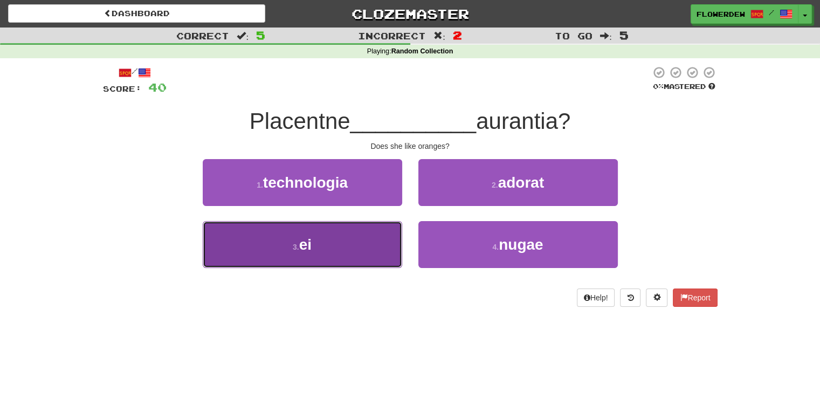
click at [370, 236] on button "3 . ei" at bounding box center [303, 244] width 200 height 47
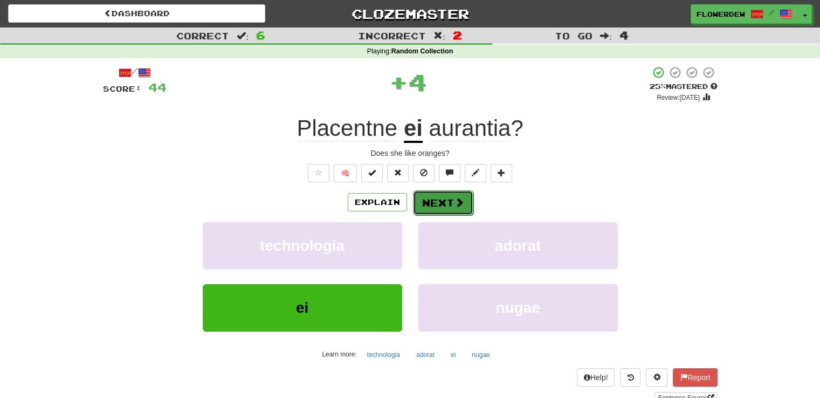
click at [438, 197] on button "Next" at bounding box center [443, 202] width 60 height 25
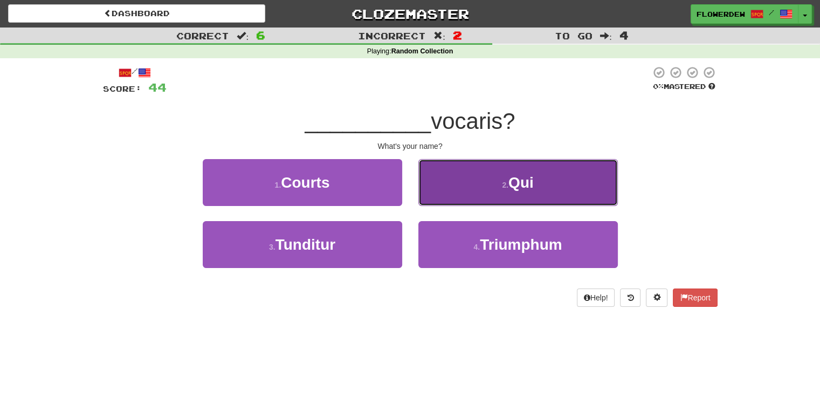
click at [433, 196] on button "2 . Qui" at bounding box center [518, 182] width 200 height 47
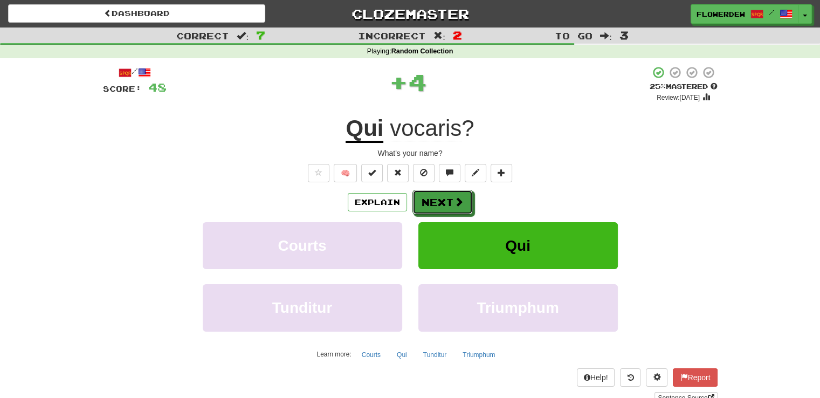
click at [433, 196] on button "Next" at bounding box center [443, 202] width 60 height 25
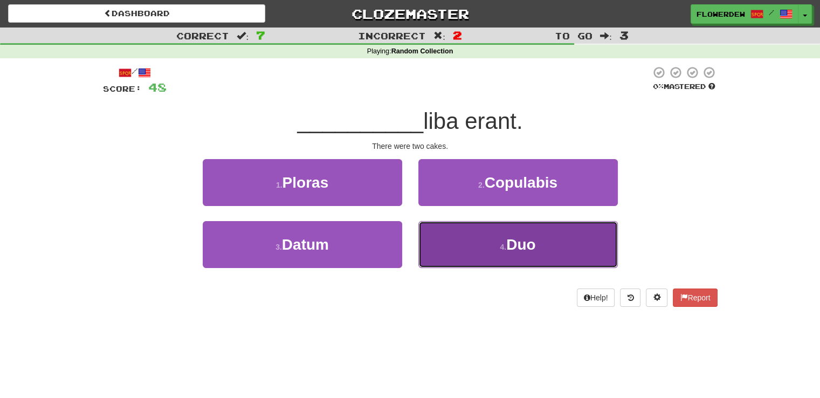
click at [440, 244] on button "4 . Duo" at bounding box center [518, 244] width 200 height 47
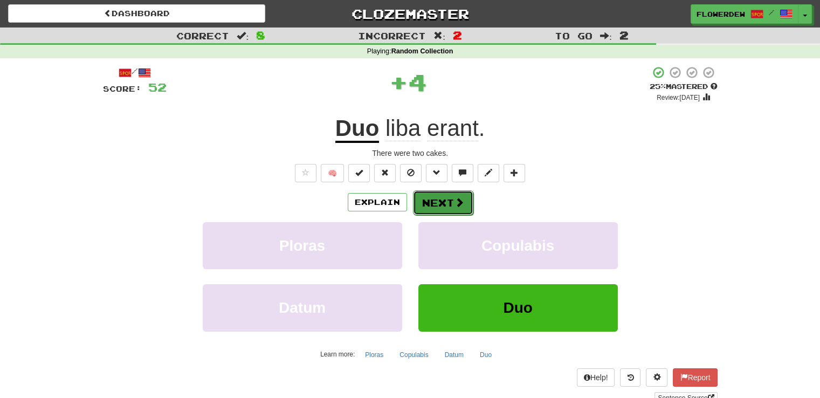
click at [440, 205] on button "Next" at bounding box center [443, 202] width 60 height 25
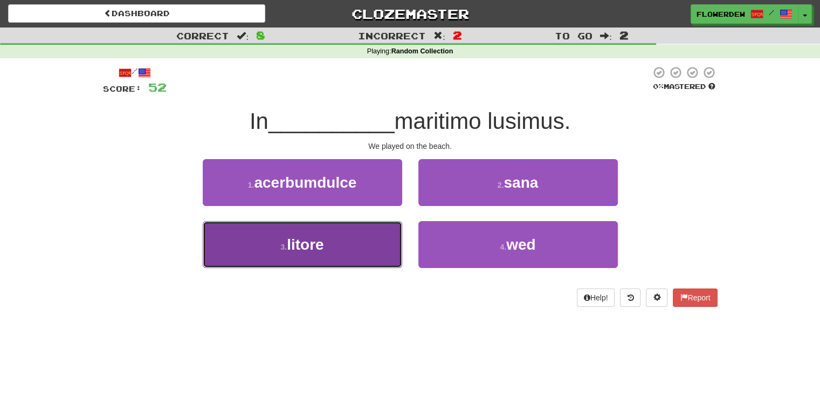
click at [365, 238] on button "3 . litore" at bounding box center [303, 244] width 200 height 47
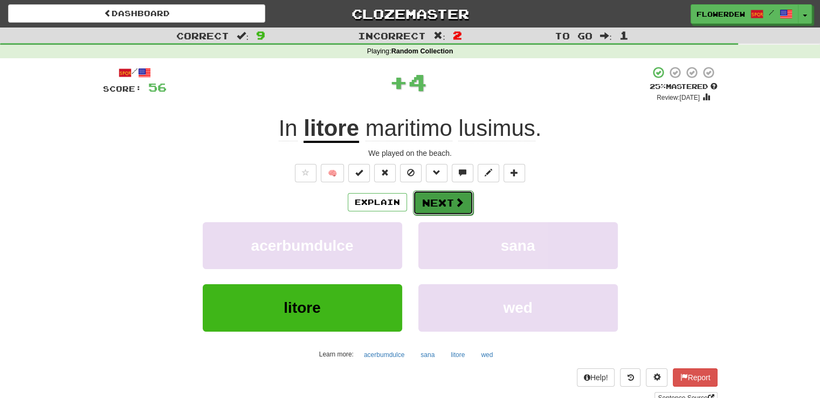
click at [435, 197] on button "Next" at bounding box center [443, 202] width 60 height 25
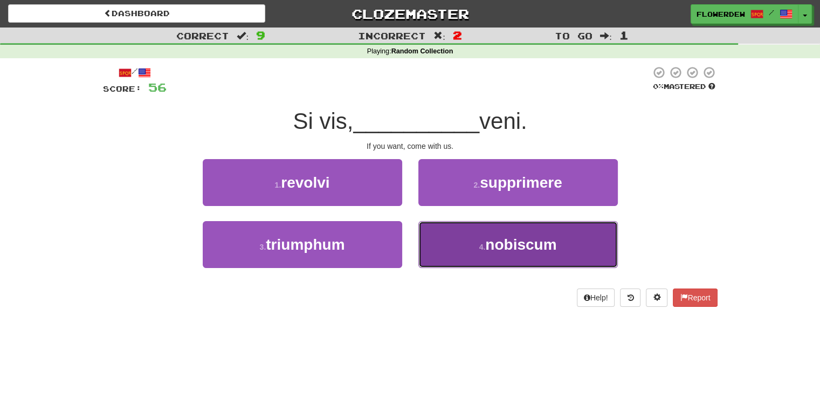
click at [450, 242] on button "4 . nobiscum" at bounding box center [518, 244] width 200 height 47
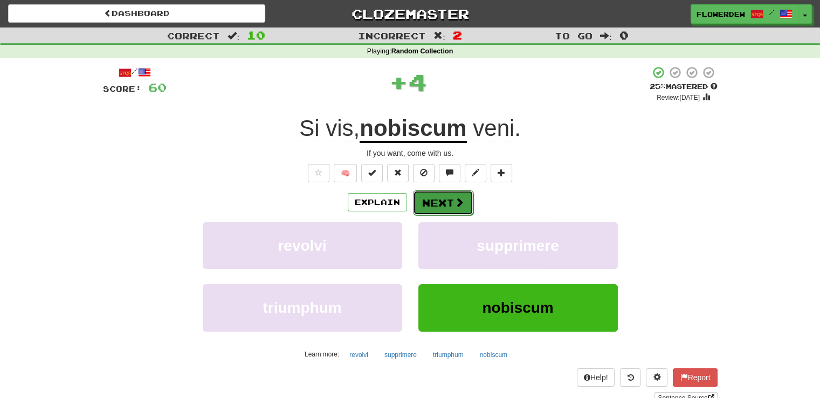
click at [440, 195] on button "Next" at bounding box center [443, 202] width 60 height 25
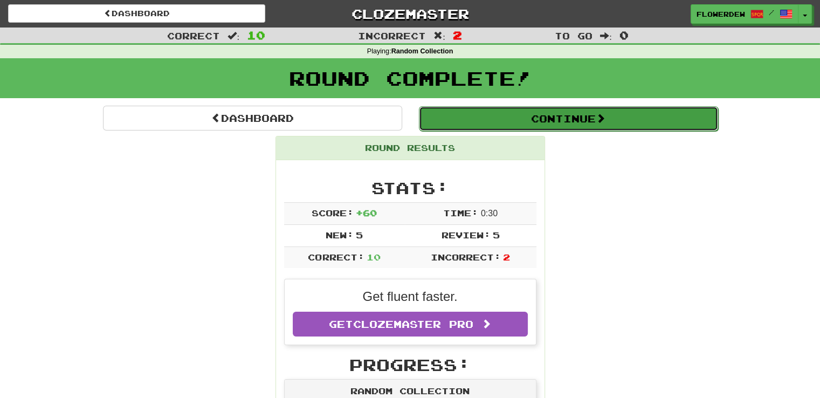
click at [511, 115] on button "Continue" at bounding box center [568, 118] width 299 height 25
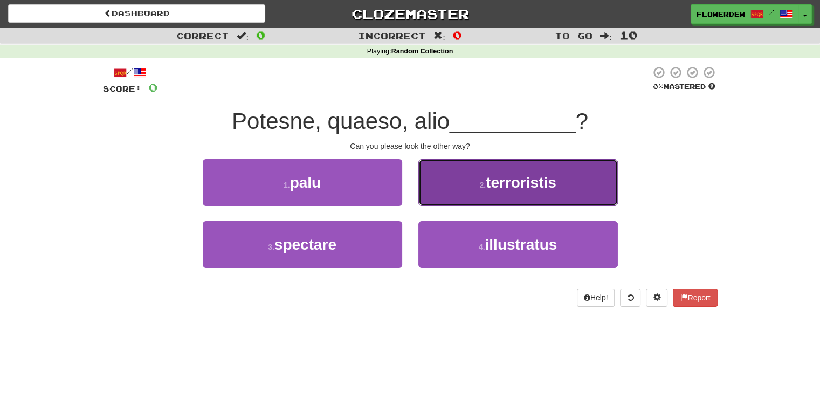
click at [445, 188] on button "2 . terroristis" at bounding box center [518, 182] width 200 height 47
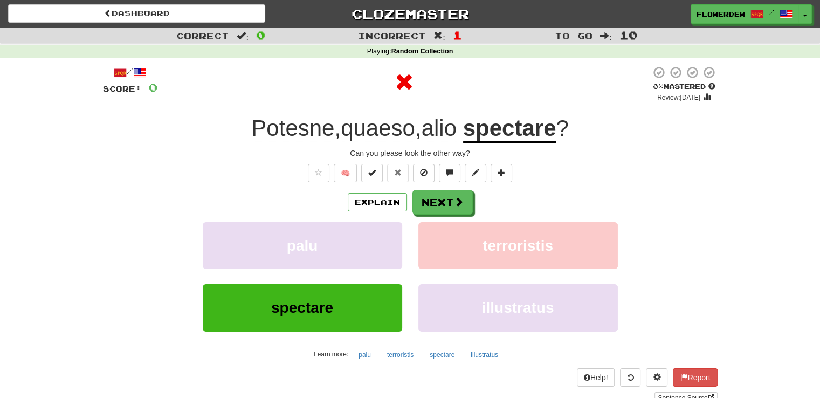
click at [445, 188] on div "/ Score: 0 0 % Mastered Review: 2025-10-15 Potesne , quaeso , alio spectare ? C…" at bounding box center [410, 235] width 615 height 338
click at [446, 204] on button "Next" at bounding box center [443, 202] width 60 height 25
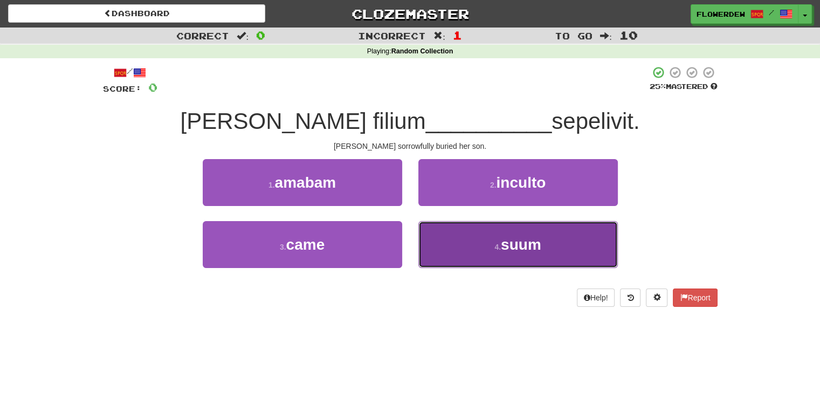
click at [466, 239] on button "4 . suum" at bounding box center [518, 244] width 200 height 47
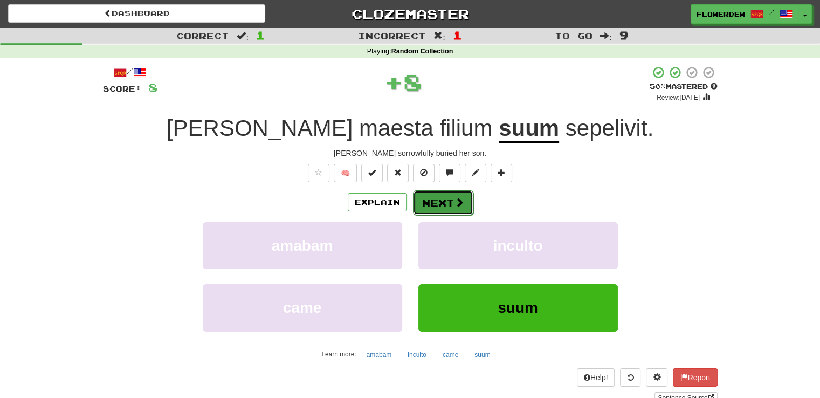
click at [451, 208] on button "Next" at bounding box center [443, 202] width 60 height 25
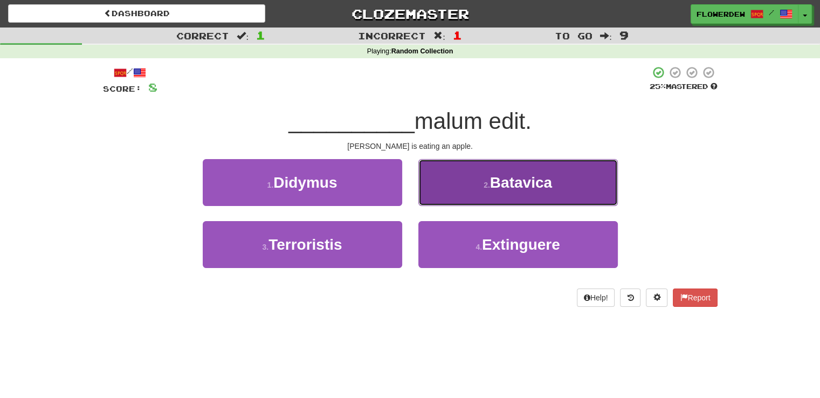
click at [455, 193] on button "2 . Batavica" at bounding box center [518, 182] width 200 height 47
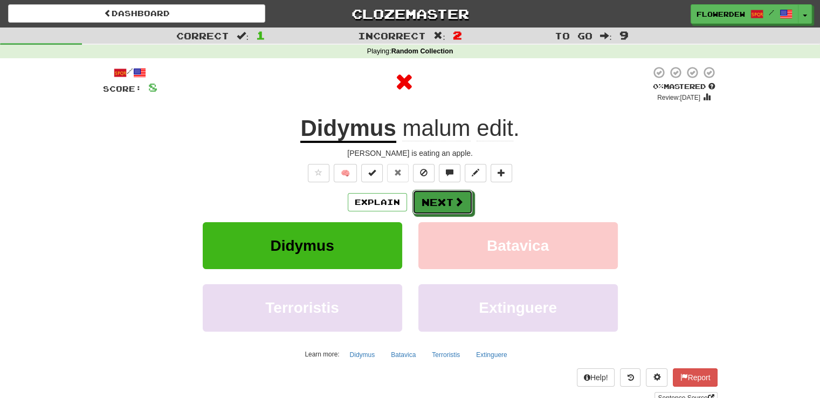
click at [455, 193] on button "Next" at bounding box center [443, 202] width 60 height 25
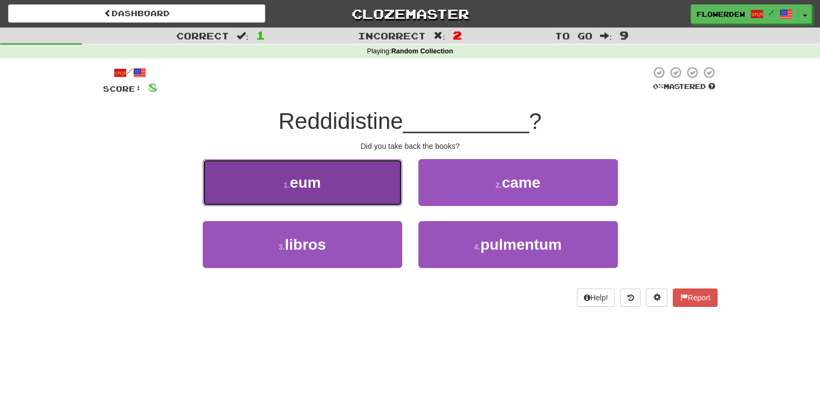
click at [373, 199] on button "1 . eum" at bounding box center [303, 182] width 200 height 47
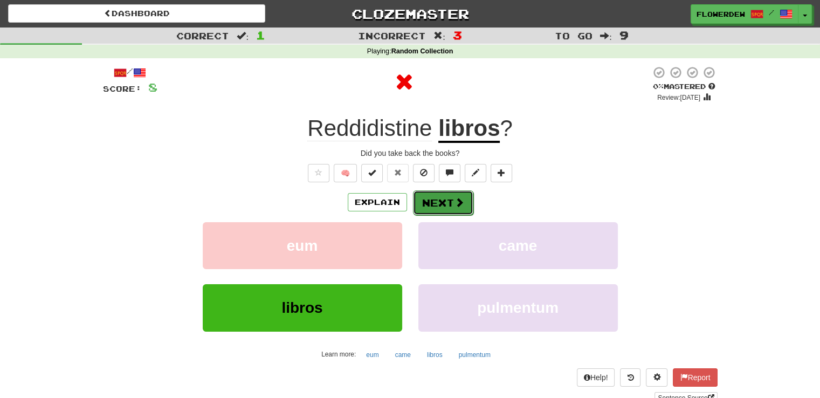
click at [450, 201] on button "Next" at bounding box center [443, 202] width 60 height 25
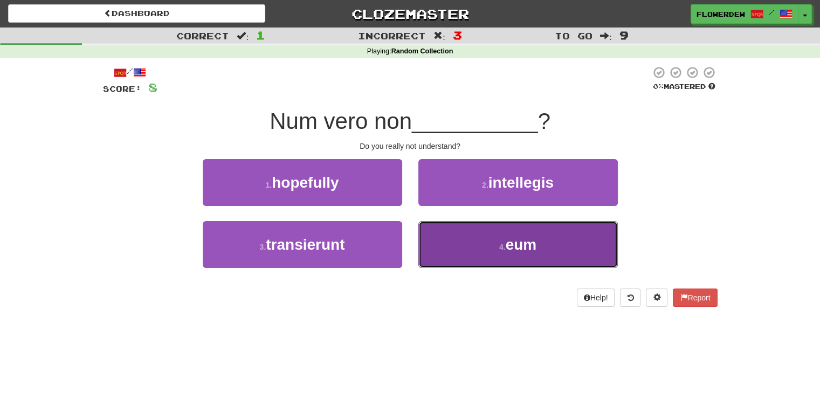
click at [455, 243] on button "4 . eum" at bounding box center [518, 244] width 200 height 47
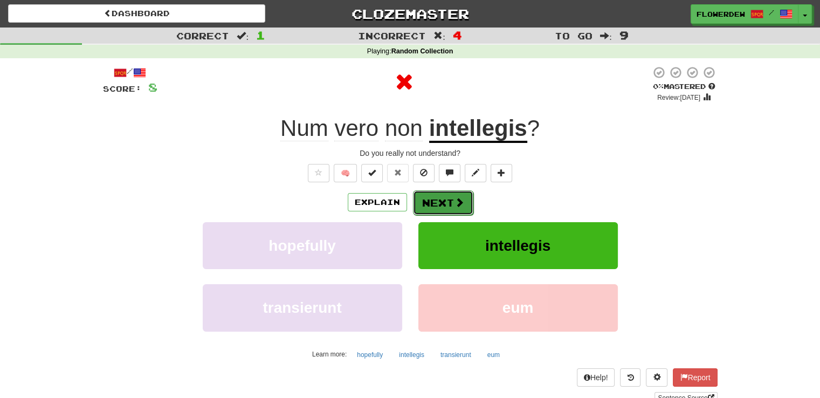
click at [448, 200] on button "Next" at bounding box center [443, 202] width 60 height 25
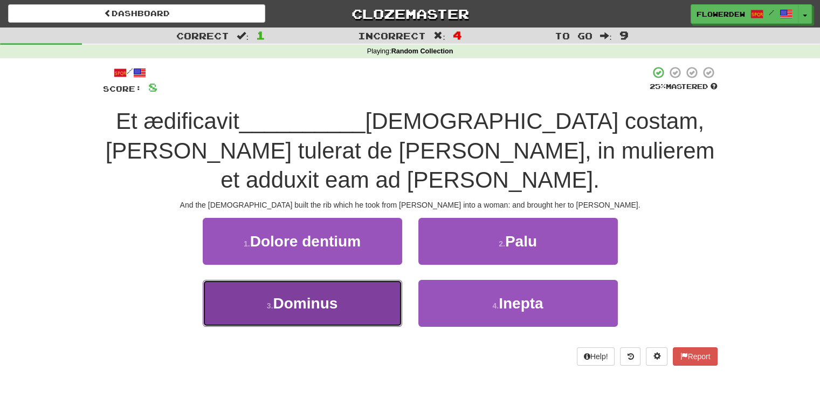
click at [397, 280] on button "3 . Dominus" at bounding box center [303, 303] width 200 height 47
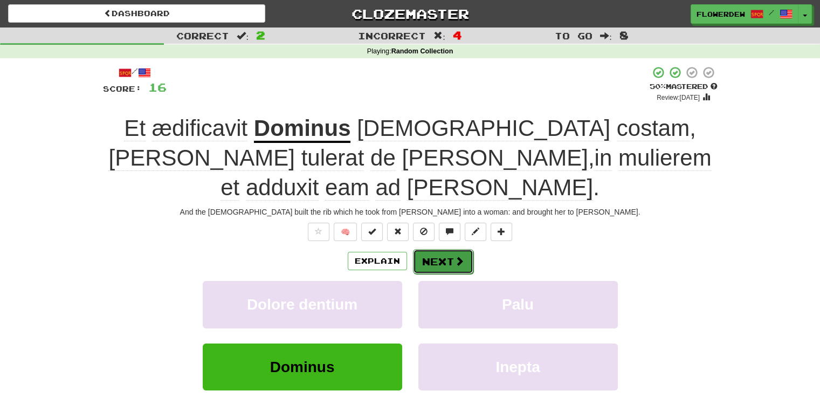
click at [465, 249] on button "Next" at bounding box center [443, 261] width 60 height 25
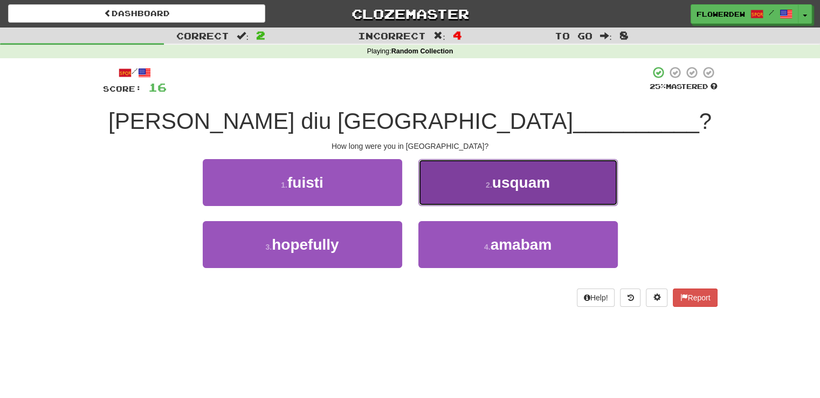
click at [458, 194] on button "2 . usquam" at bounding box center [518, 182] width 200 height 47
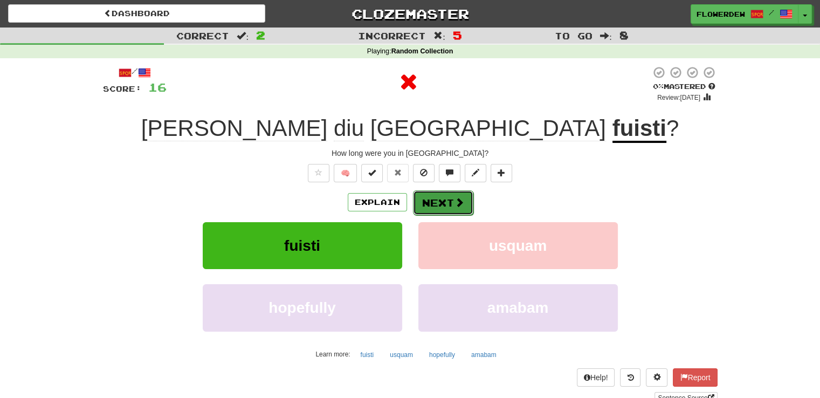
click at [455, 199] on span at bounding box center [460, 202] width 10 height 10
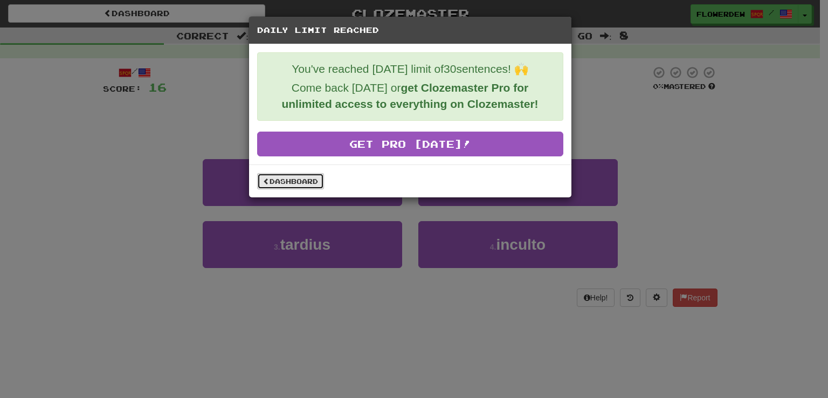
click at [311, 186] on link "Dashboard" at bounding box center [290, 181] width 67 height 16
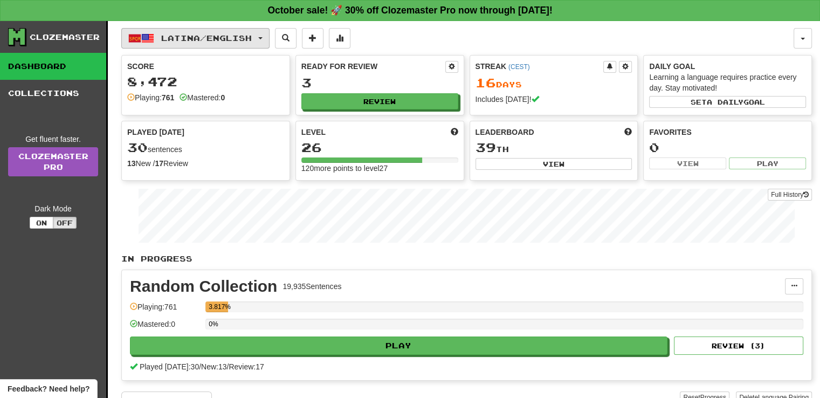
click at [211, 40] on span "Latina / English" at bounding box center [206, 37] width 91 height 9
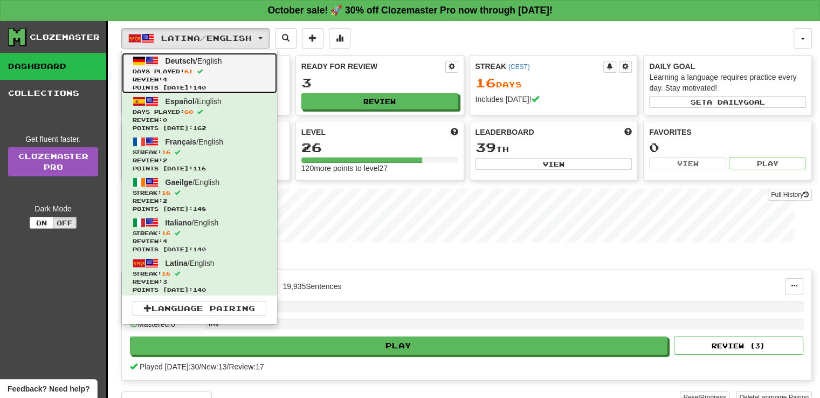
click at [210, 72] on span "Days Played: 61" at bounding box center [200, 71] width 134 height 8
